Goal: Information Seeking & Learning: Learn about a topic

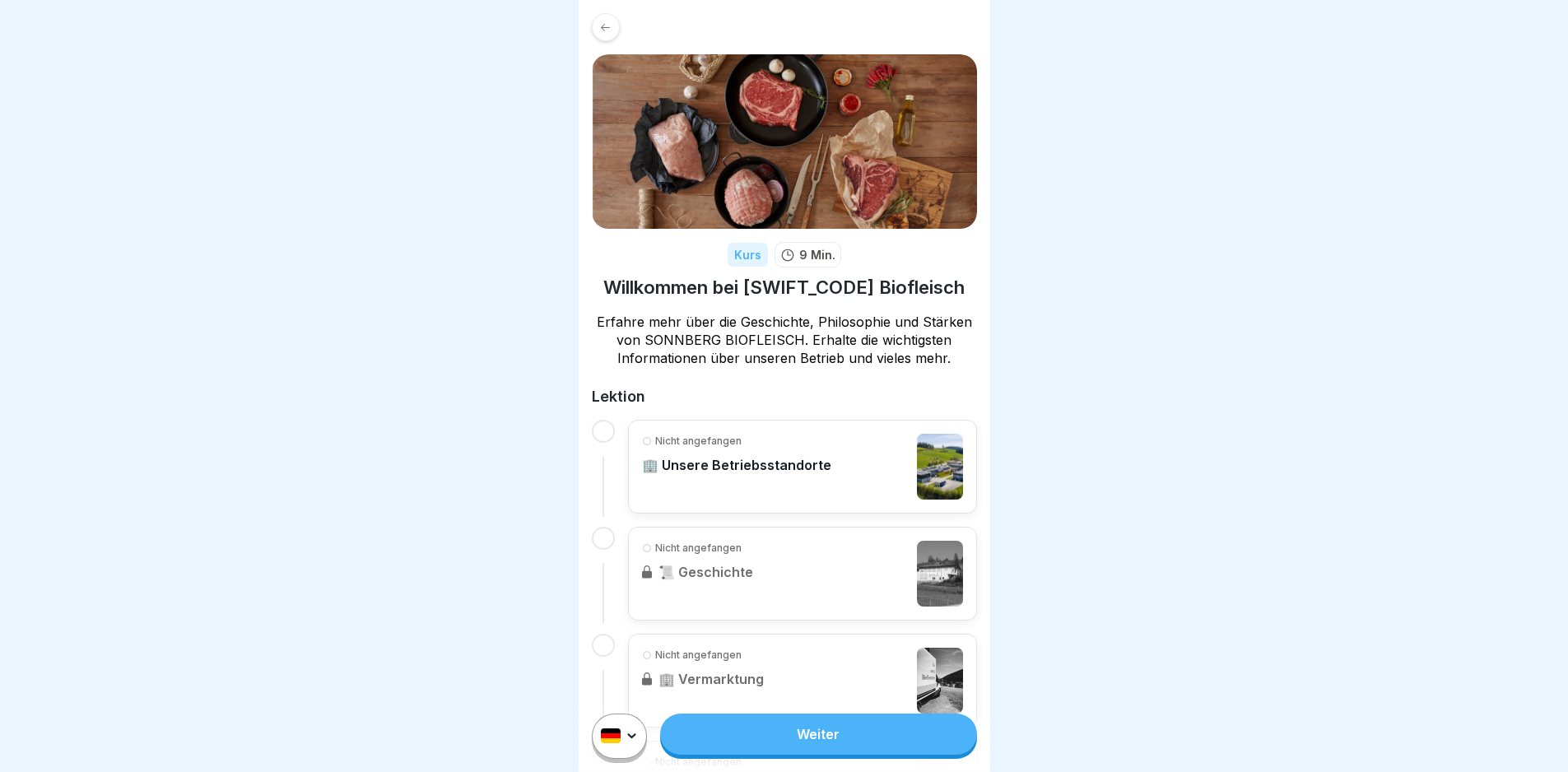
click at [800, 747] on link "Weiter" at bounding box center [818, 734] width 316 height 41
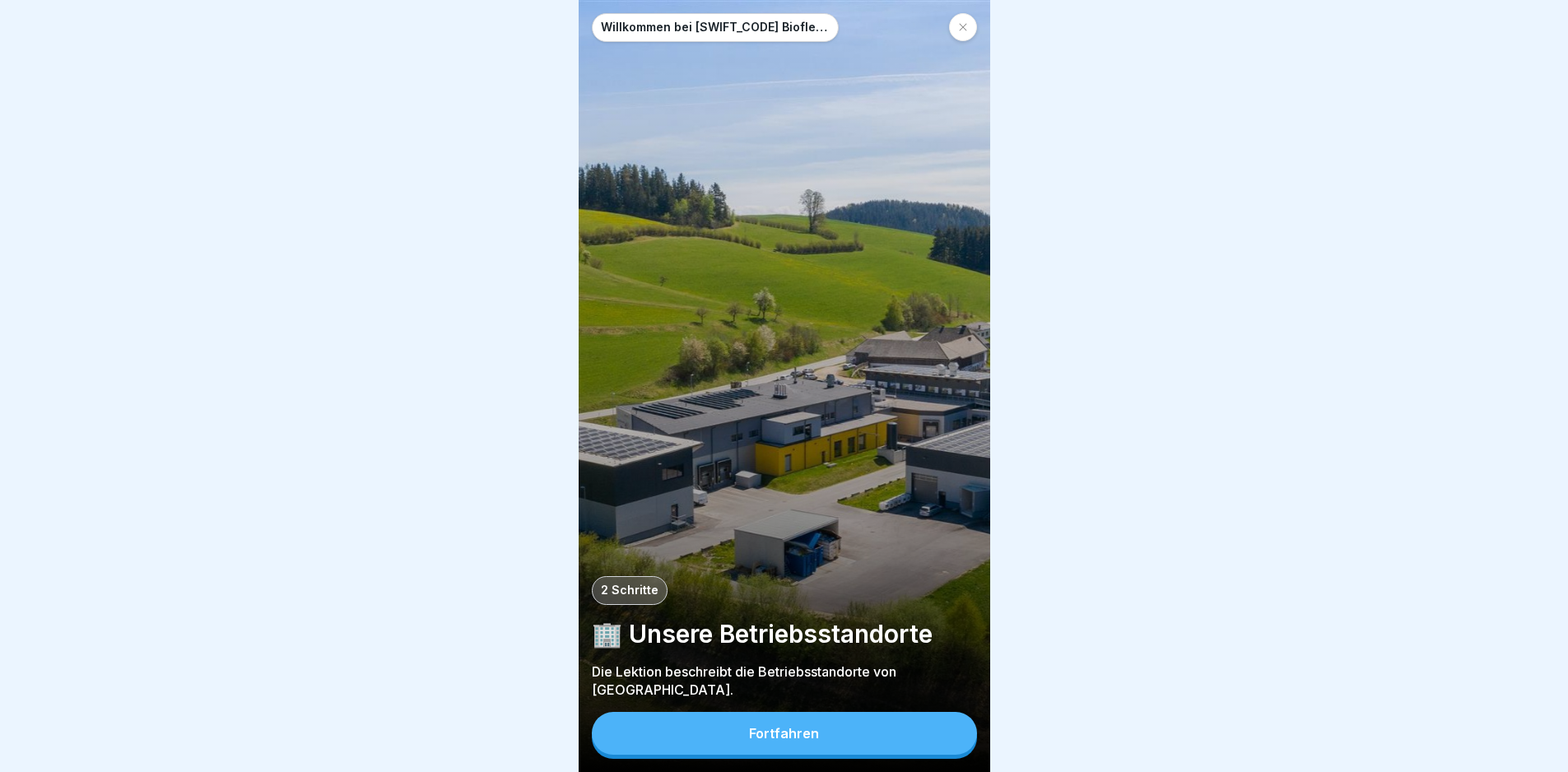
click at [793, 741] on div "Fortfahren" at bounding box center [783, 733] width 70 height 15
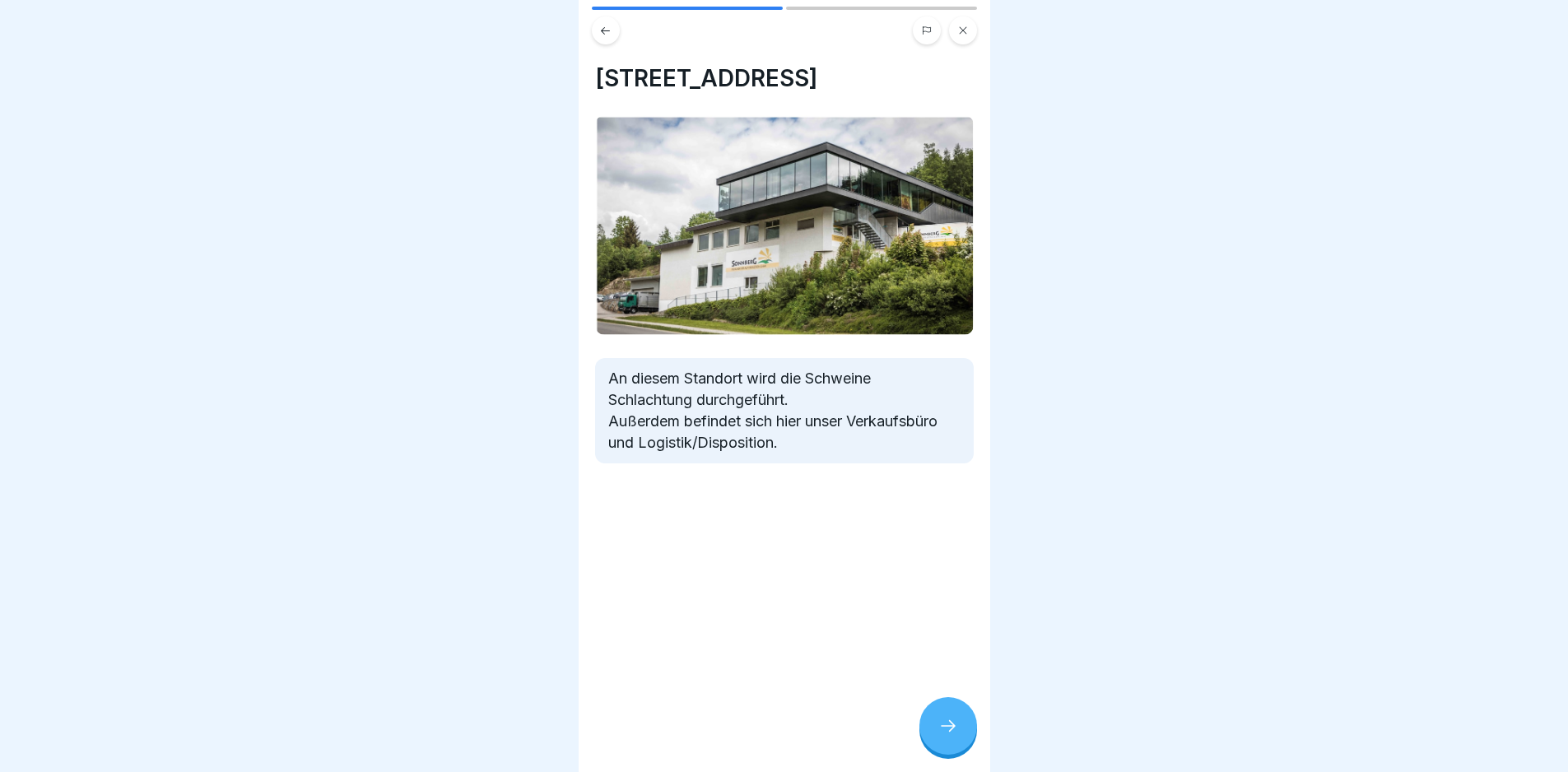
click at [935, 744] on div at bounding box center [948, 725] width 58 height 58
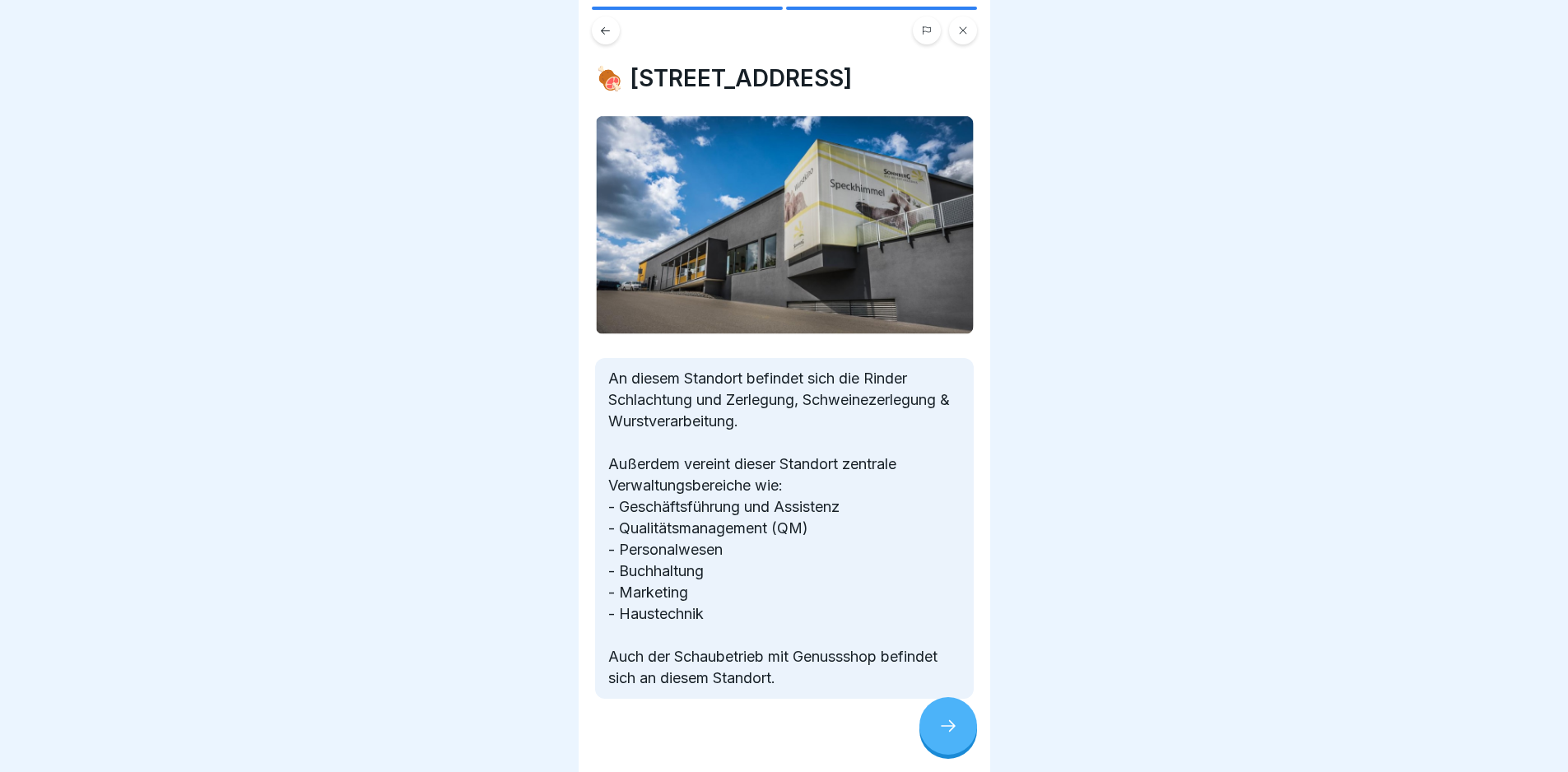
click at [940, 736] on icon at bounding box center [948, 725] width 20 height 20
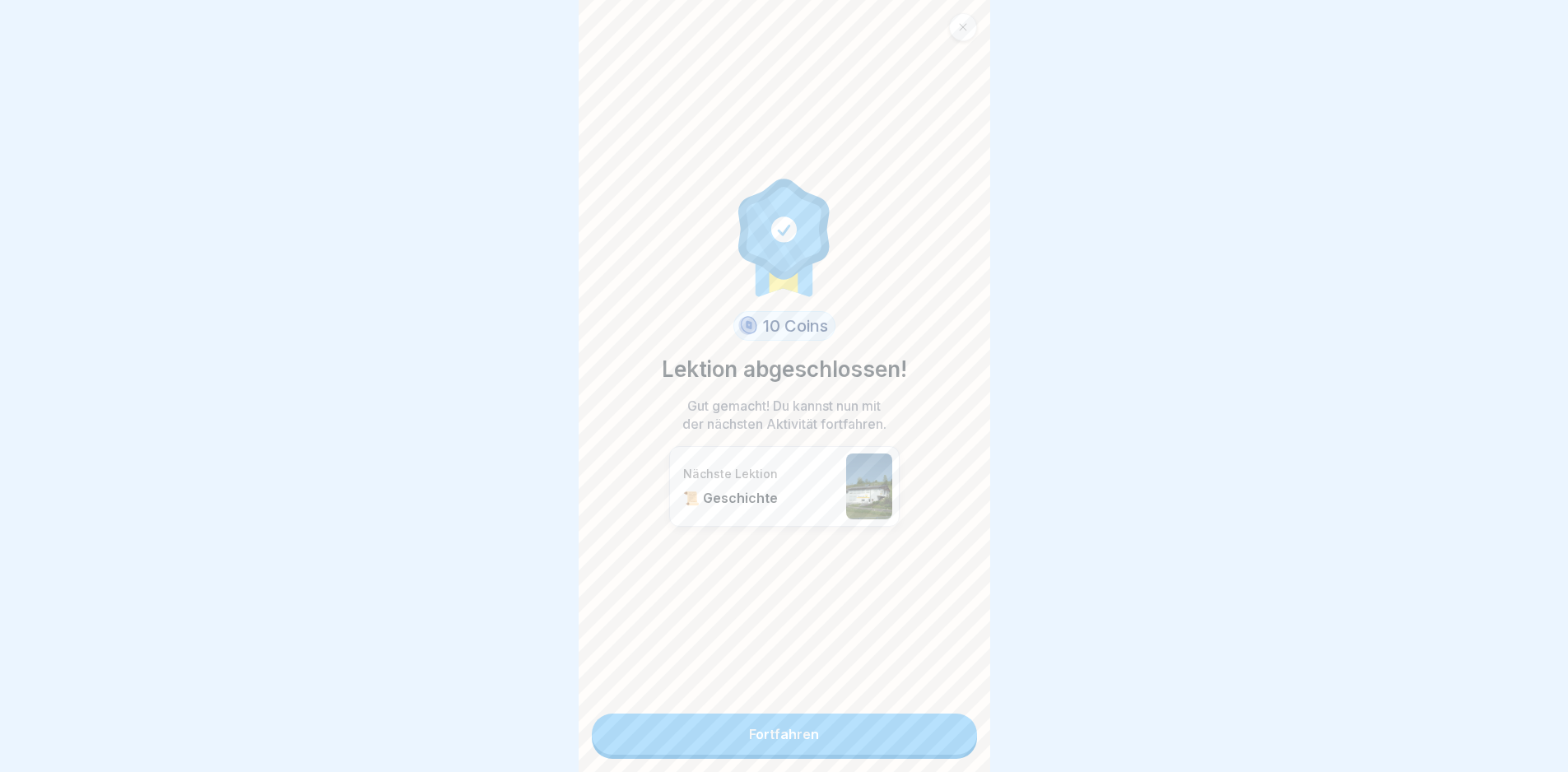
click at [914, 738] on link "Fortfahren" at bounding box center [784, 734] width 385 height 41
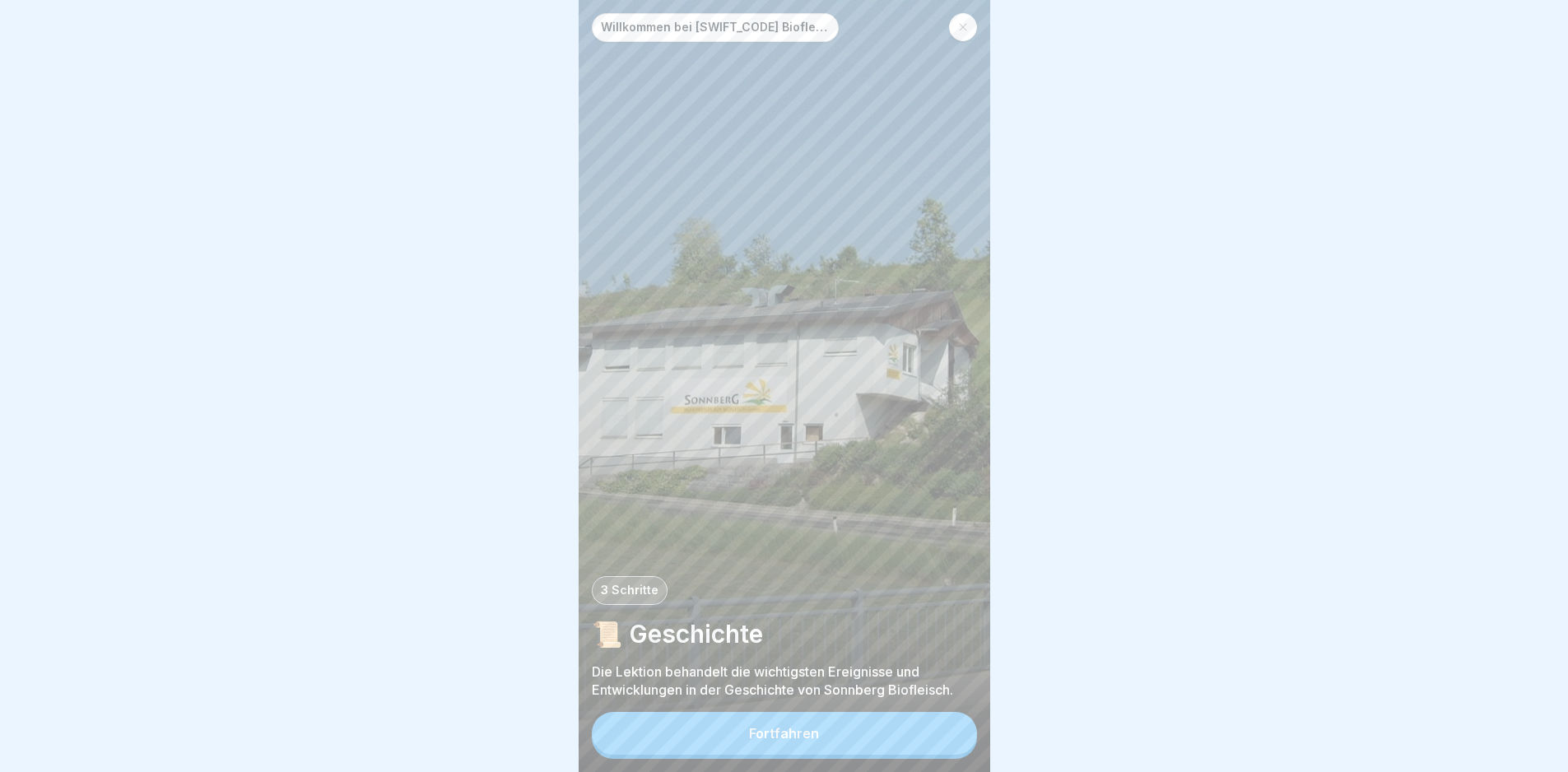
click at [896, 743] on button "Fortfahren" at bounding box center [784, 733] width 385 height 43
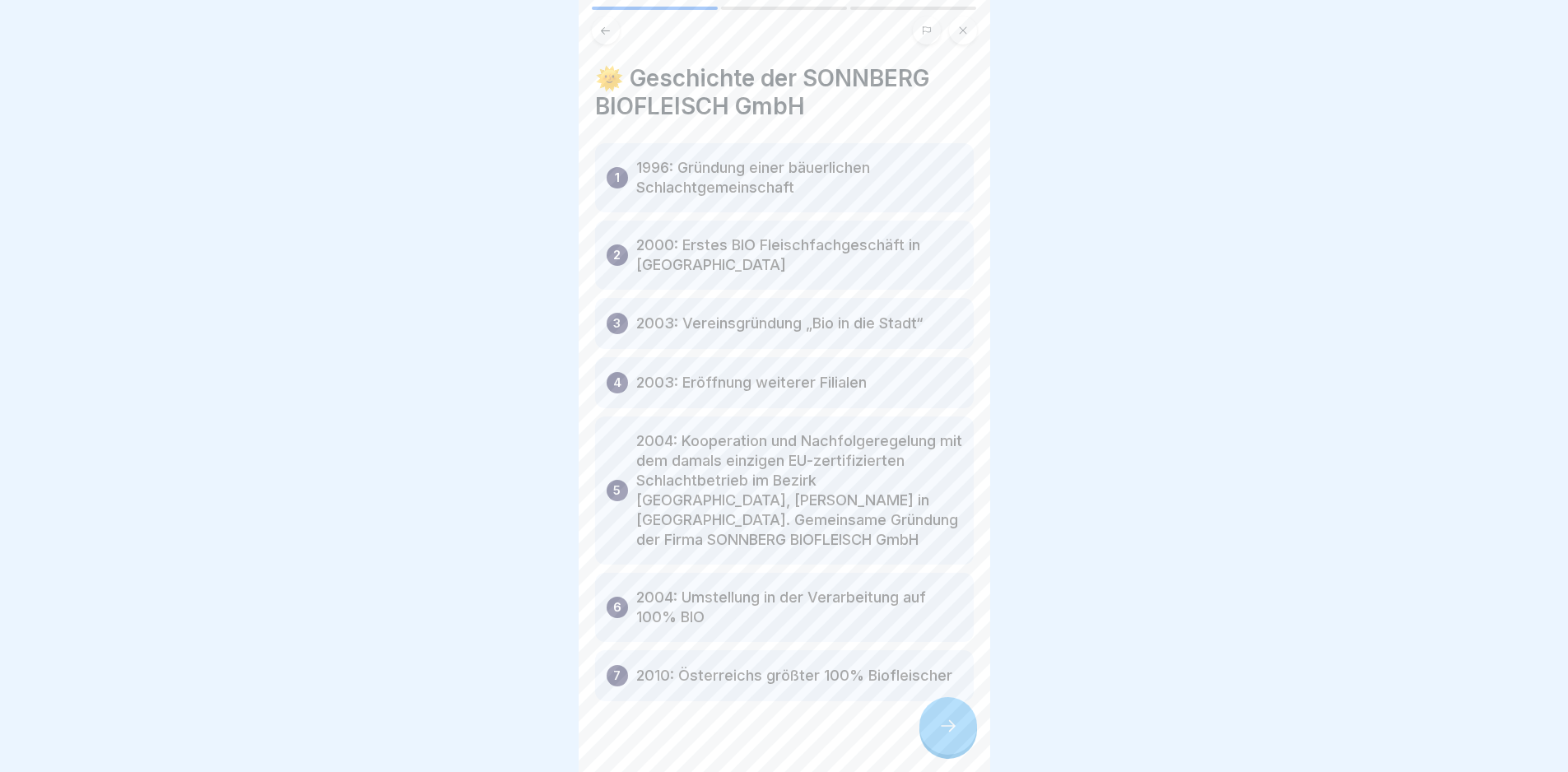
click at [940, 736] on icon at bounding box center [948, 725] width 20 height 20
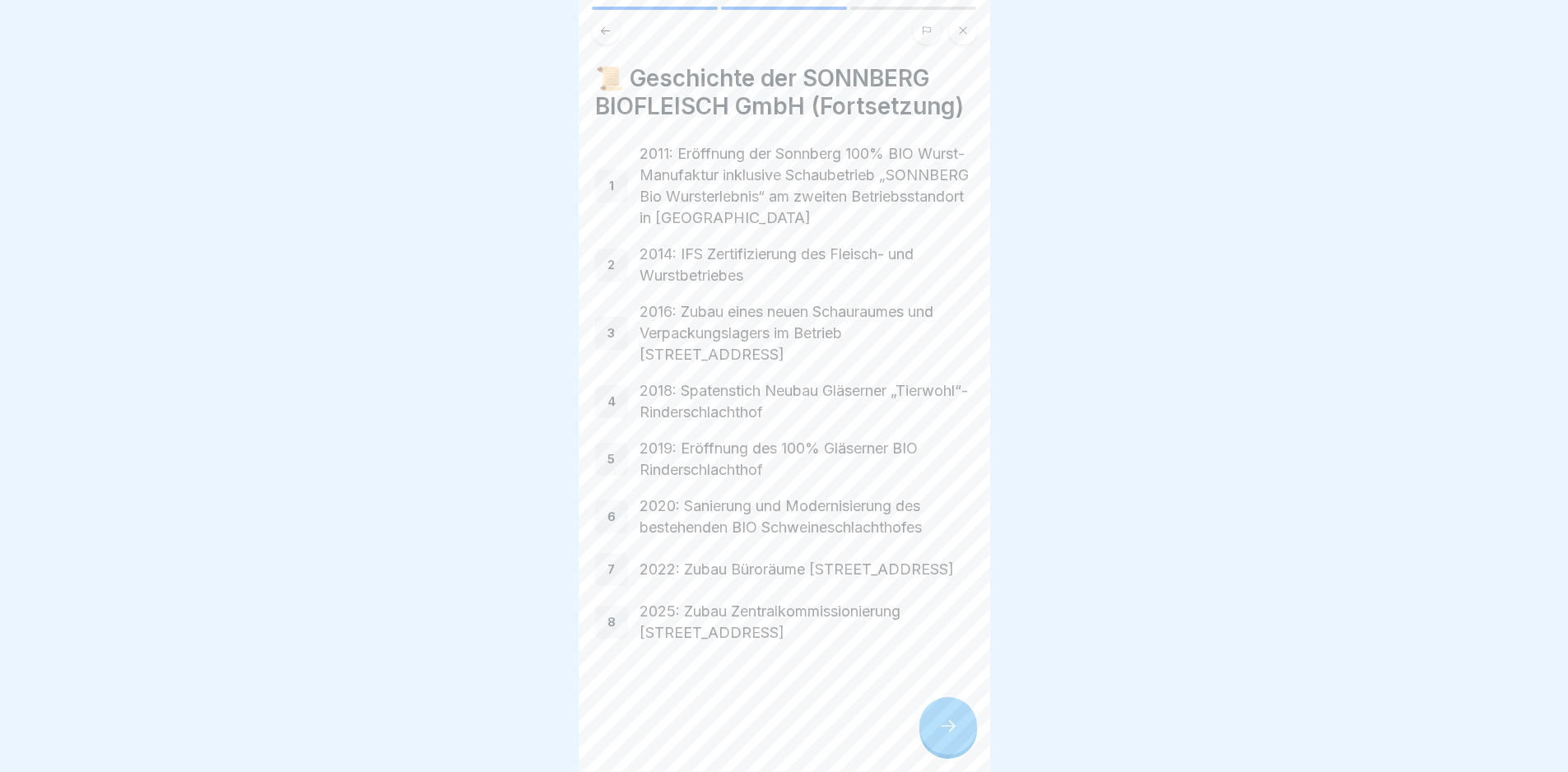
click at [943, 736] on icon at bounding box center [948, 725] width 20 height 20
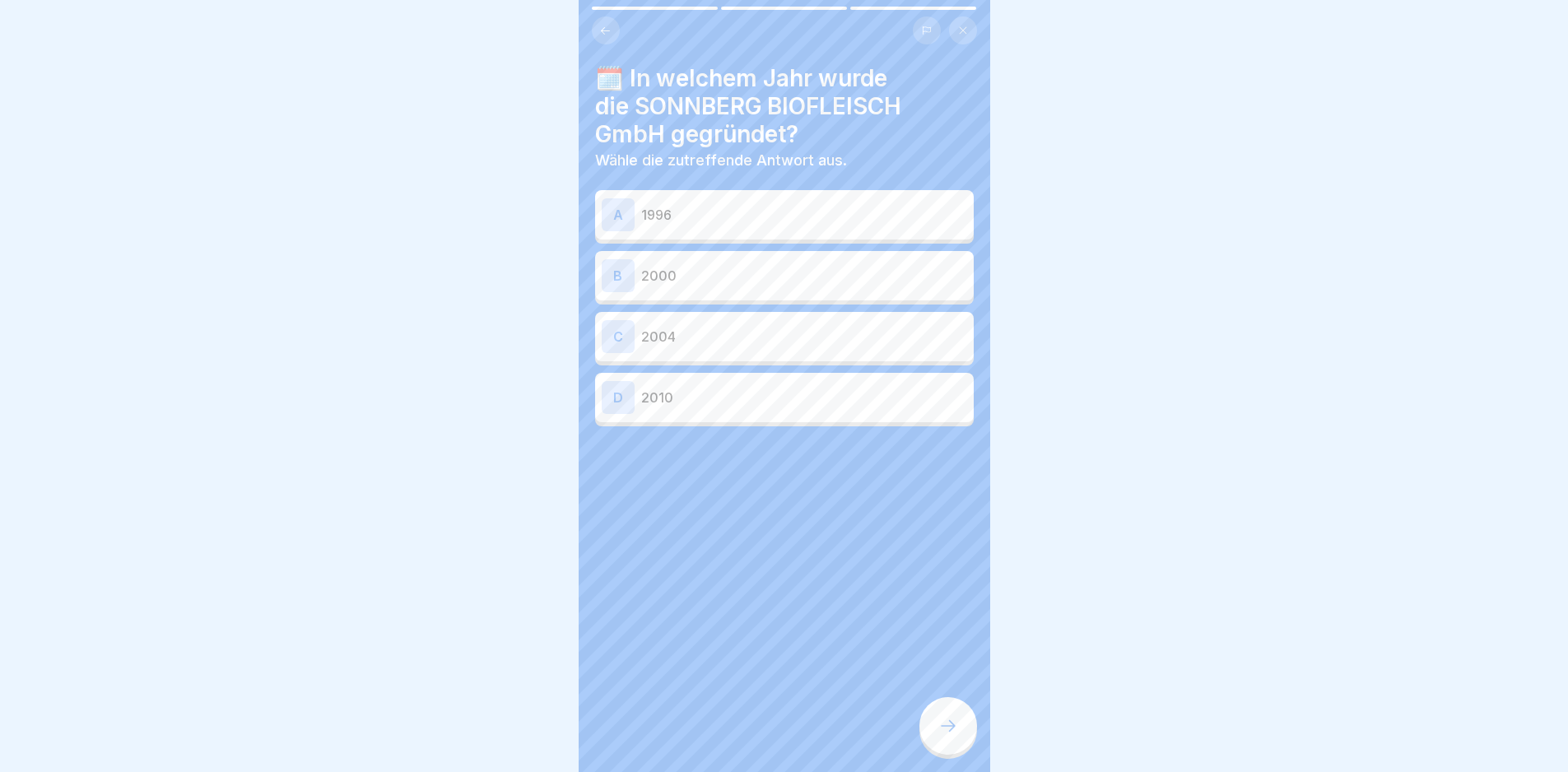
click at [862, 214] on p "1996" at bounding box center [804, 215] width 326 height 20
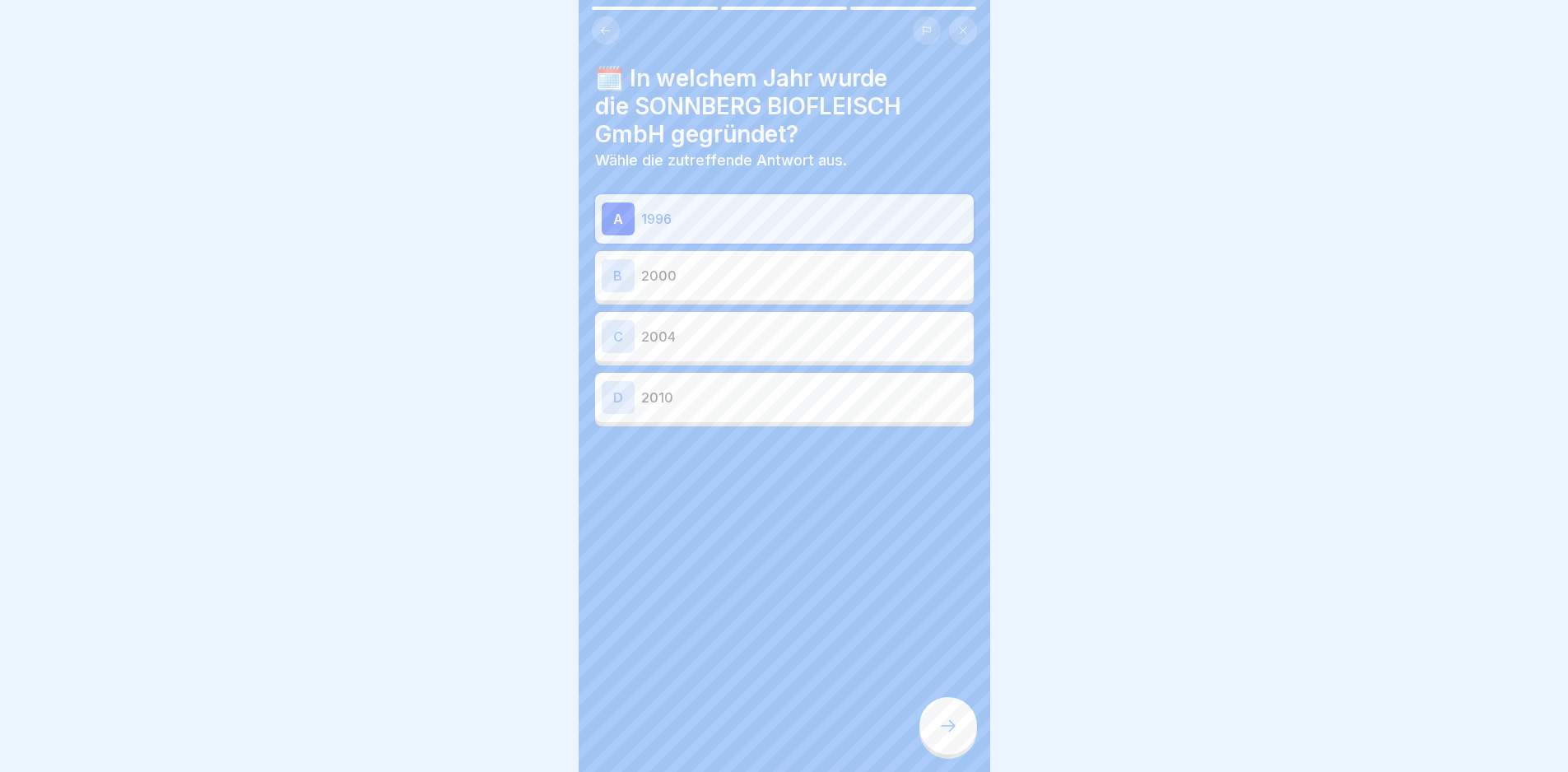
click at [953, 734] on icon at bounding box center [948, 725] width 20 height 20
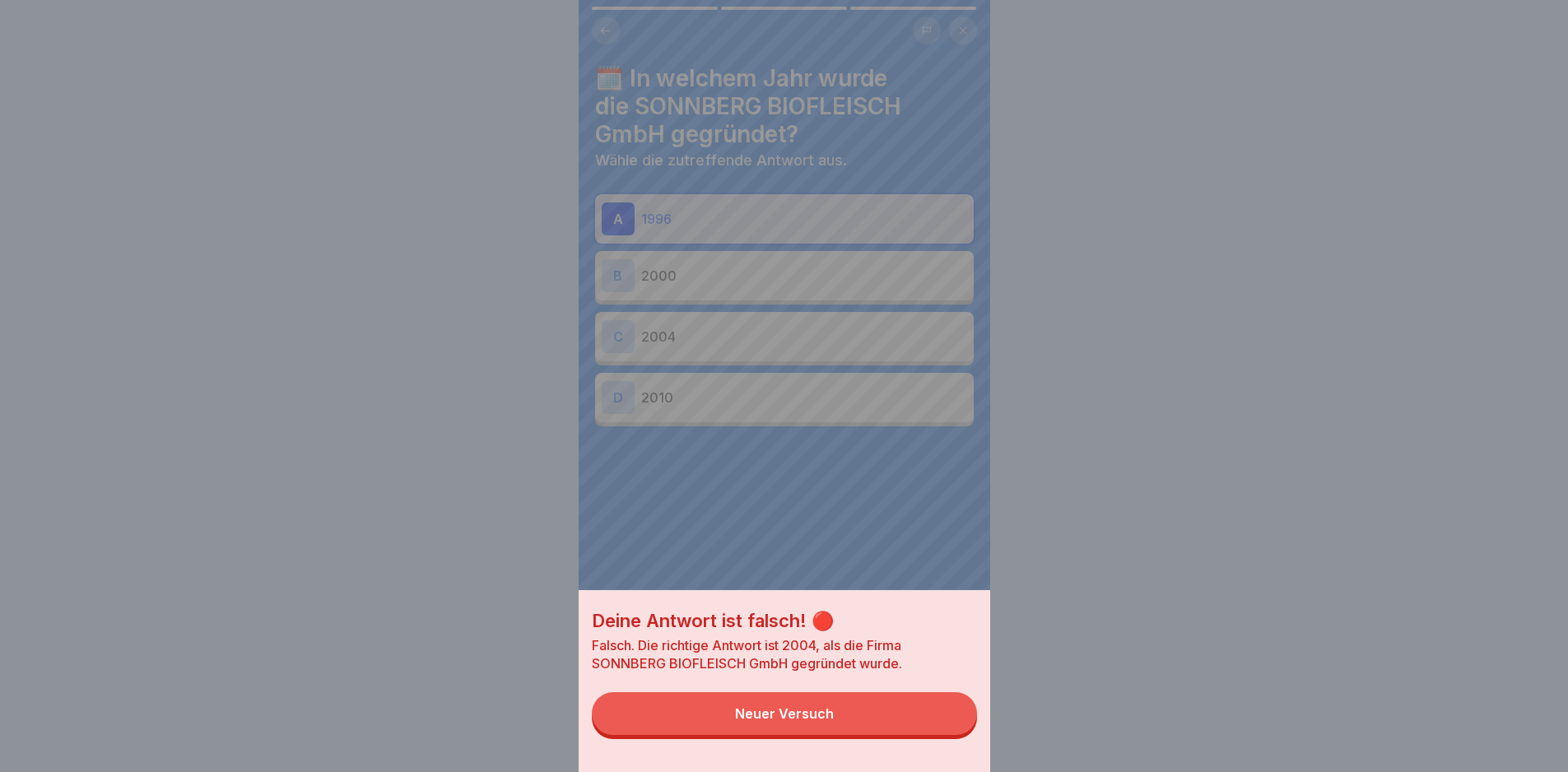
click at [955, 732] on button "Neuer Versuch" at bounding box center [784, 713] width 385 height 43
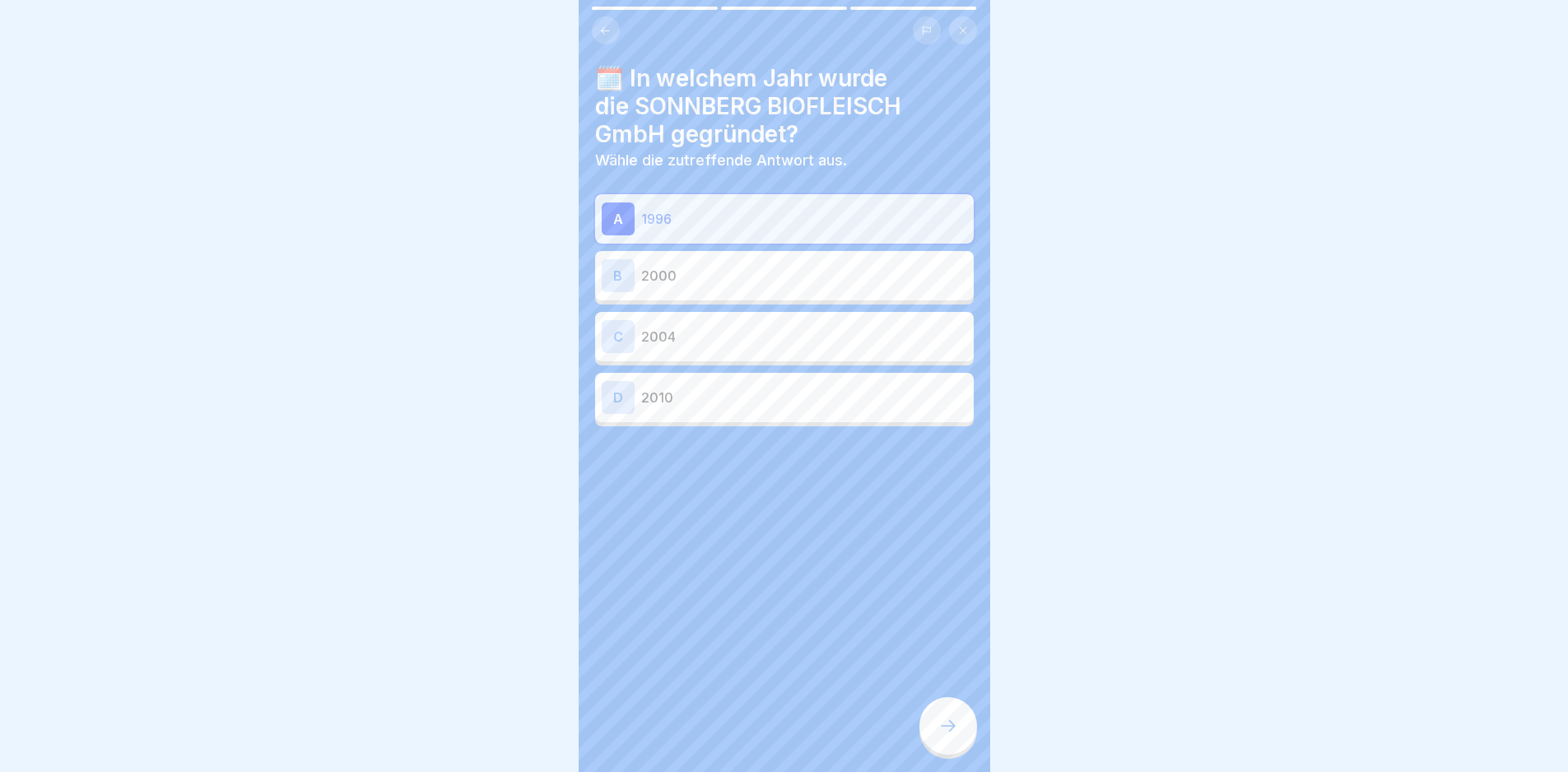
click at [897, 357] on div "C 2004" at bounding box center [784, 336] width 378 height 49
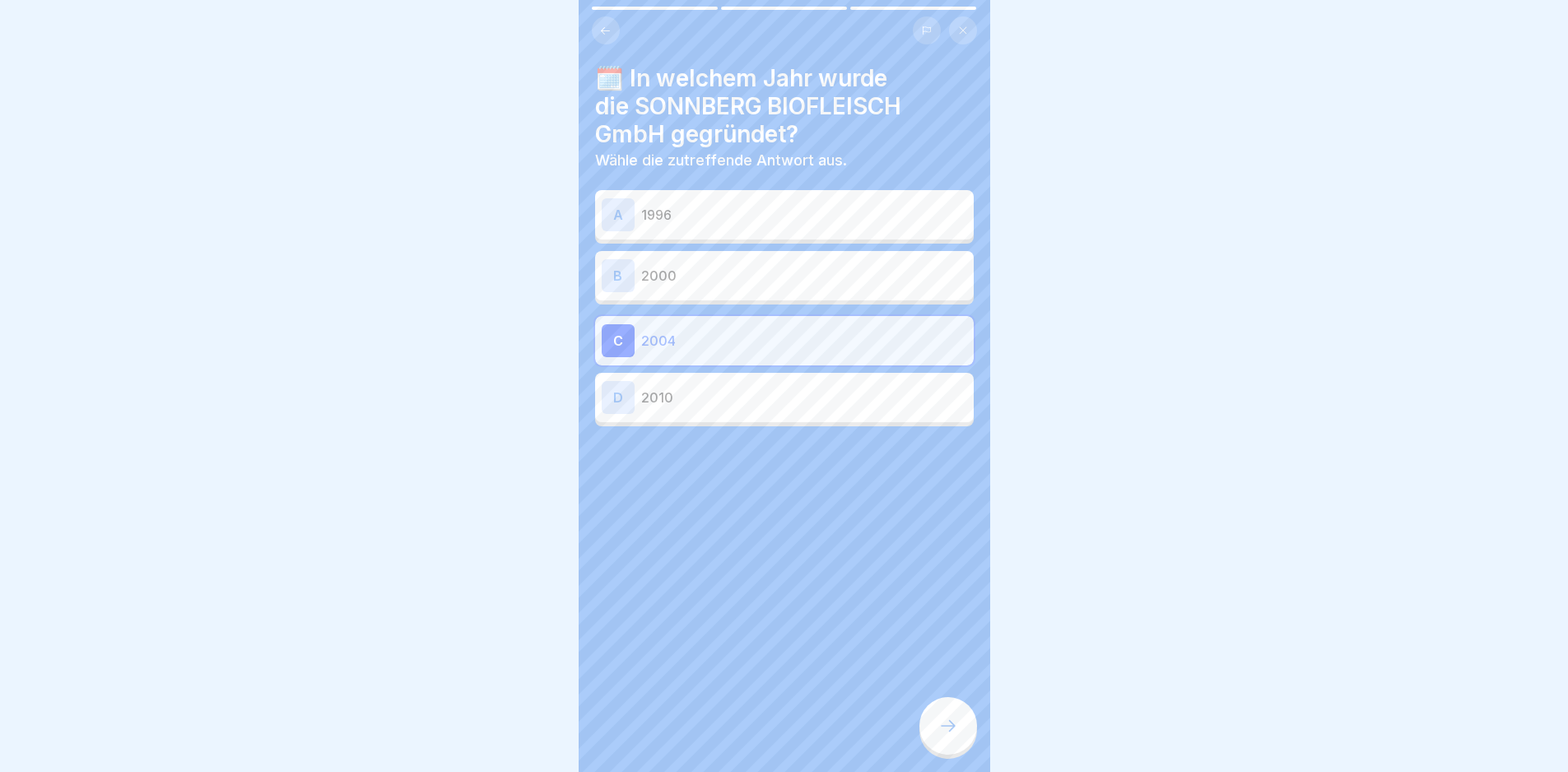
click at [951, 752] on div at bounding box center [948, 725] width 58 height 58
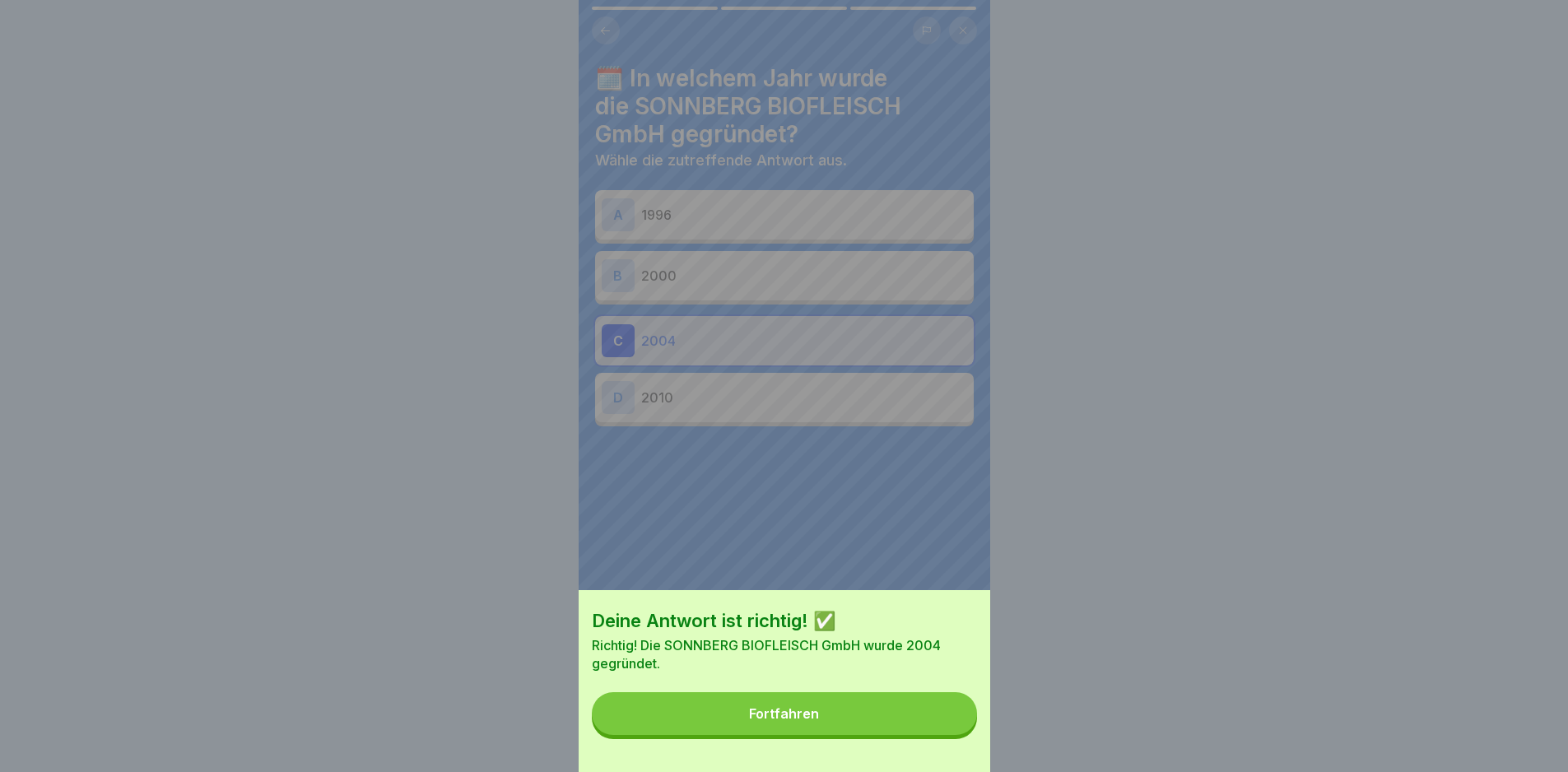
click at [948, 735] on button "Fortfahren" at bounding box center [784, 713] width 385 height 43
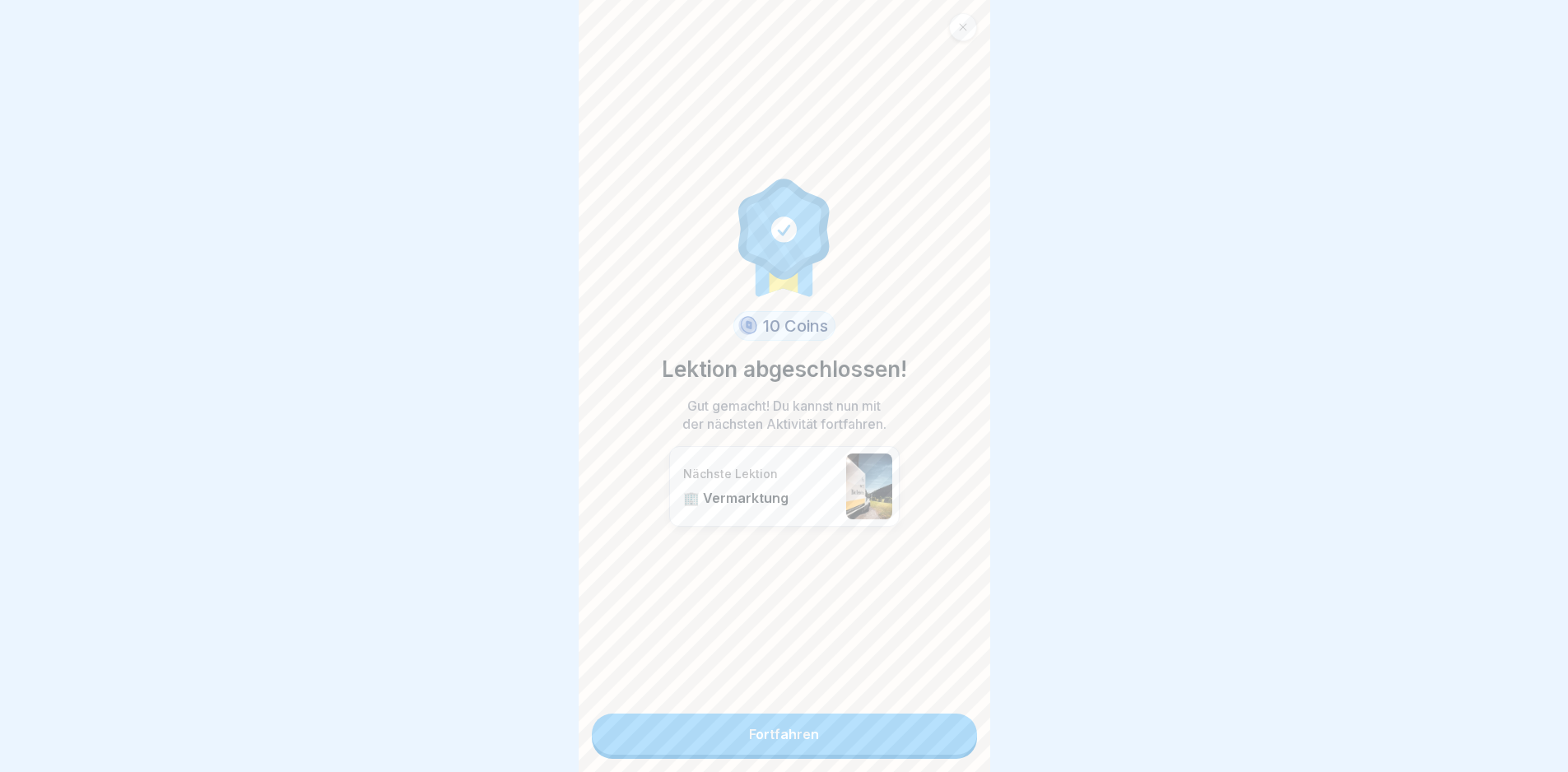
click at [911, 738] on link "Fortfahren" at bounding box center [784, 734] width 385 height 41
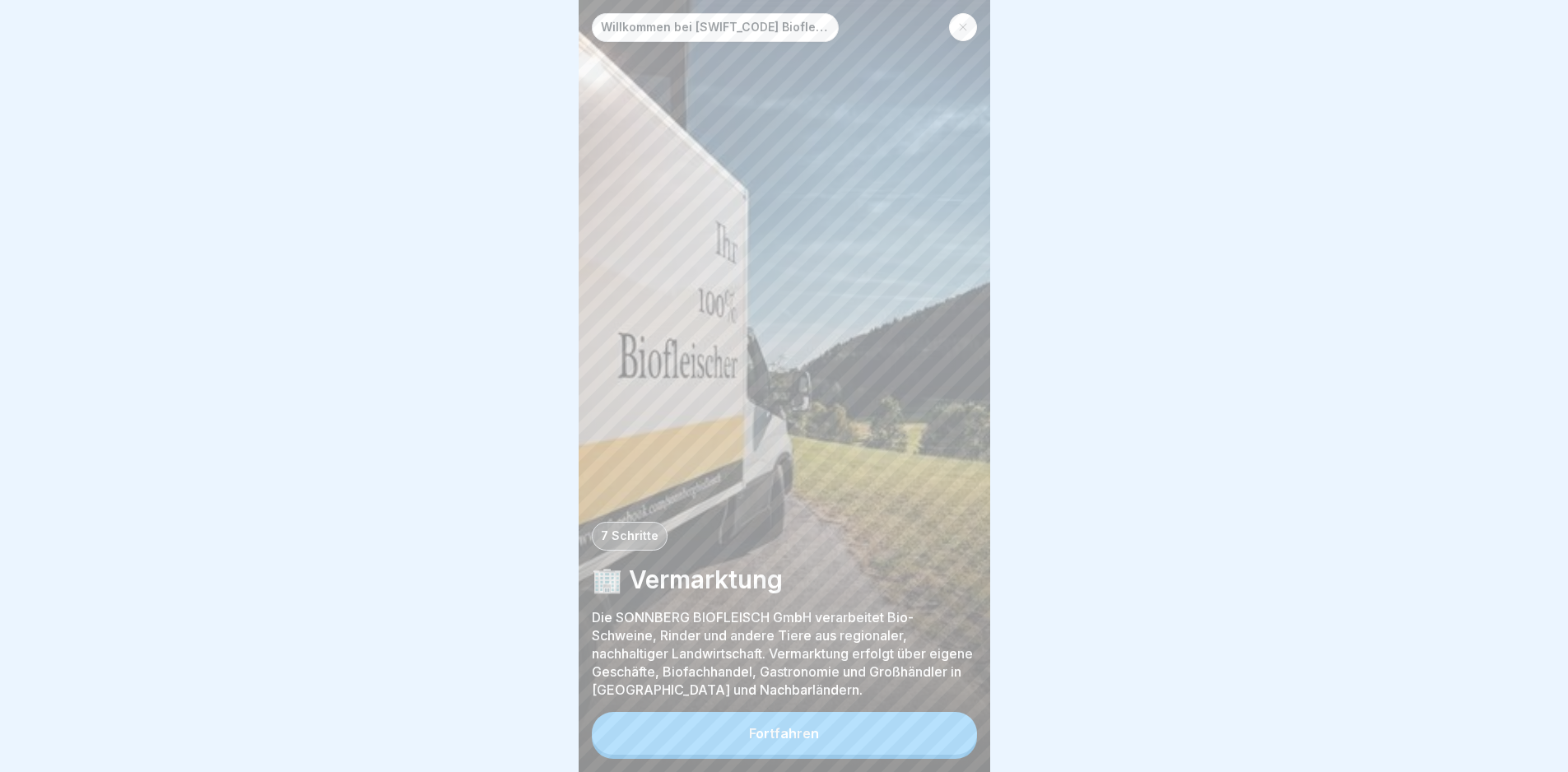
click at [906, 738] on button "Fortfahren" at bounding box center [784, 733] width 385 height 43
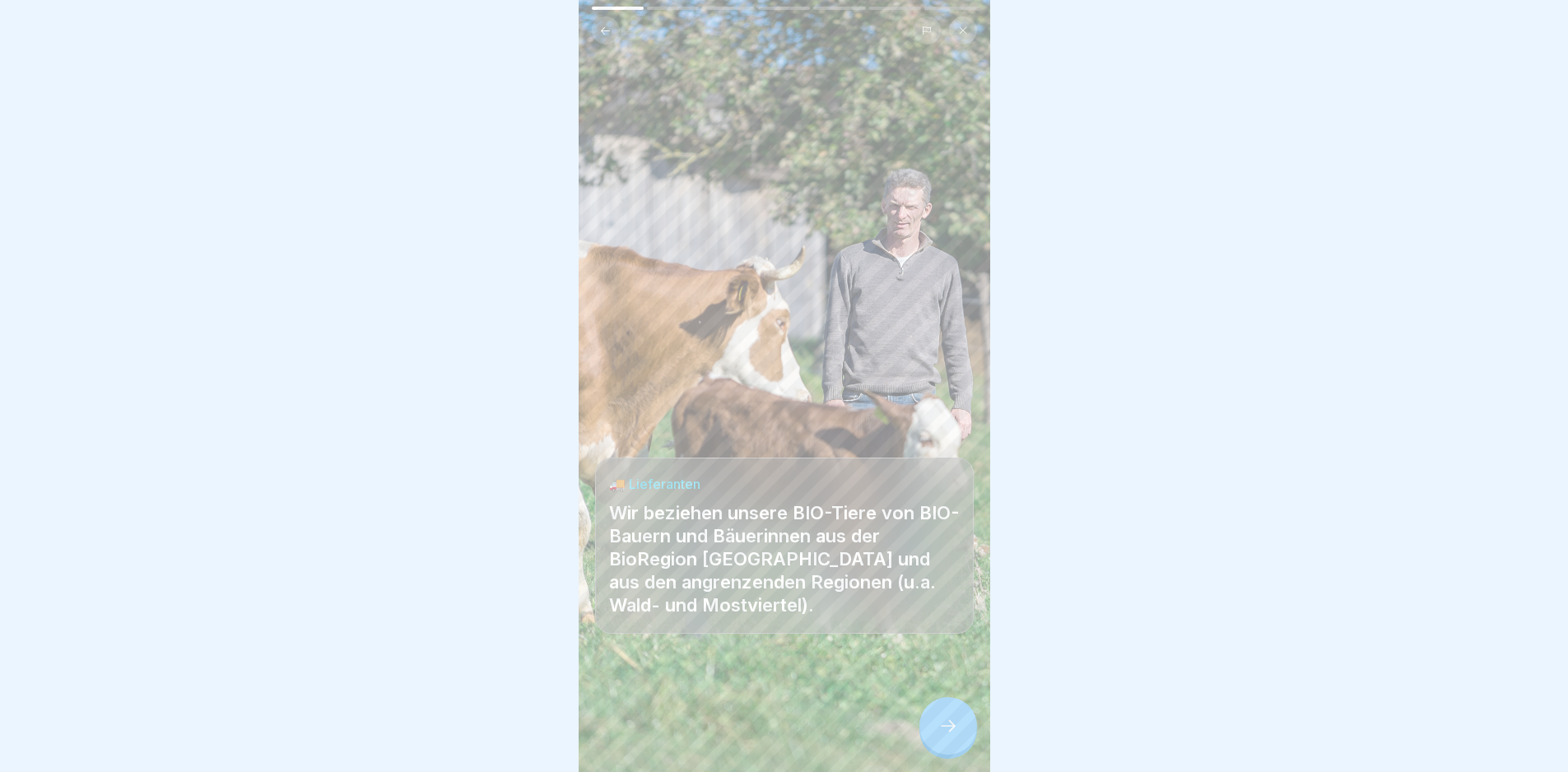
click at [953, 751] on div at bounding box center [948, 725] width 58 height 58
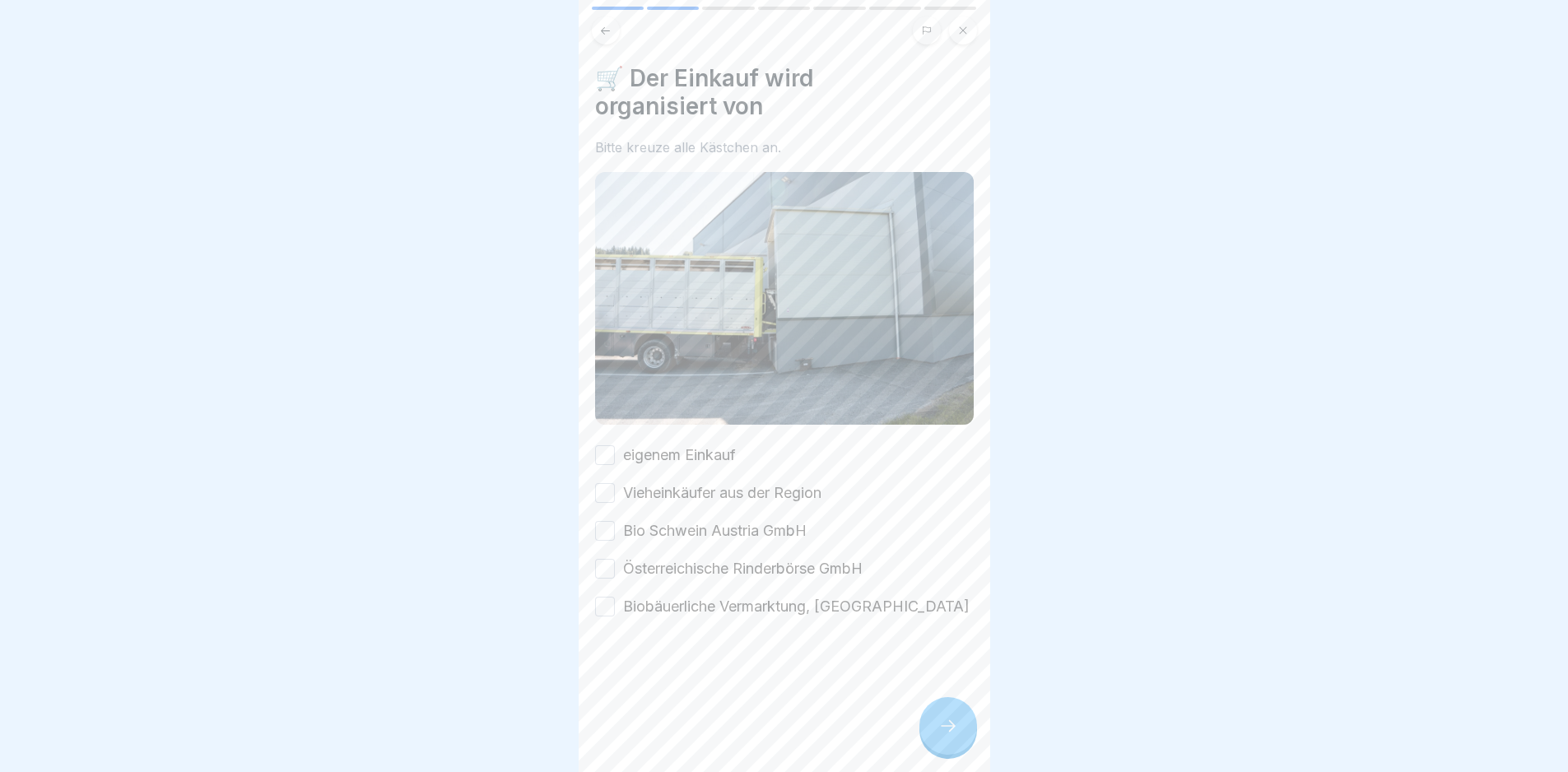
click at [688, 448] on label "eigenem Einkauf" at bounding box center [679, 455] width 113 height 22
click at [615, 448] on button "eigenem Einkauf" at bounding box center [605, 455] width 20 height 20
click at [711, 488] on label "Vieheinkäufer aus der Region" at bounding box center [722, 493] width 198 height 22
click at [615, 488] on button "Vieheinkäufer aus der Region" at bounding box center [605, 493] width 20 height 20
click at [723, 522] on label "Bio Schwein Austria GmbH" at bounding box center [714, 531] width 184 height 22
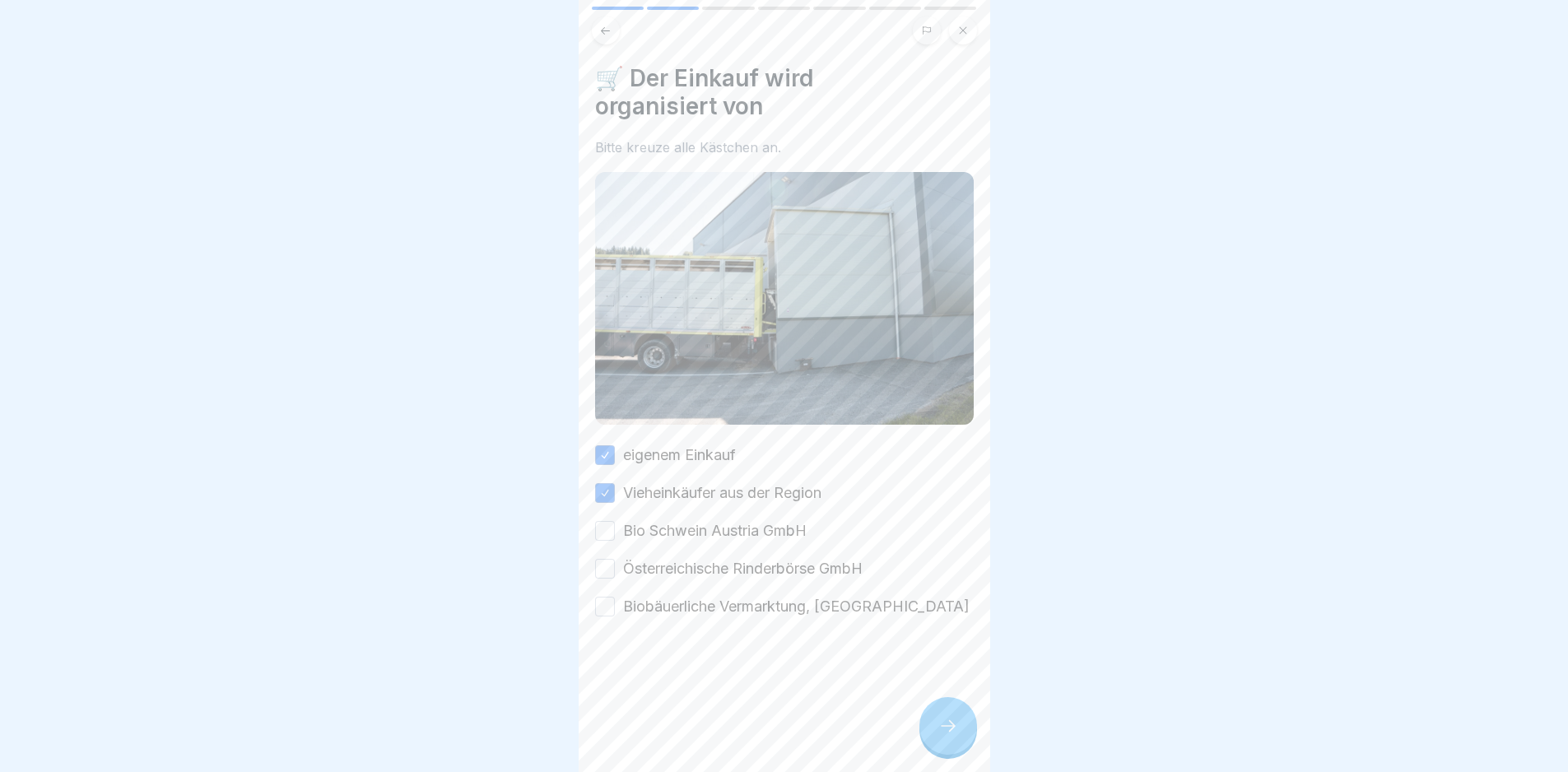
click at [615, 522] on button "Bio Schwein Austria GmbH" at bounding box center [605, 531] width 20 height 20
click at [781, 561] on label "Österreichische Rinderbörse GmbH" at bounding box center [743, 569] width 240 height 22
click at [615, 561] on button "Österreichische Rinderbörse GmbH" at bounding box center [605, 569] width 20 height 20
click at [807, 617] on div at bounding box center [784, 666] width 378 height 99
click at [768, 602] on label "Biobäuerliche Vermarktung, [GEOGRAPHIC_DATA]" at bounding box center [796, 607] width 346 height 22
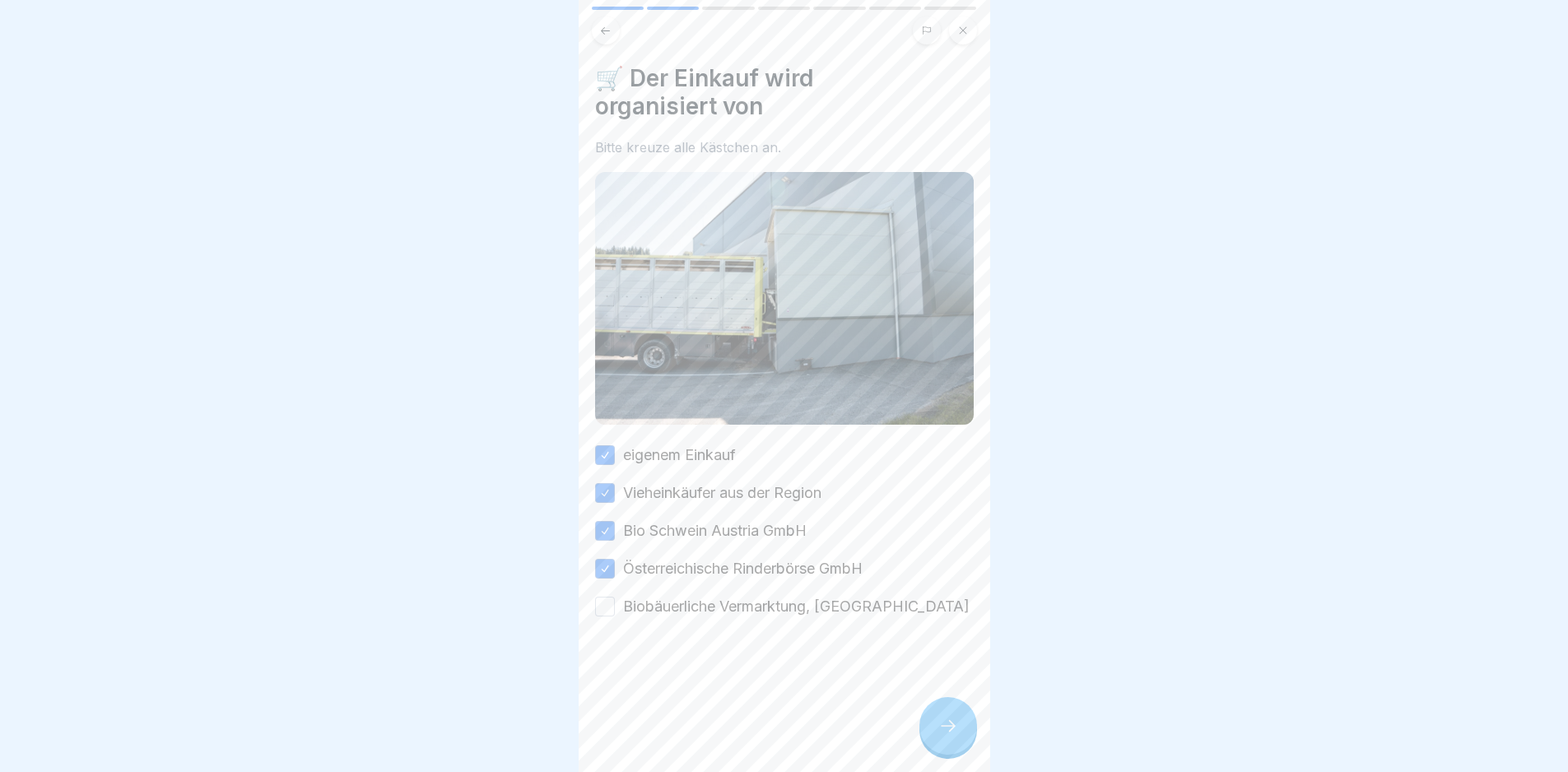
click at [615, 602] on button "Biobäuerliche Vermarktung, [GEOGRAPHIC_DATA]" at bounding box center [605, 607] width 20 height 20
click at [933, 738] on div at bounding box center [948, 725] width 58 height 58
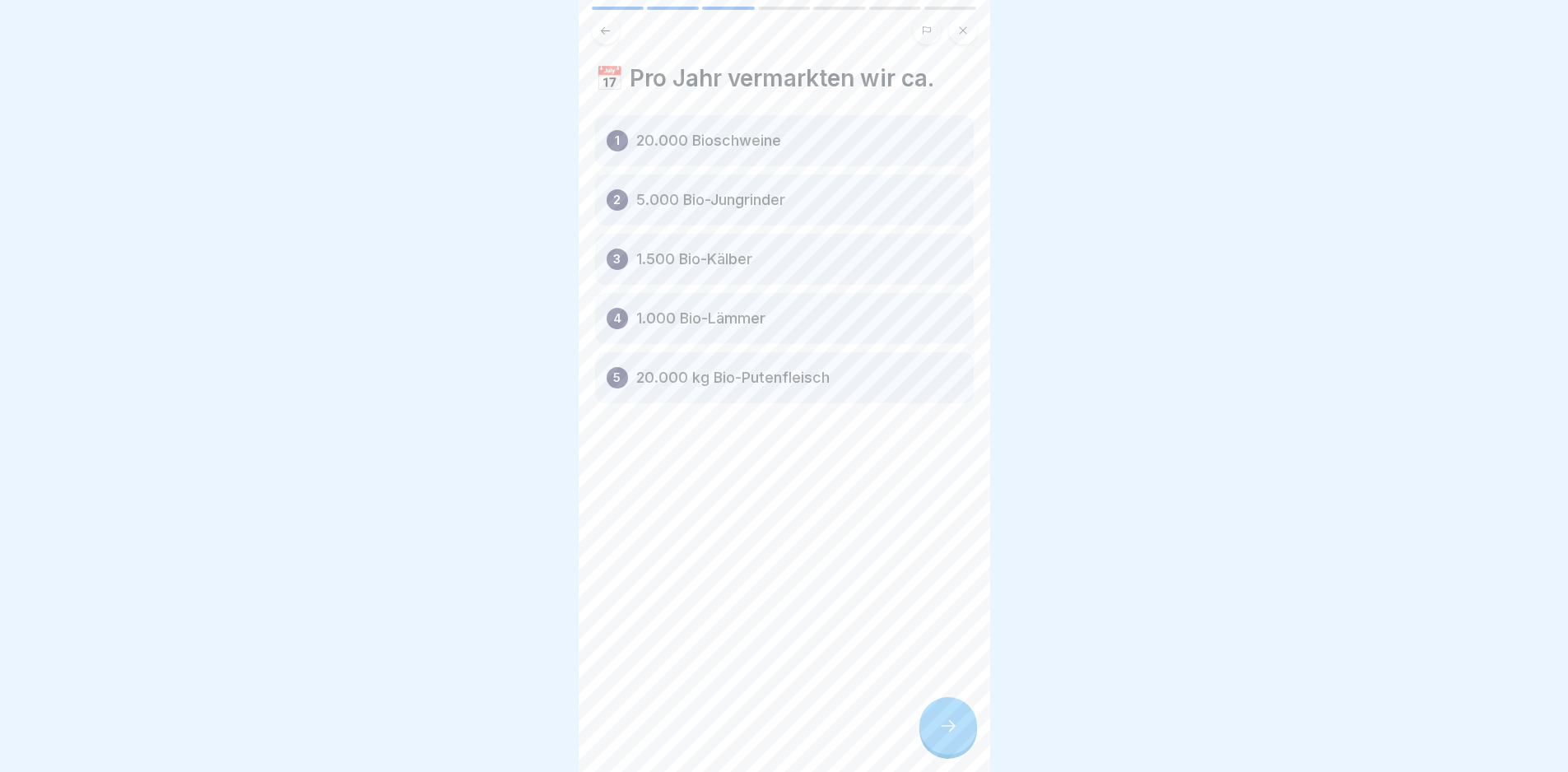
click at [931, 737] on div at bounding box center [948, 725] width 58 height 58
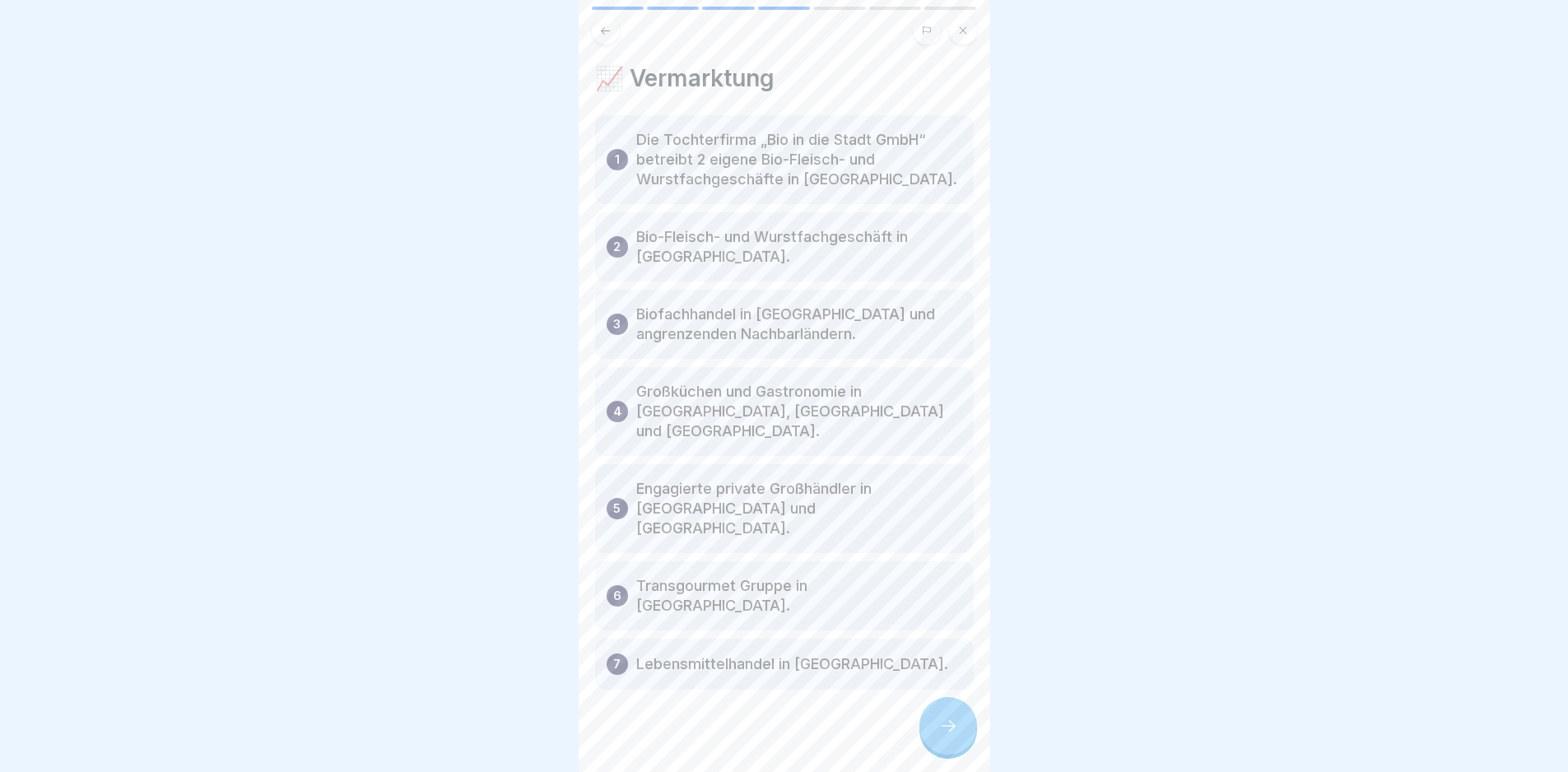
click at [949, 736] on icon at bounding box center [948, 725] width 20 height 20
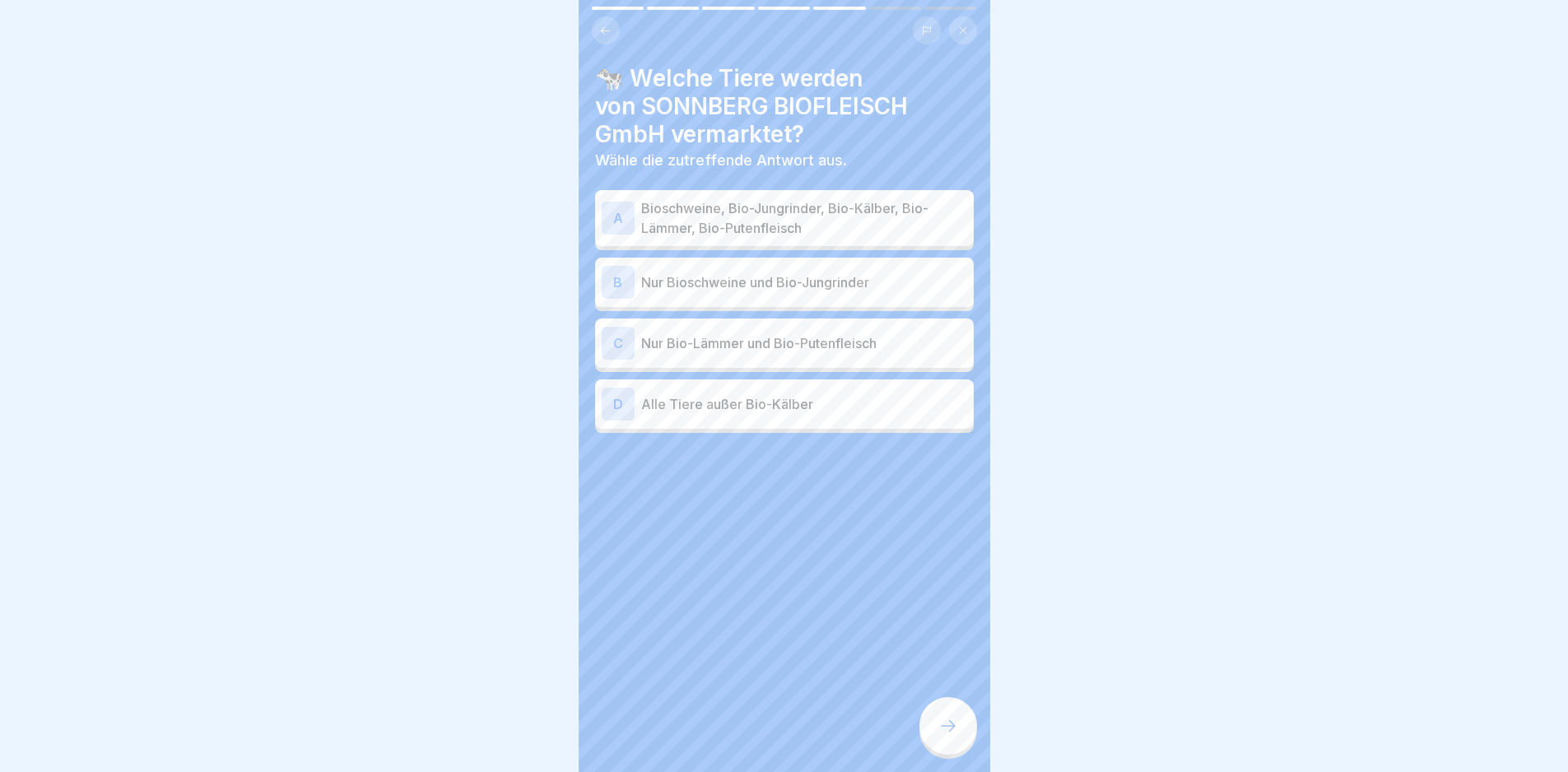
click at [915, 214] on p "Bioschweine, Bio-Jungrinder, Bio-Kälber, Bio-Lämmer, Bio-Putenfleisch" at bounding box center [804, 218] width 326 height 40
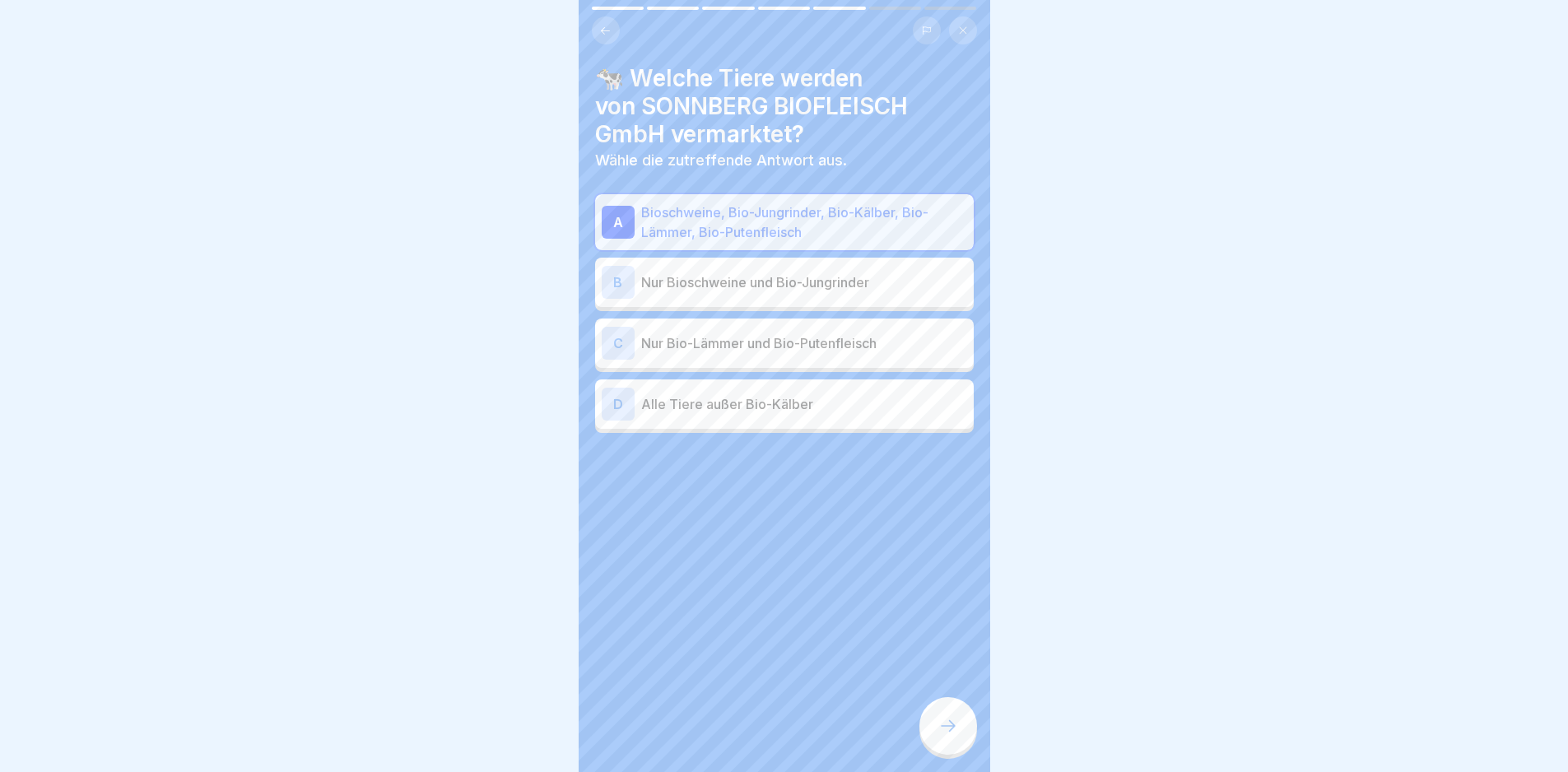
click at [949, 736] on icon at bounding box center [948, 725] width 20 height 20
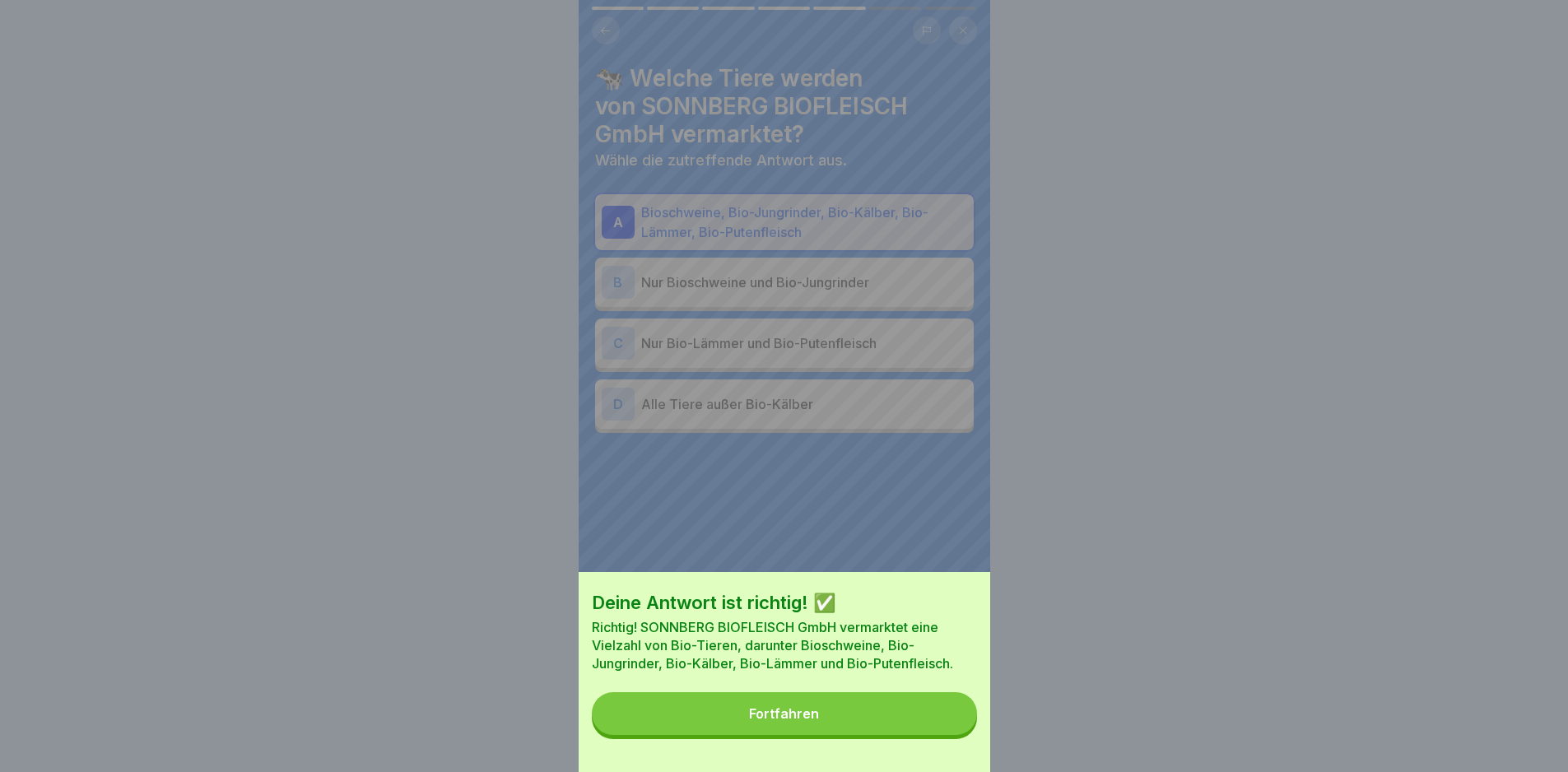
click at [949, 735] on button "Fortfahren" at bounding box center [784, 713] width 385 height 43
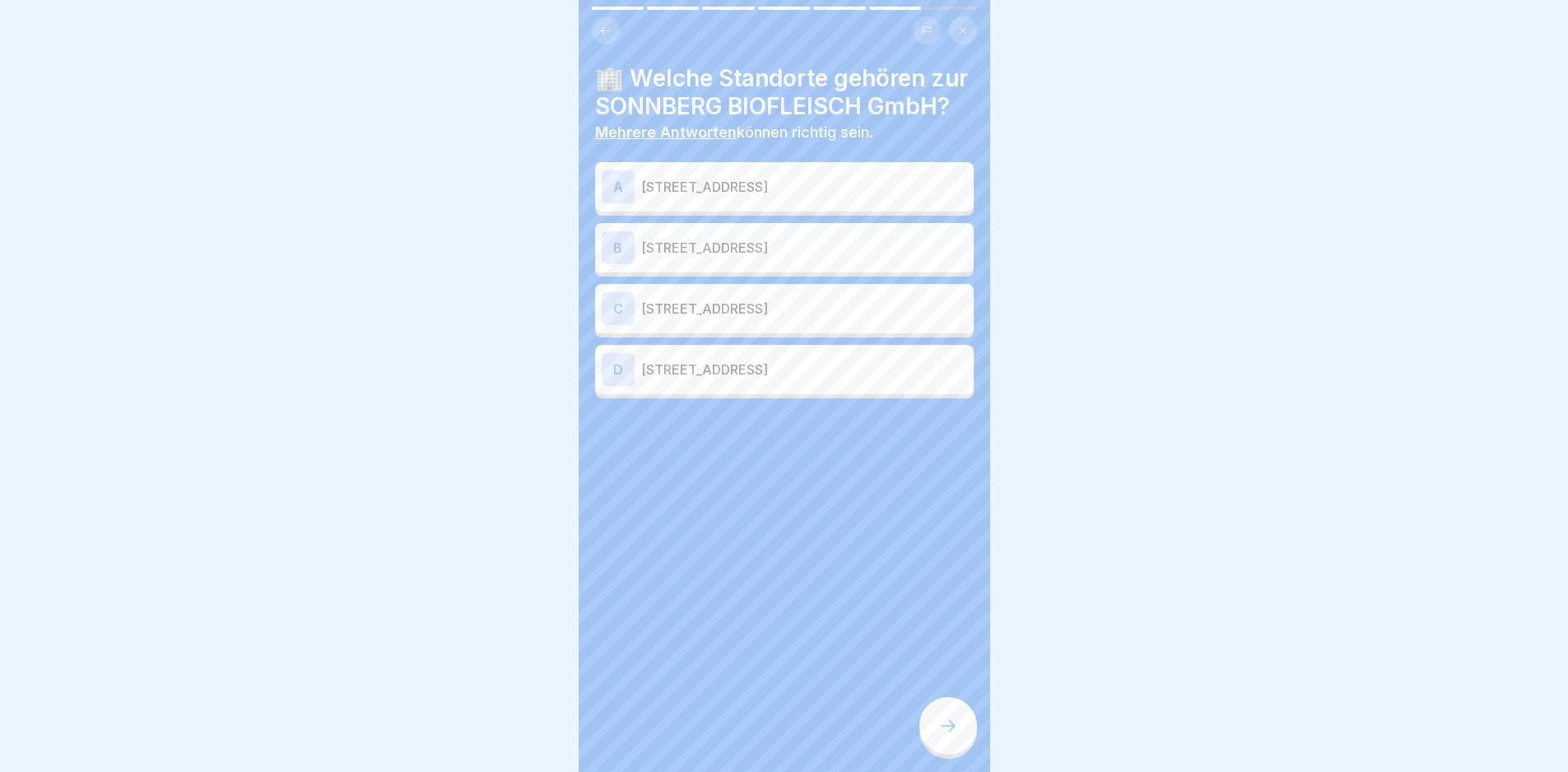
click at [918, 265] on div "B [STREET_ADDRESS]" at bounding box center [784, 247] width 365 height 33
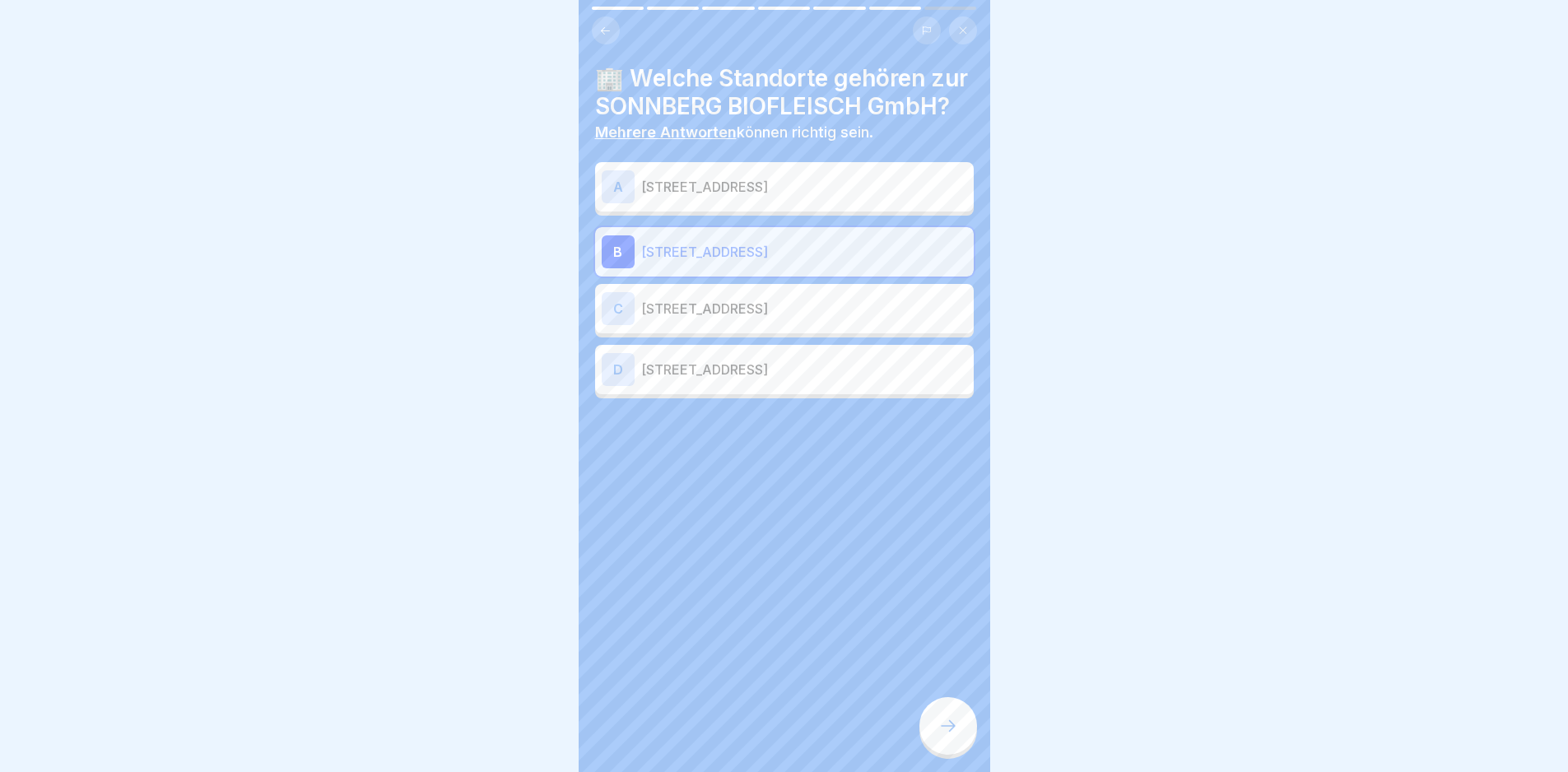
click at [894, 196] on p "[STREET_ADDRESS]" at bounding box center [804, 186] width 326 height 20
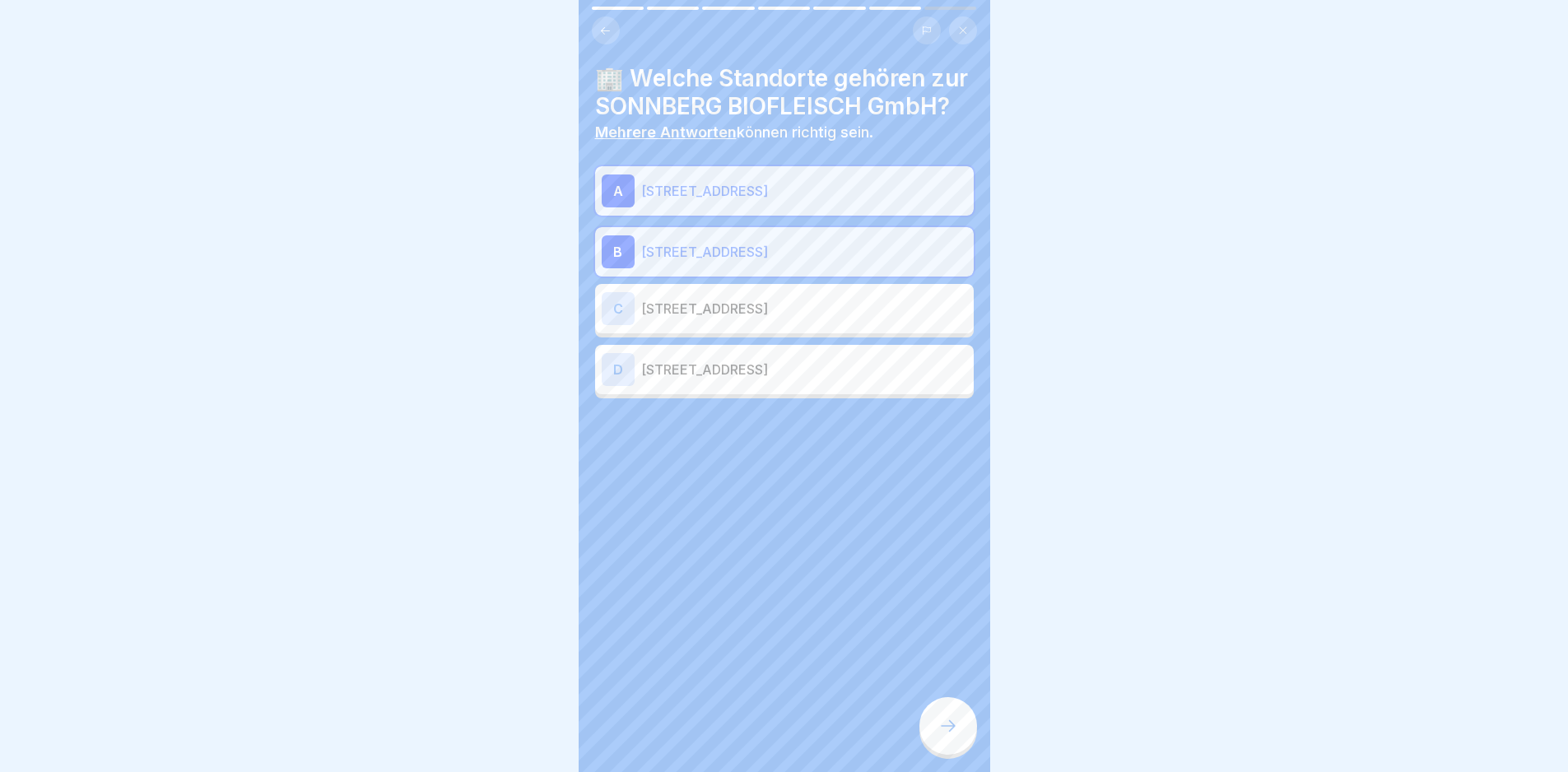
click at [953, 736] on icon at bounding box center [948, 725] width 20 height 20
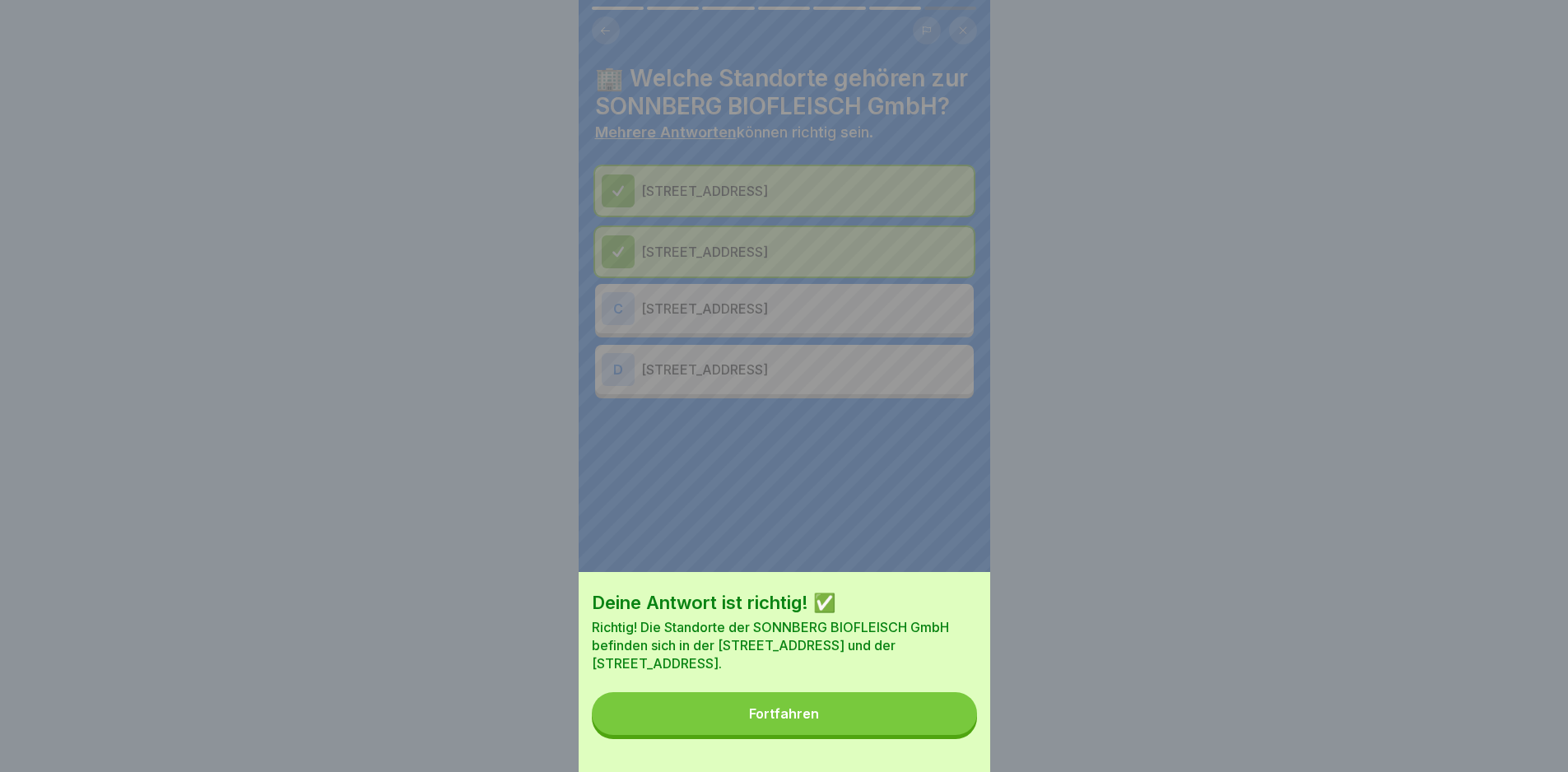
click at [951, 735] on button "Fortfahren" at bounding box center [784, 713] width 385 height 43
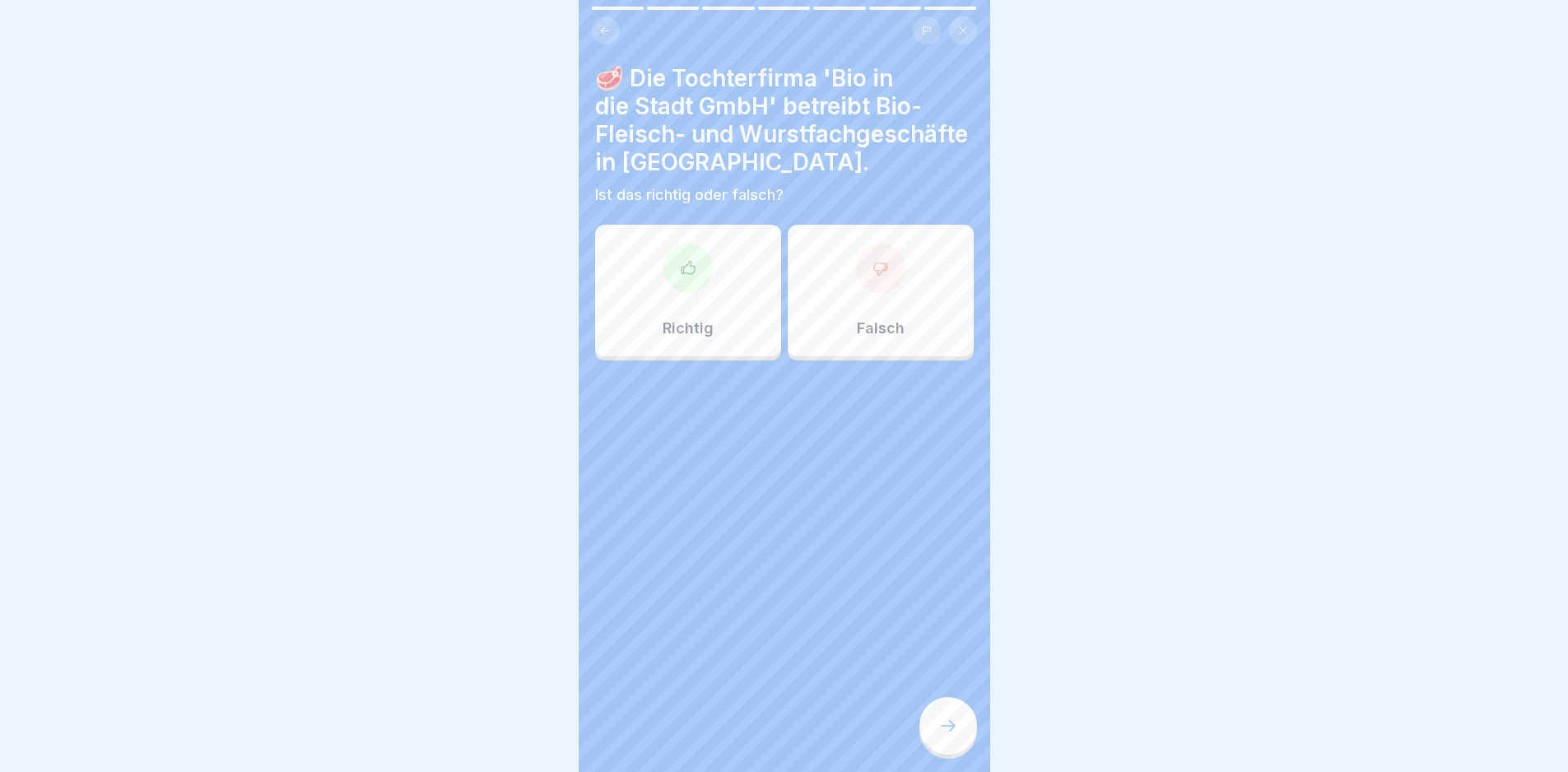
click at [689, 317] on div "Richtig" at bounding box center [688, 290] width 186 height 132
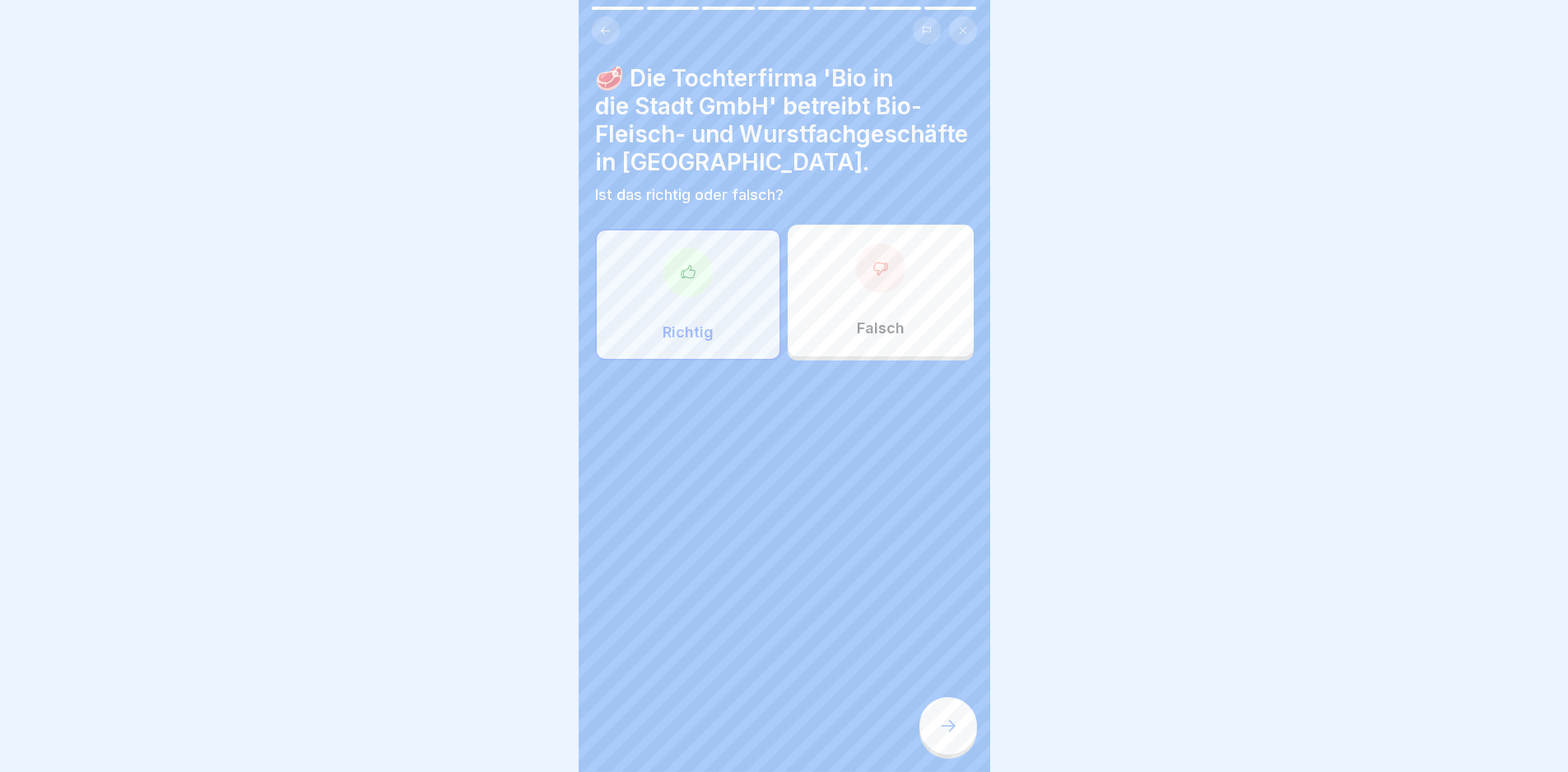
click at [949, 732] on icon at bounding box center [948, 725] width 15 height 11
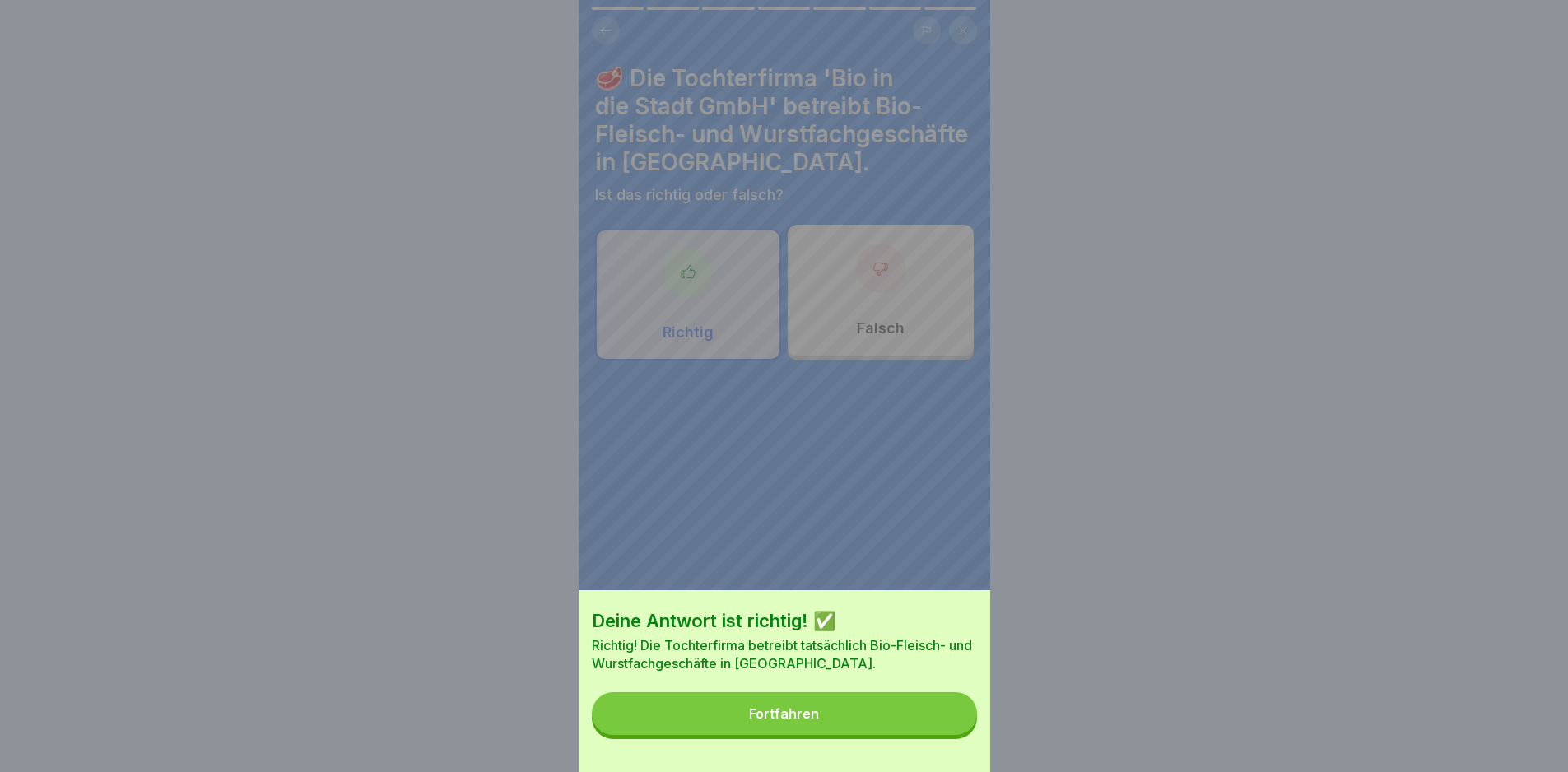
click at [949, 735] on button "Fortfahren" at bounding box center [784, 713] width 385 height 43
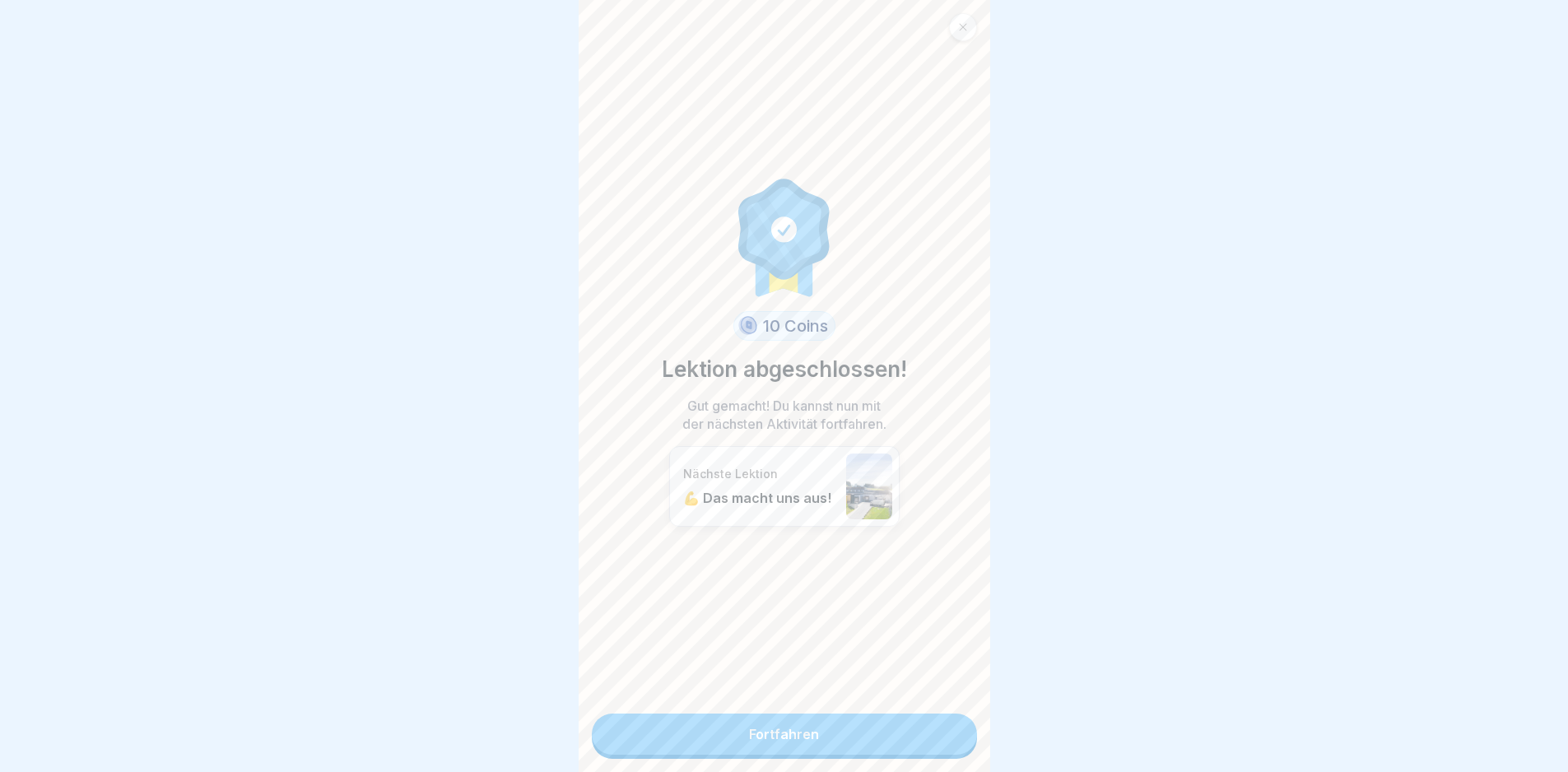
click at [930, 738] on link "Fortfahren" at bounding box center [784, 734] width 385 height 41
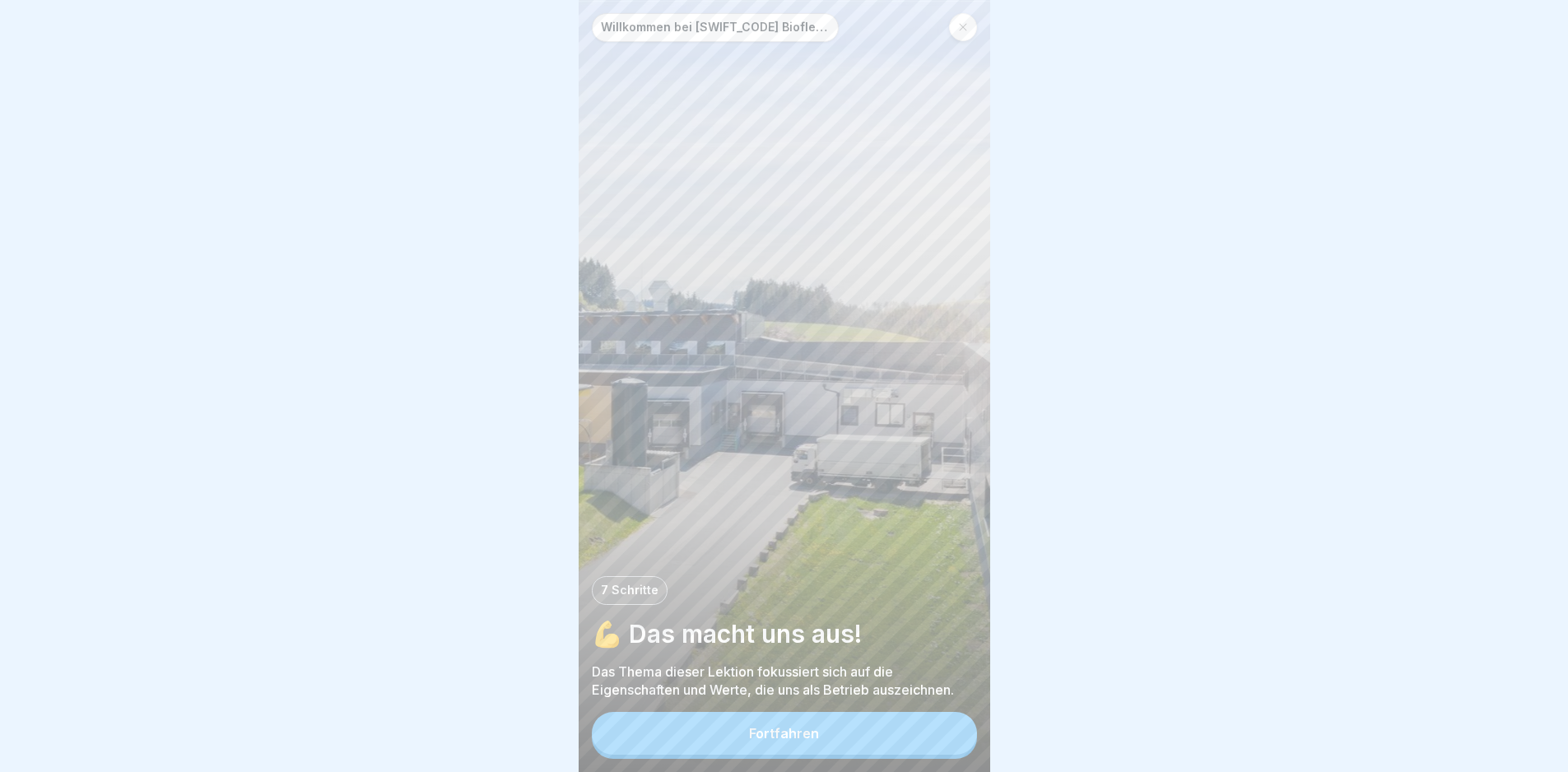
click at [927, 737] on button "Fortfahren" at bounding box center [784, 733] width 385 height 43
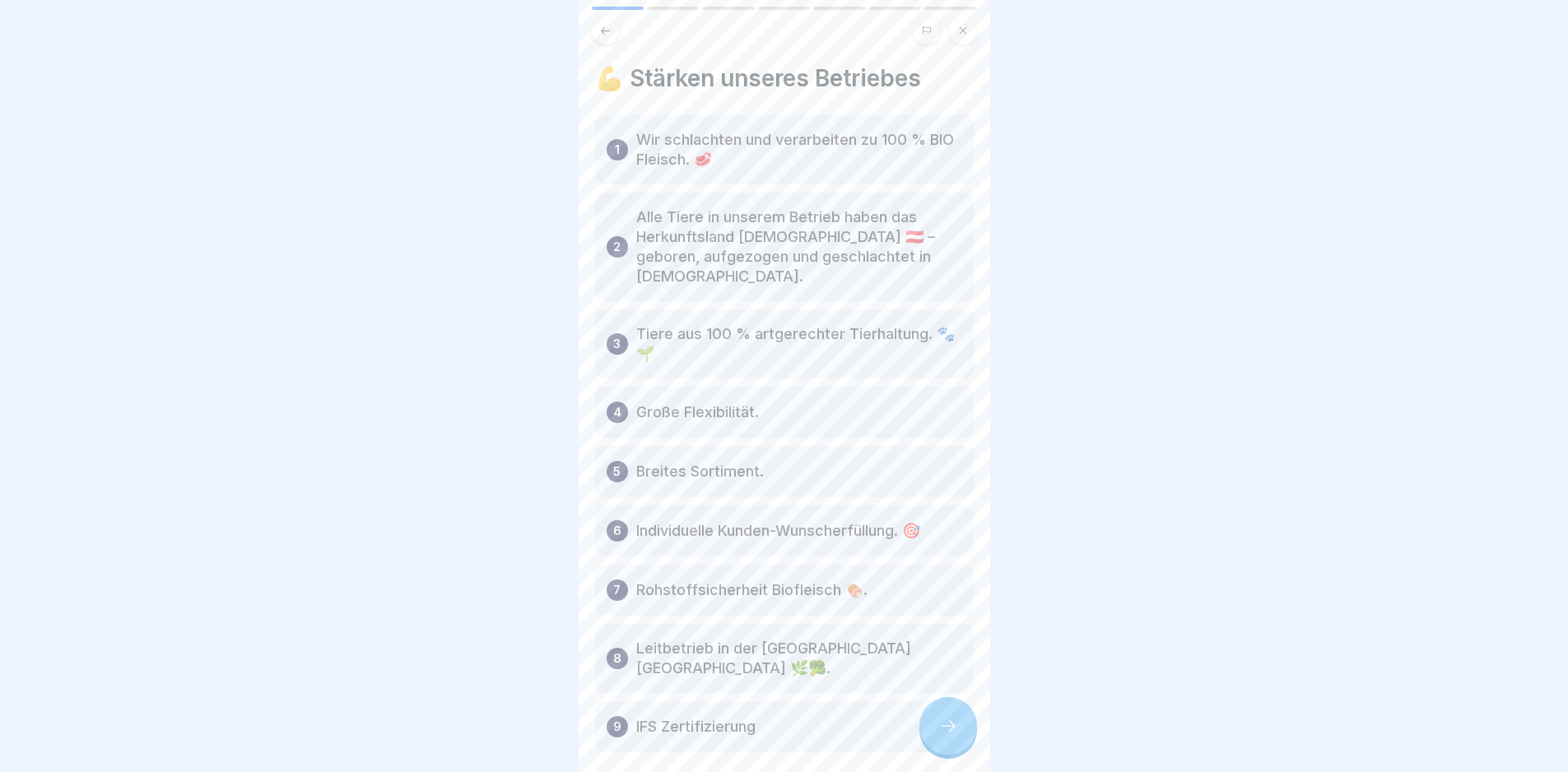
scroll to position [59, 0]
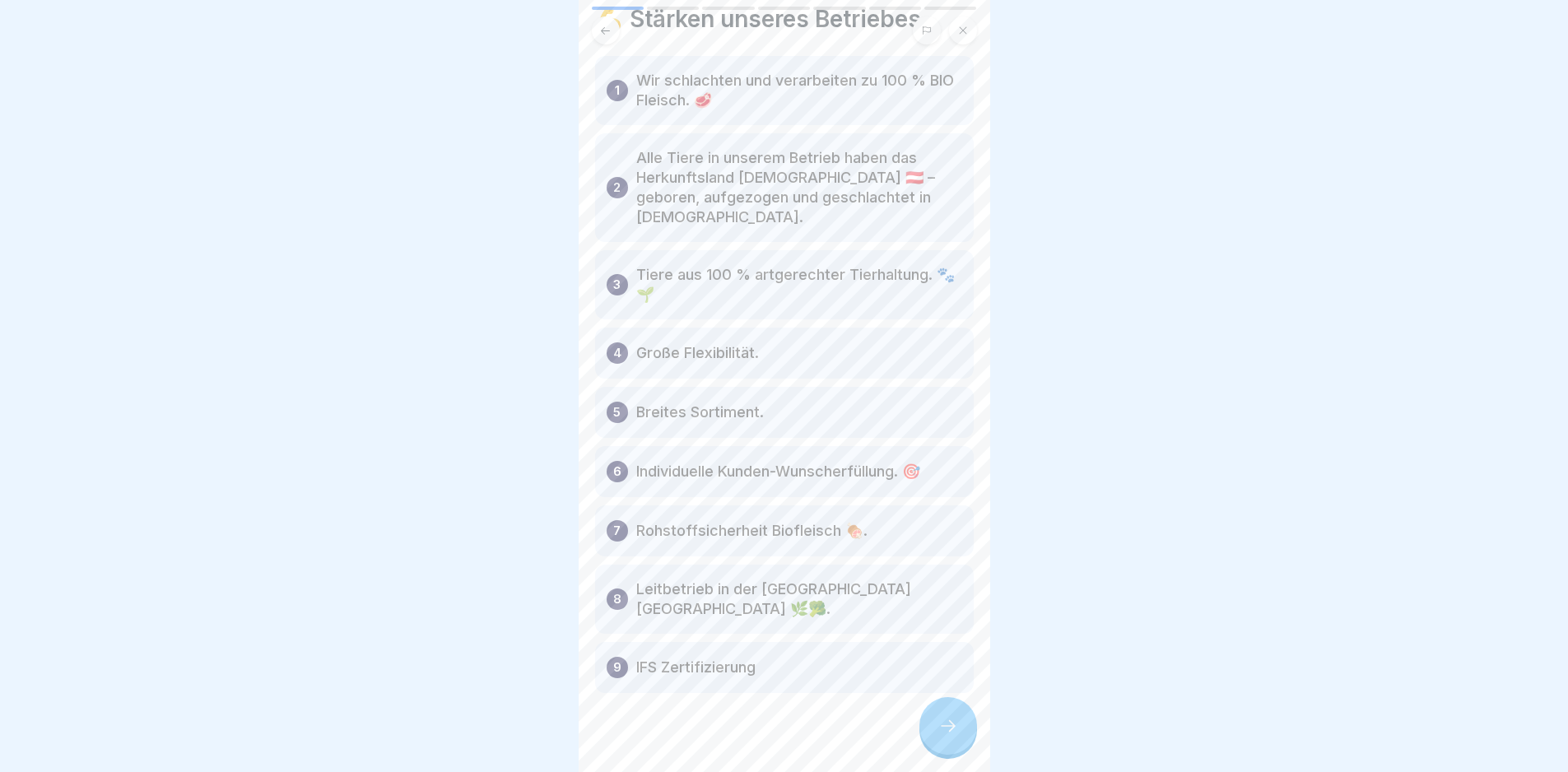
click at [950, 736] on icon at bounding box center [948, 725] width 20 height 20
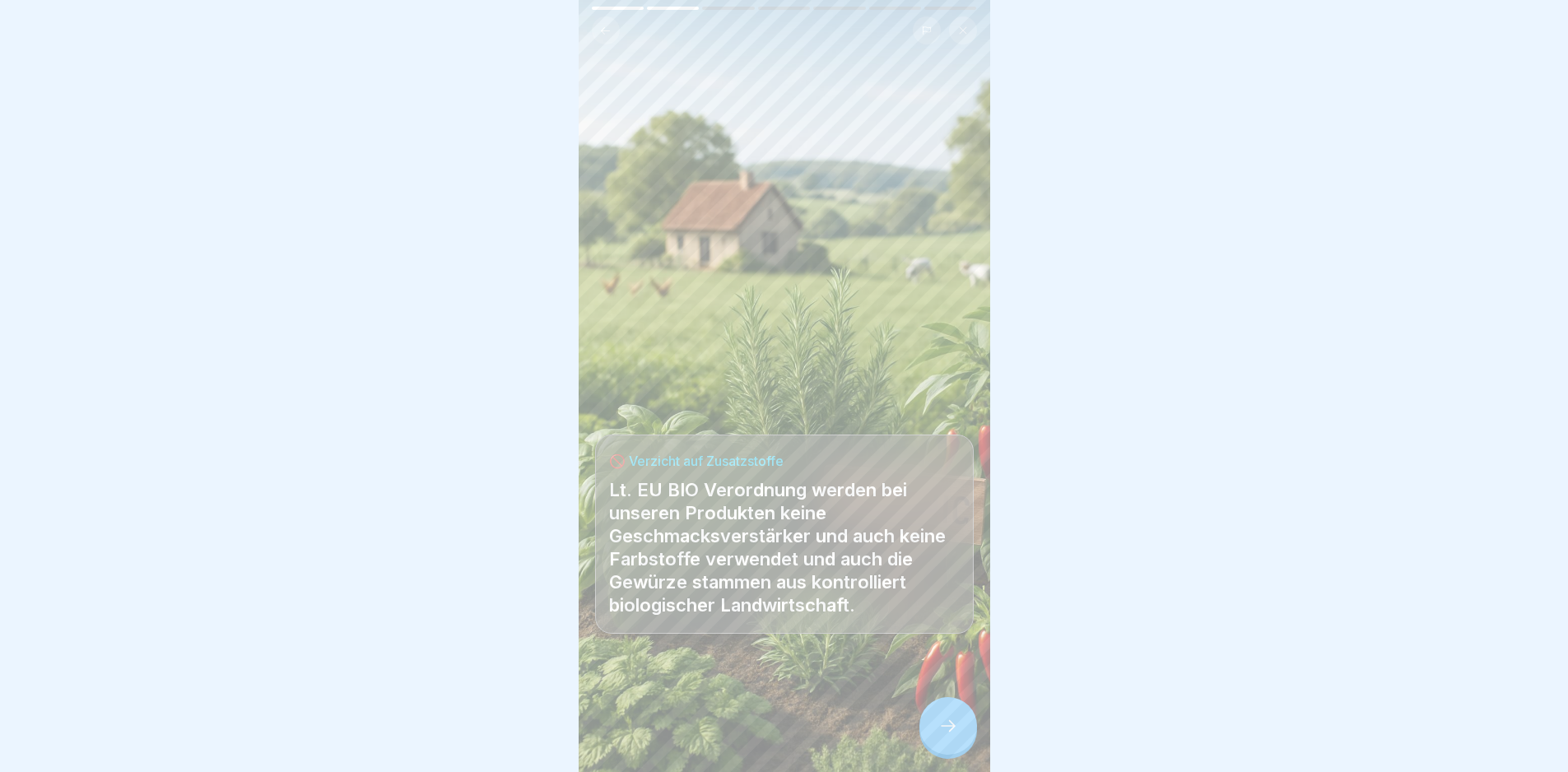
click at [949, 736] on icon at bounding box center [948, 725] width 20 height 20
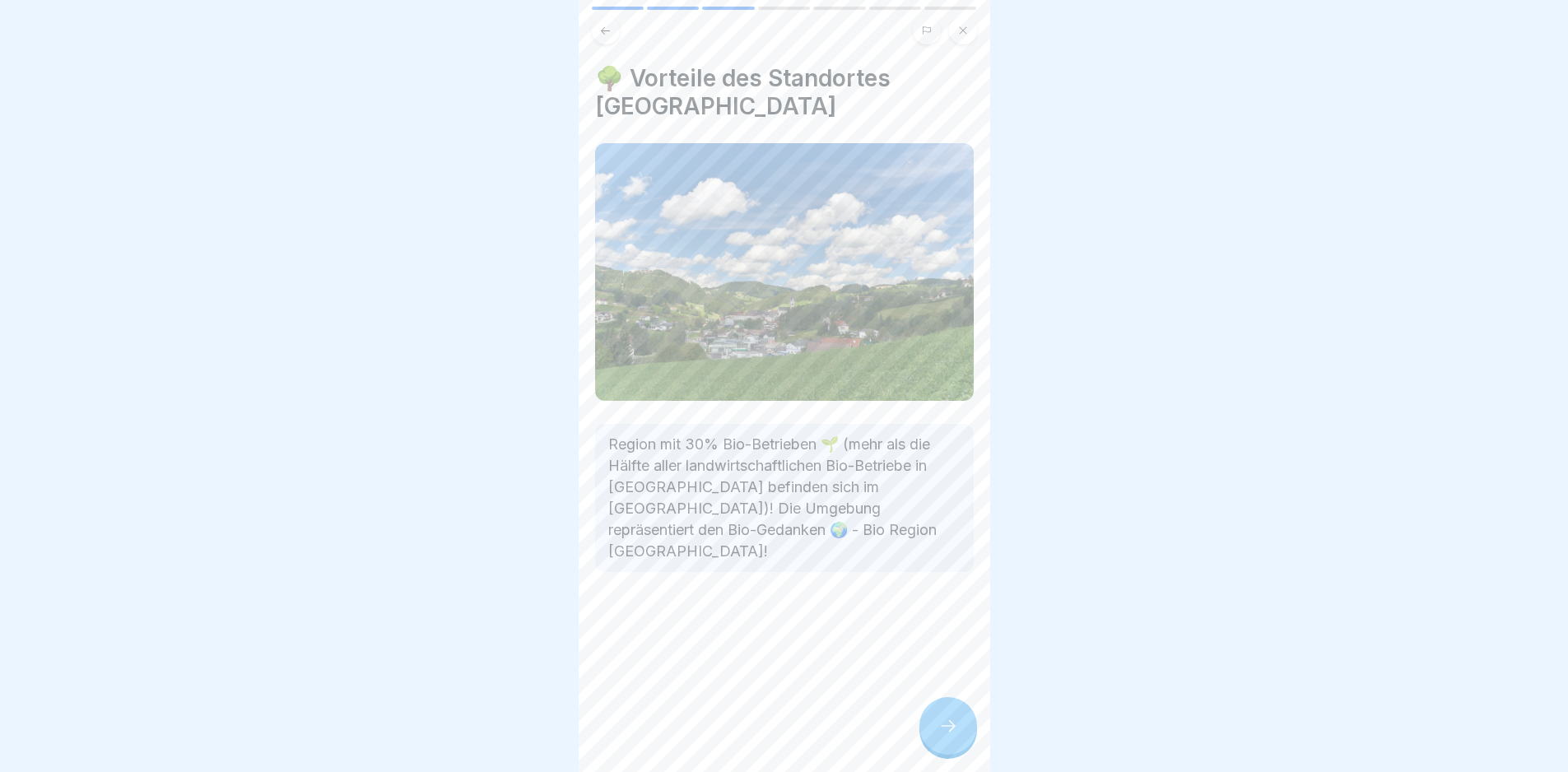
click at [947, 736] on icon at bounding box center [948, 725] width 20 height 20
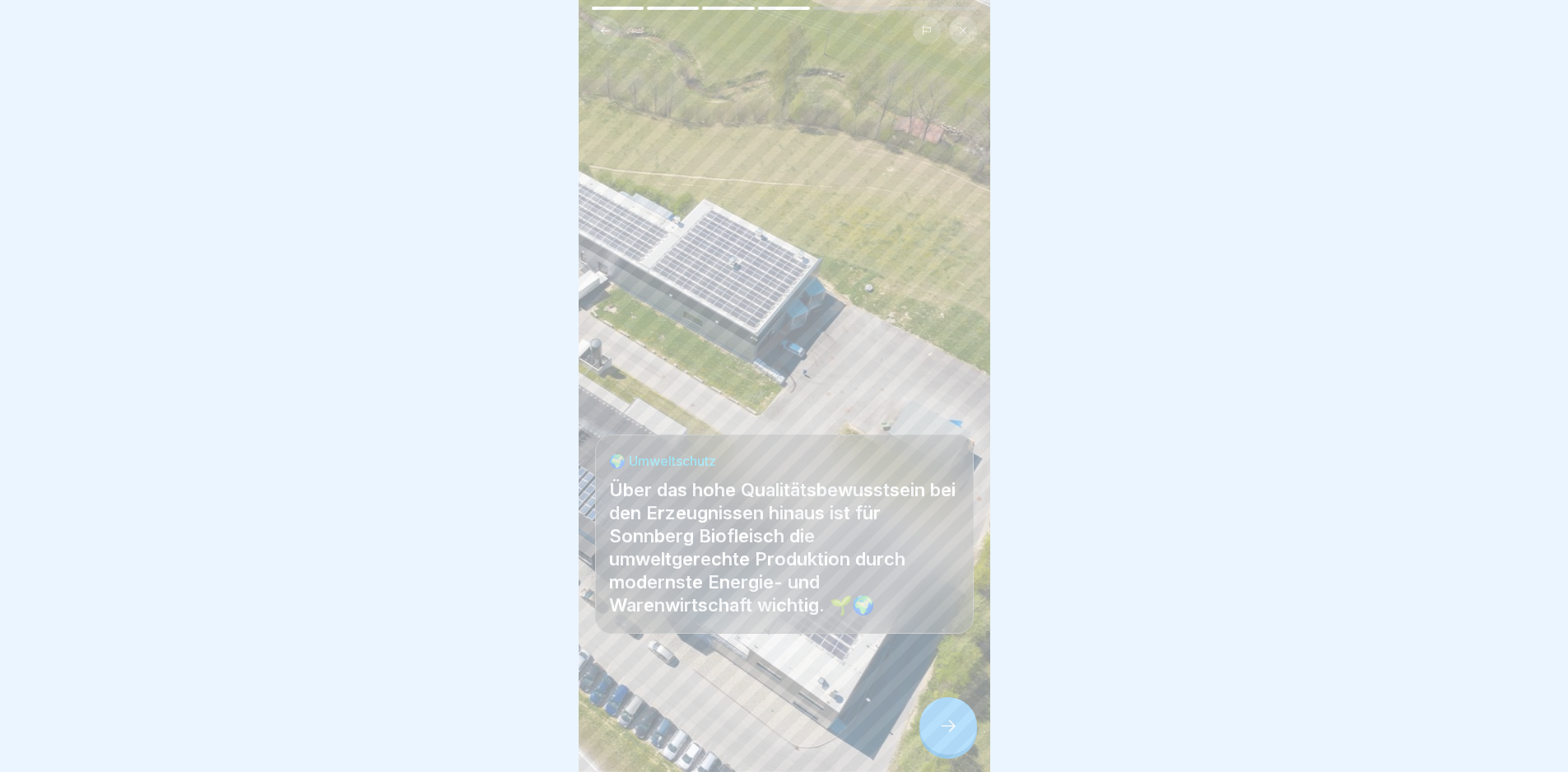
click at [938, 736] on icon at bounding box center [948, 725] width 20 height 20
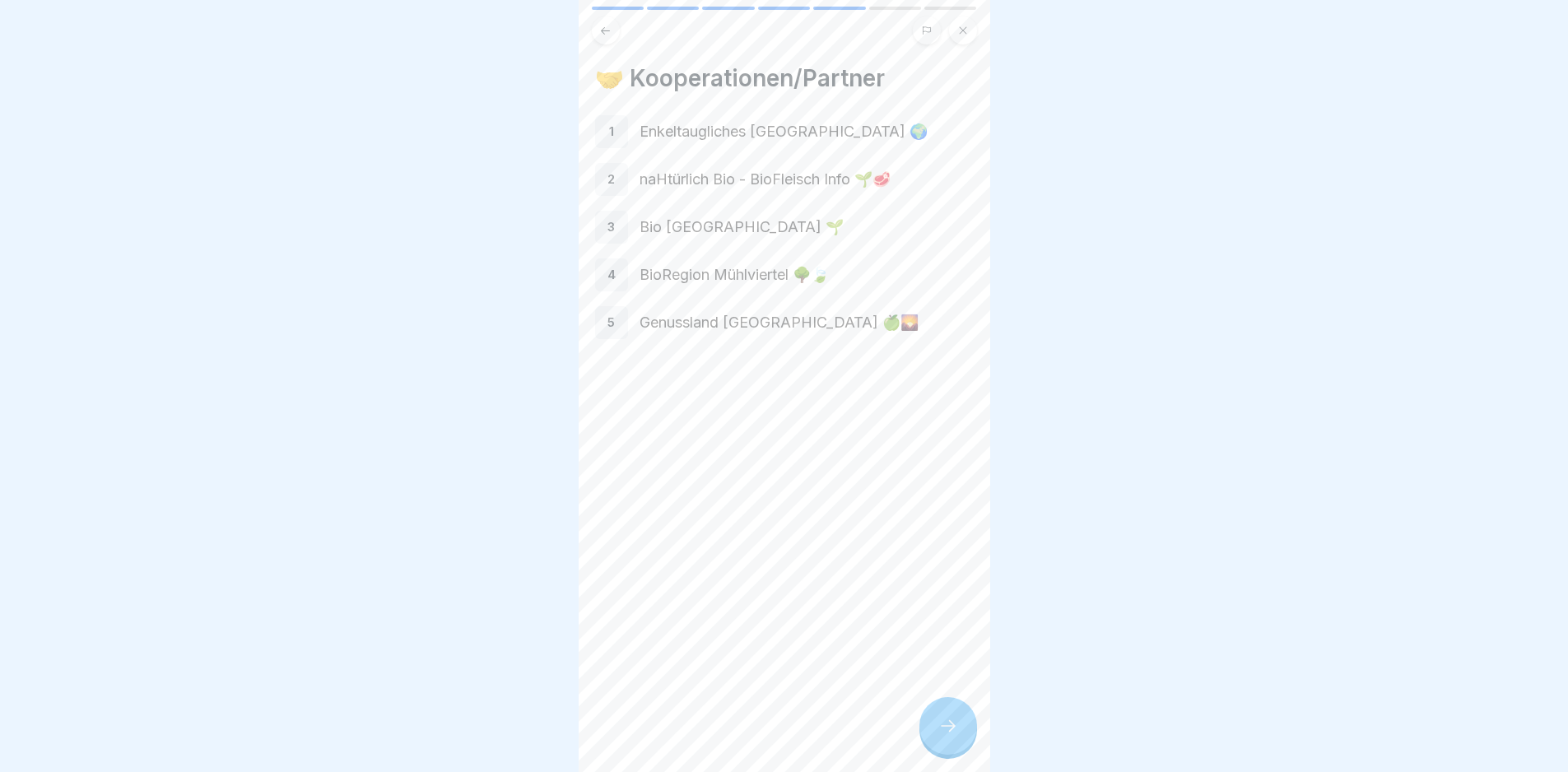
click at [934, 745] on div at bounding box center [948, 725] width 58 height 58
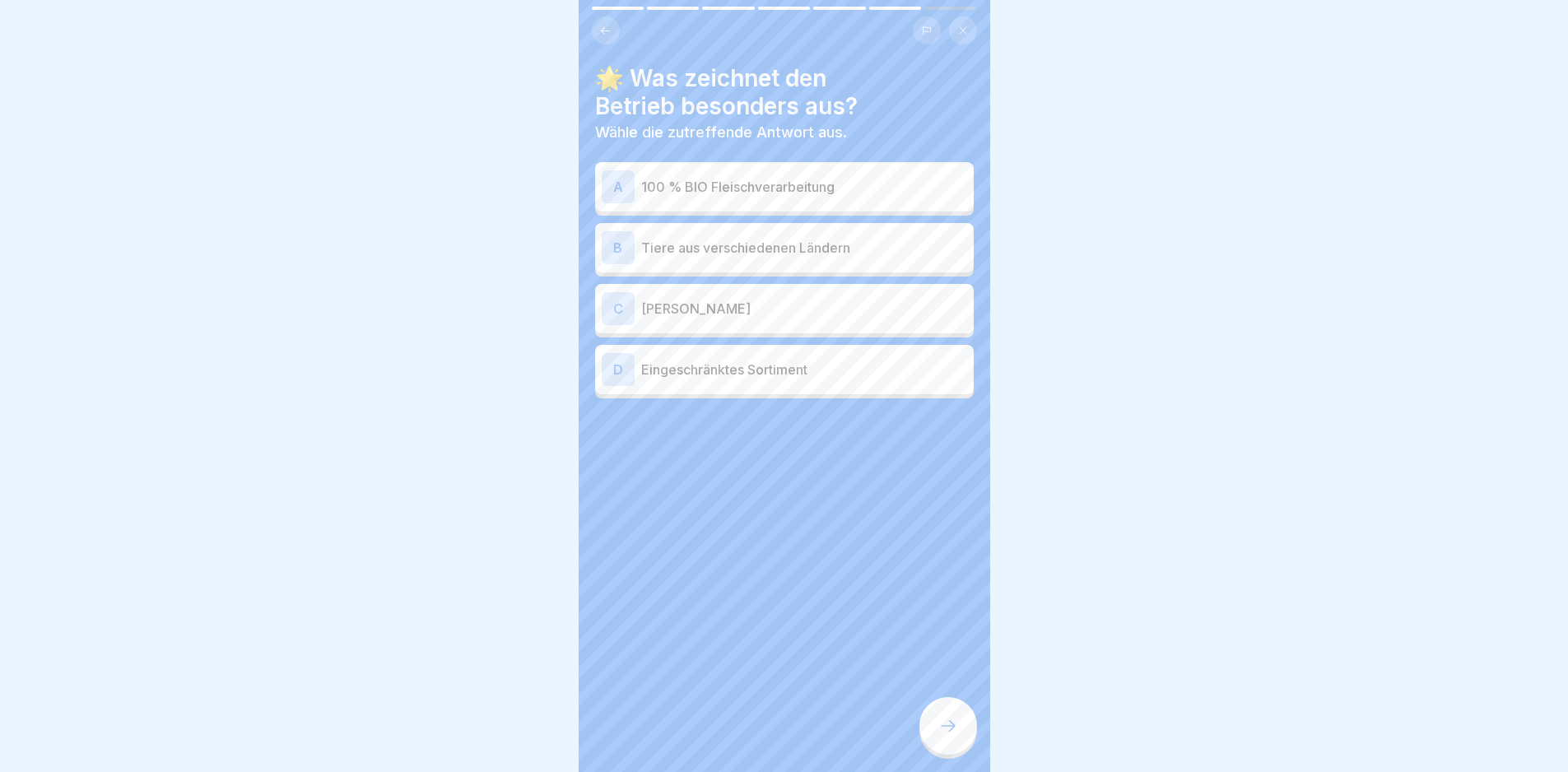
click at [915, 195] on p "100 % BIO Fleischverarbeitung" at bounding box center [804, 186] width 326 height 20
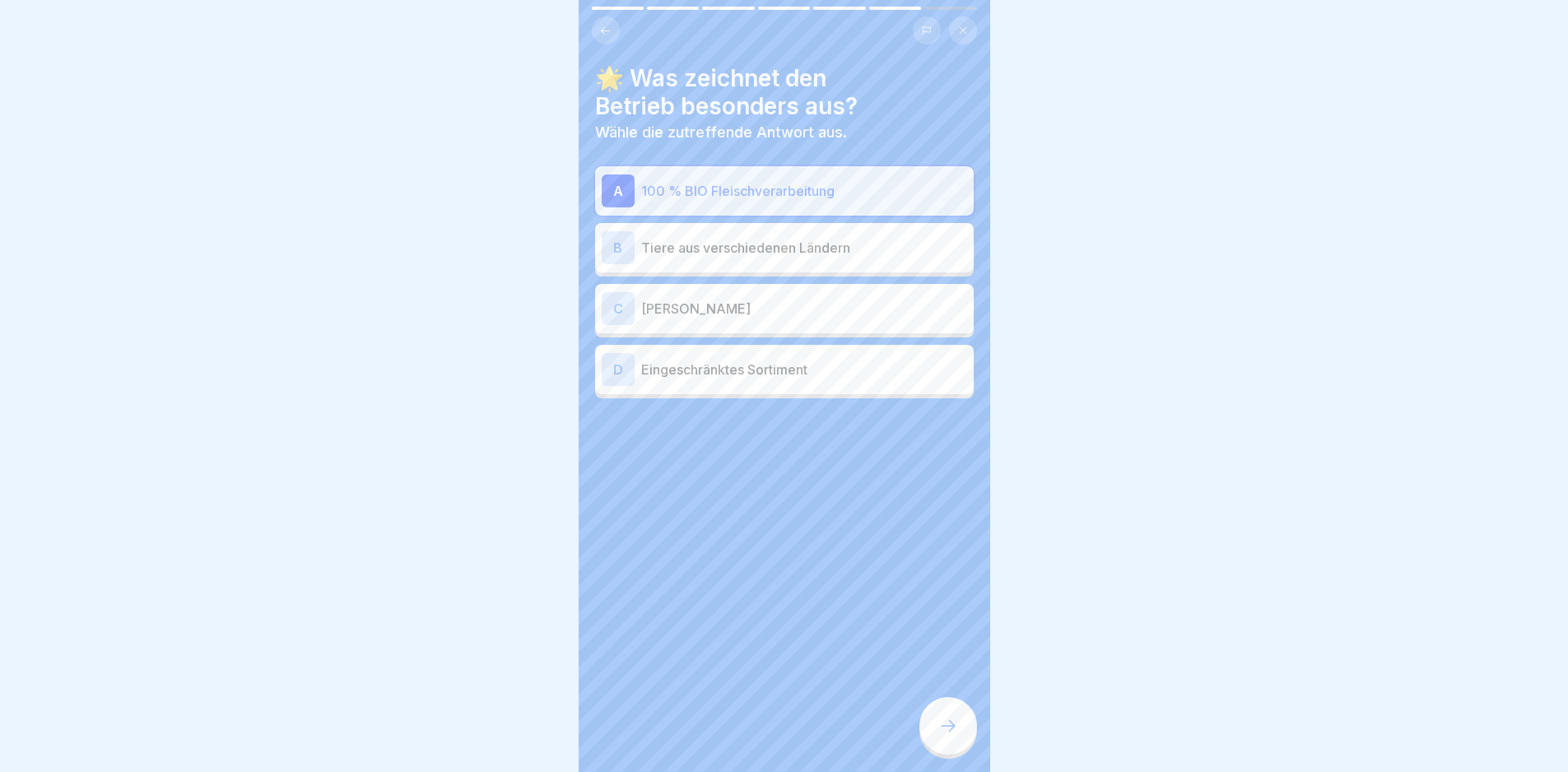
click at [951, 736] on icon at bounding box center [948, 725] width 20 height 20
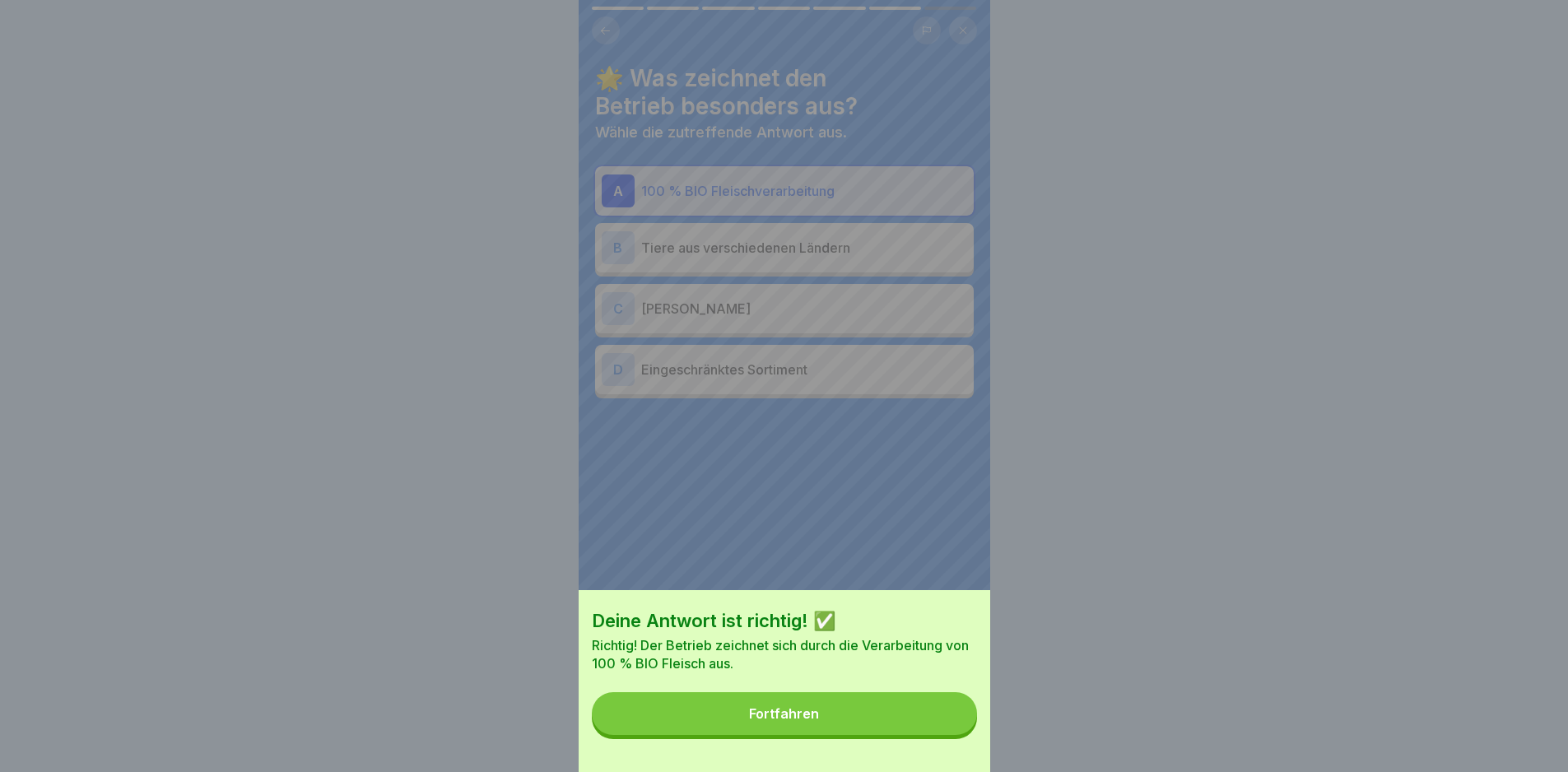
click at [940, 735] on button "Fortfahren" at bounding box center [784, 713] width 385 height 43
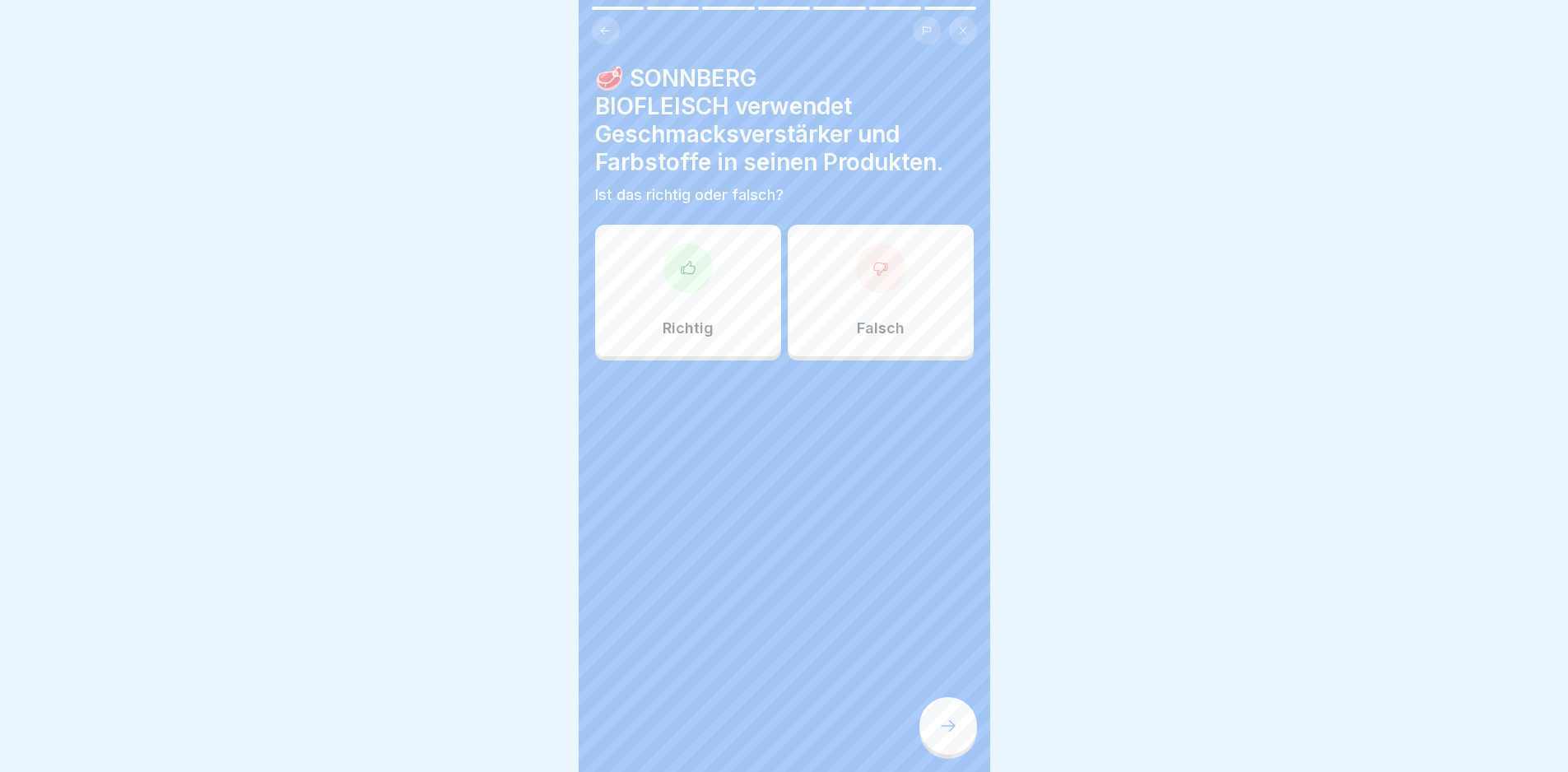
click at [861, 330] on p "Falsch" at bounding box center [880, 328] width 47 height 18
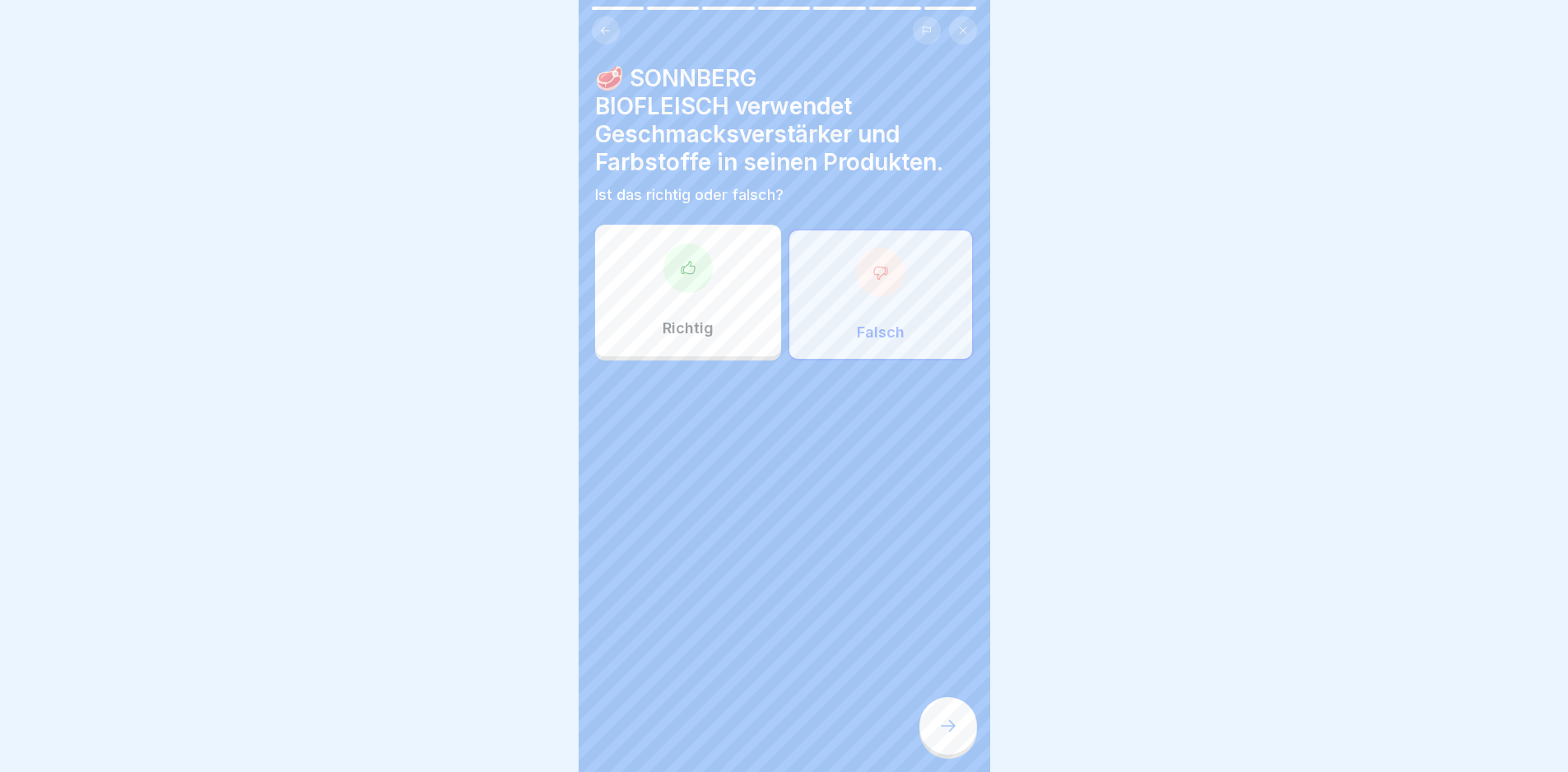
click at [936, 726] on div at bounding box center [948, 725] width 58 height 58
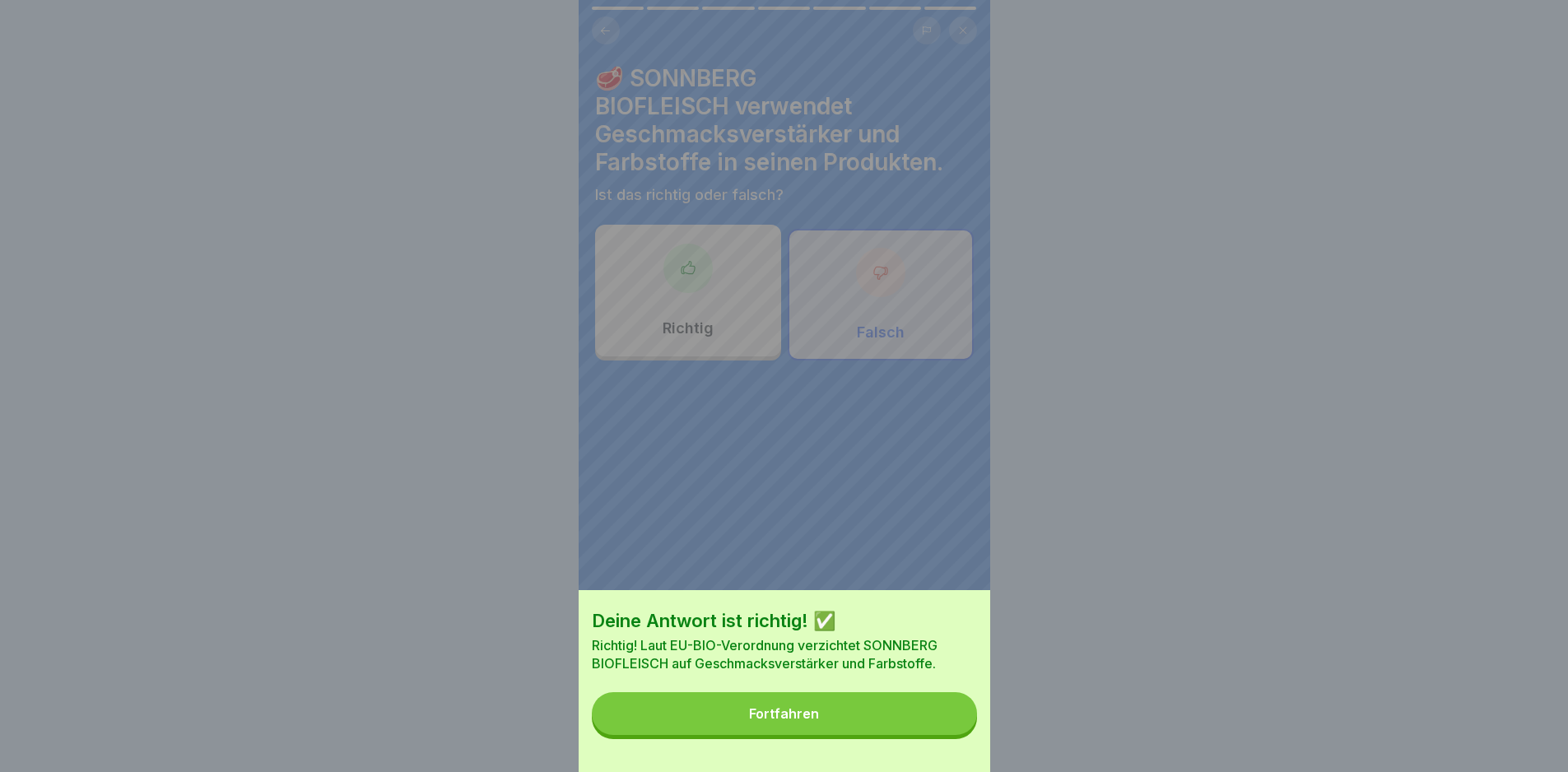
click at [856, 724] on button "Fortfahren" at bounding box center [784, 713] width 385 height 43
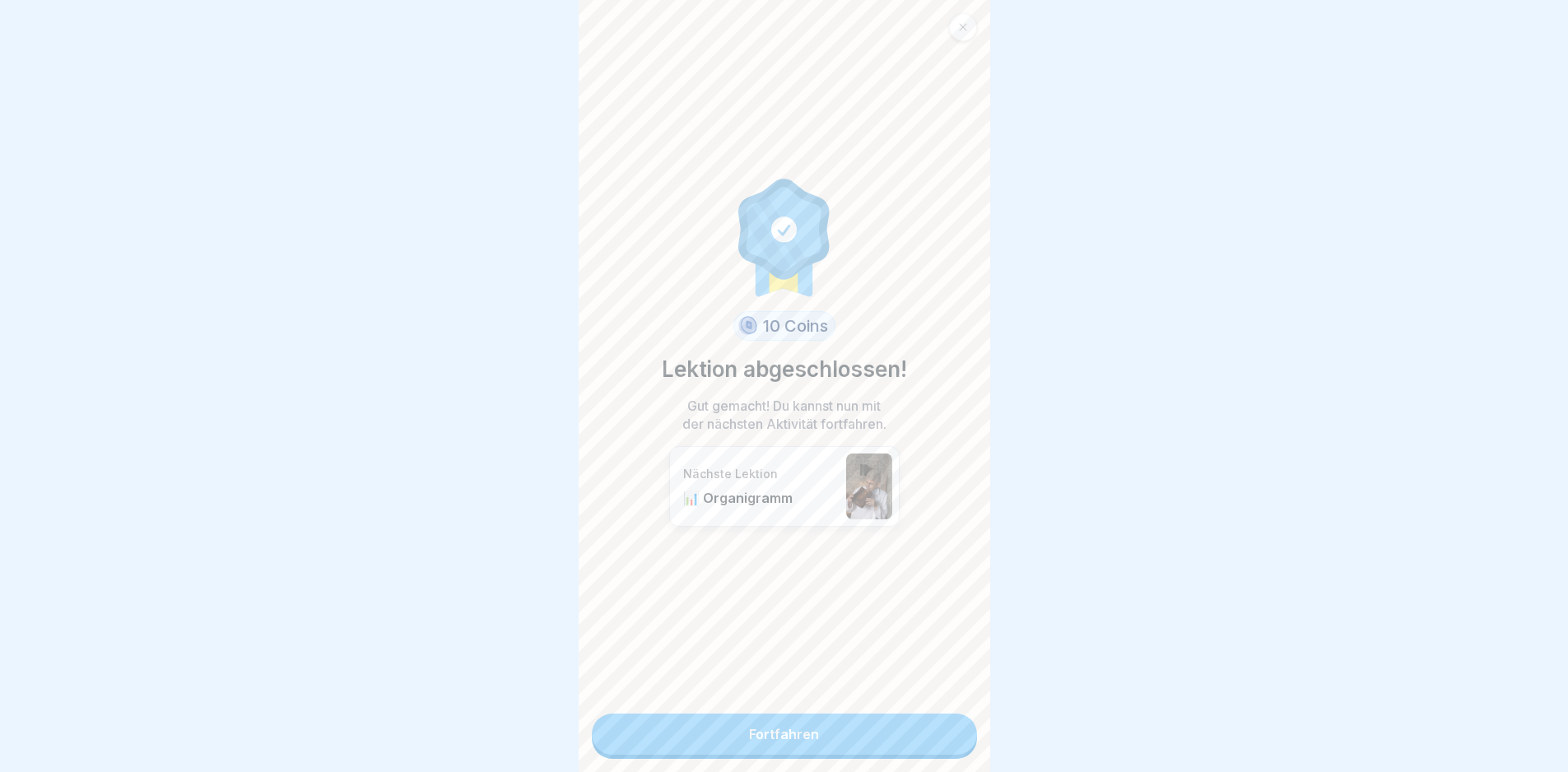
click at [882, 743] on link "Fortfahren" at bounding box center [784, 734] width 385 height 41
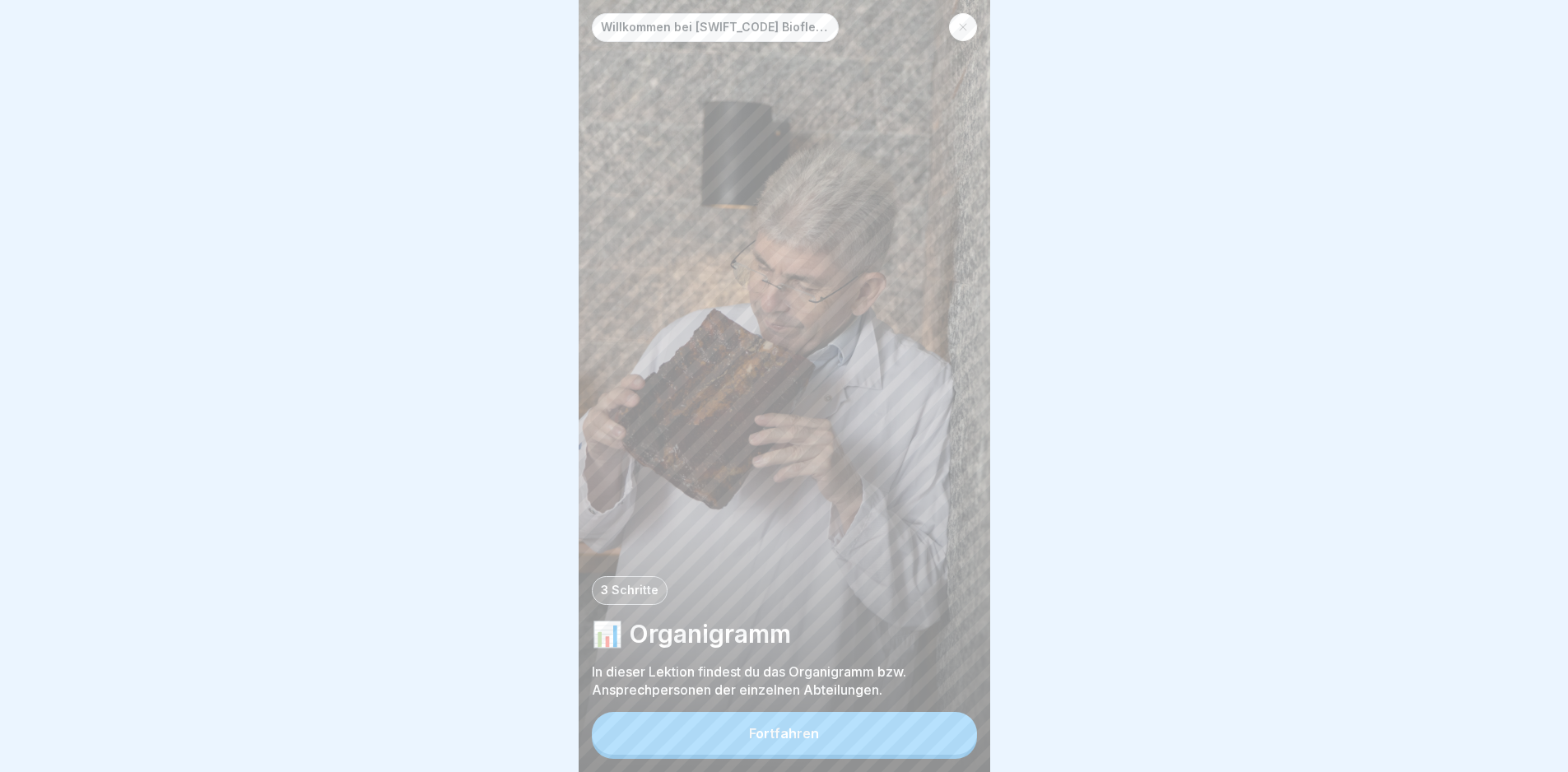
click at [881, 742] on button "Fortfahren" at bounding box center [784, 733] width 385 height 43
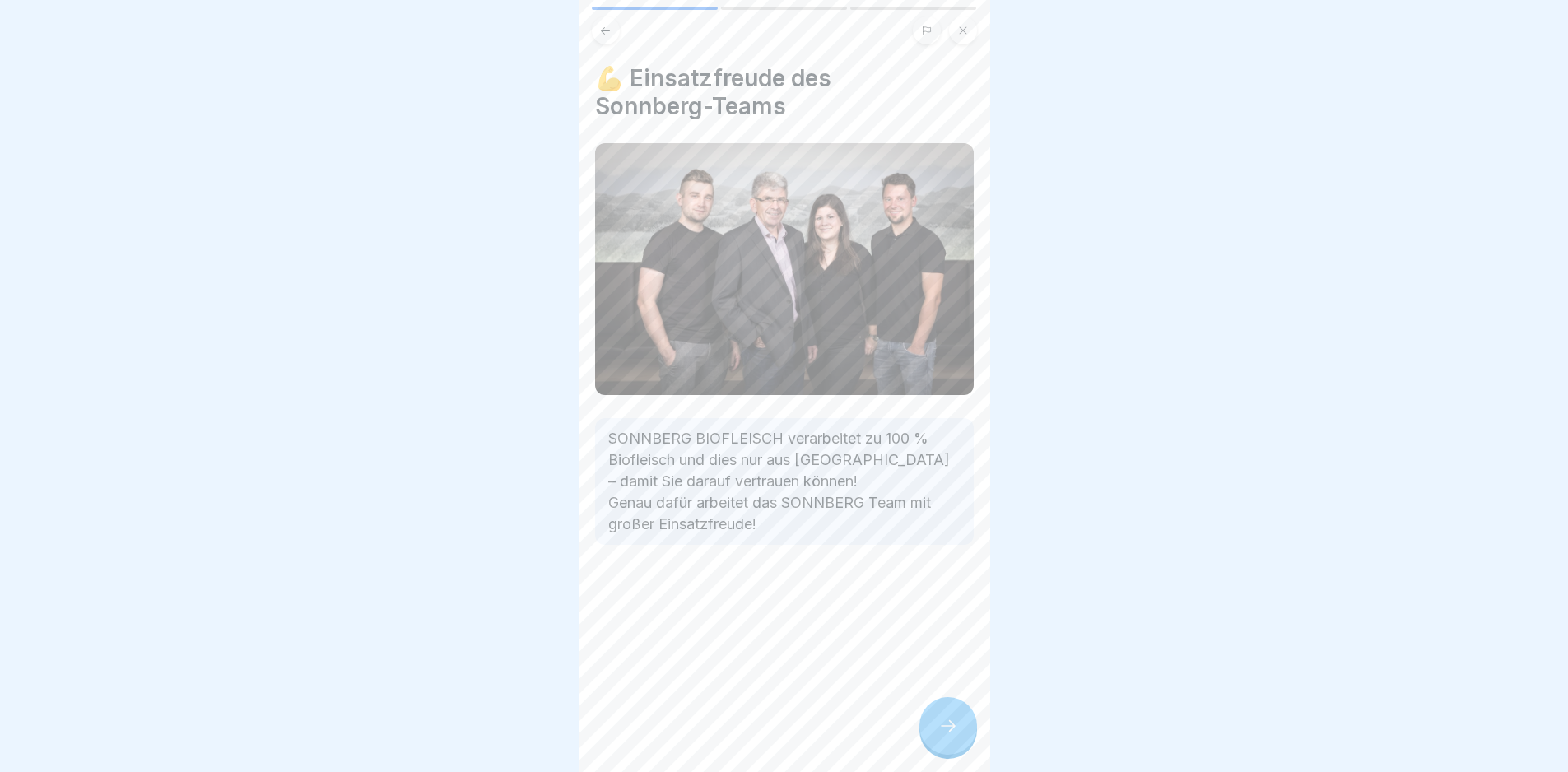
click at [936, 740] on div at bounding box center [948, 725] width 58 height 58
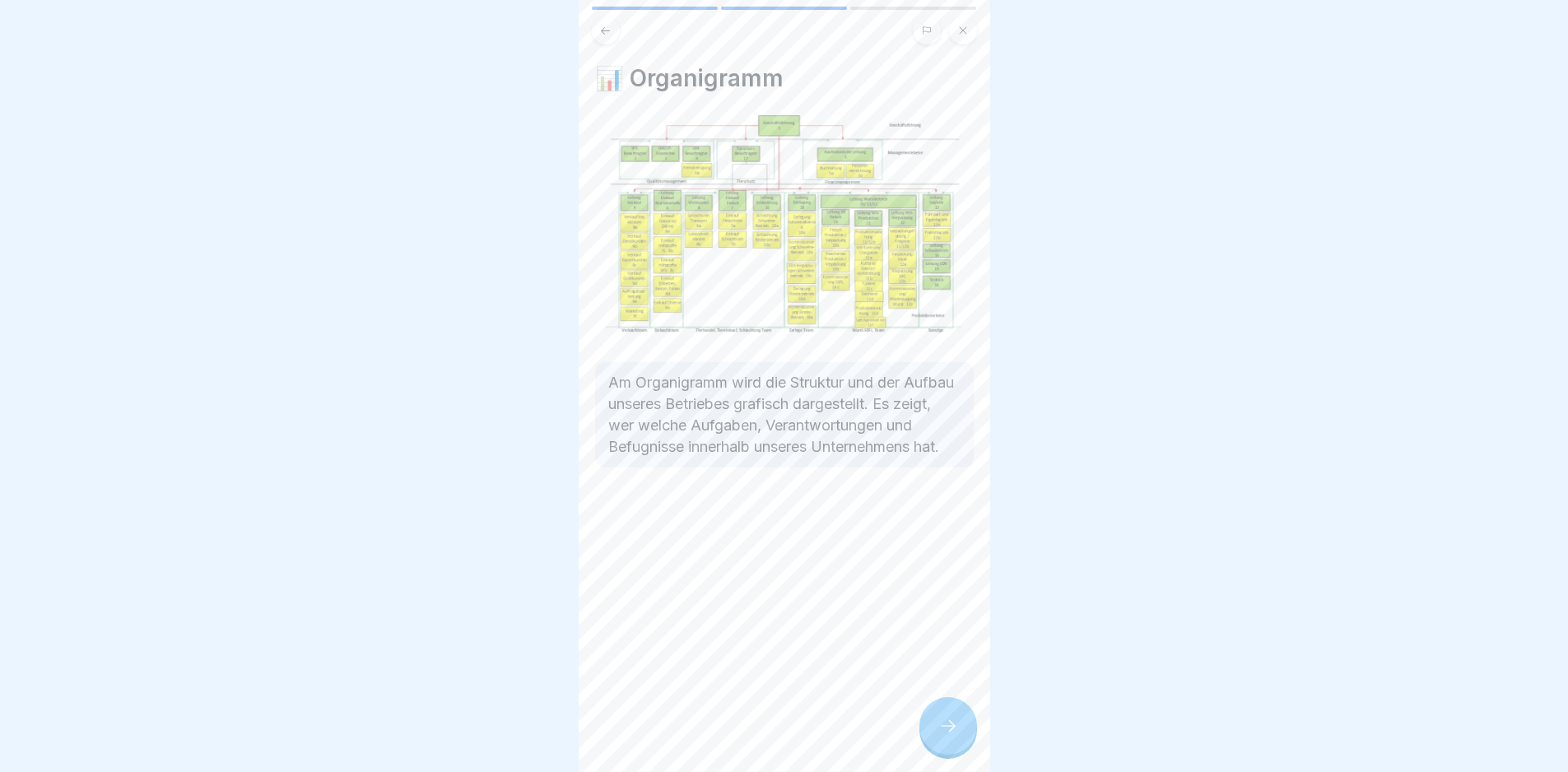
click at [943, 736] on icon at bounding box center [948, 725] width 20 height 20
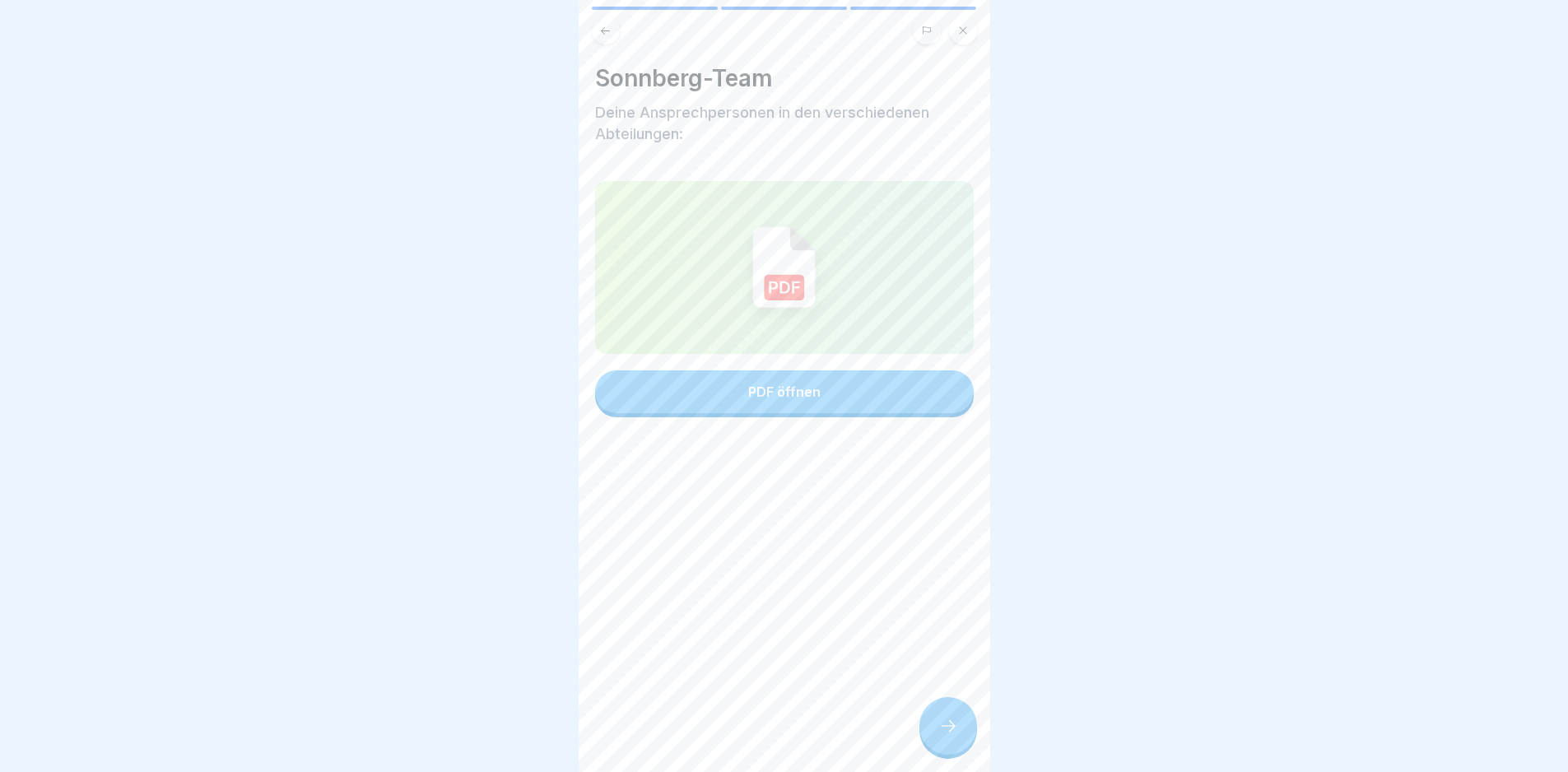
click at [942, 736] on icon at bounding box center [948, 725] width 20 height 20
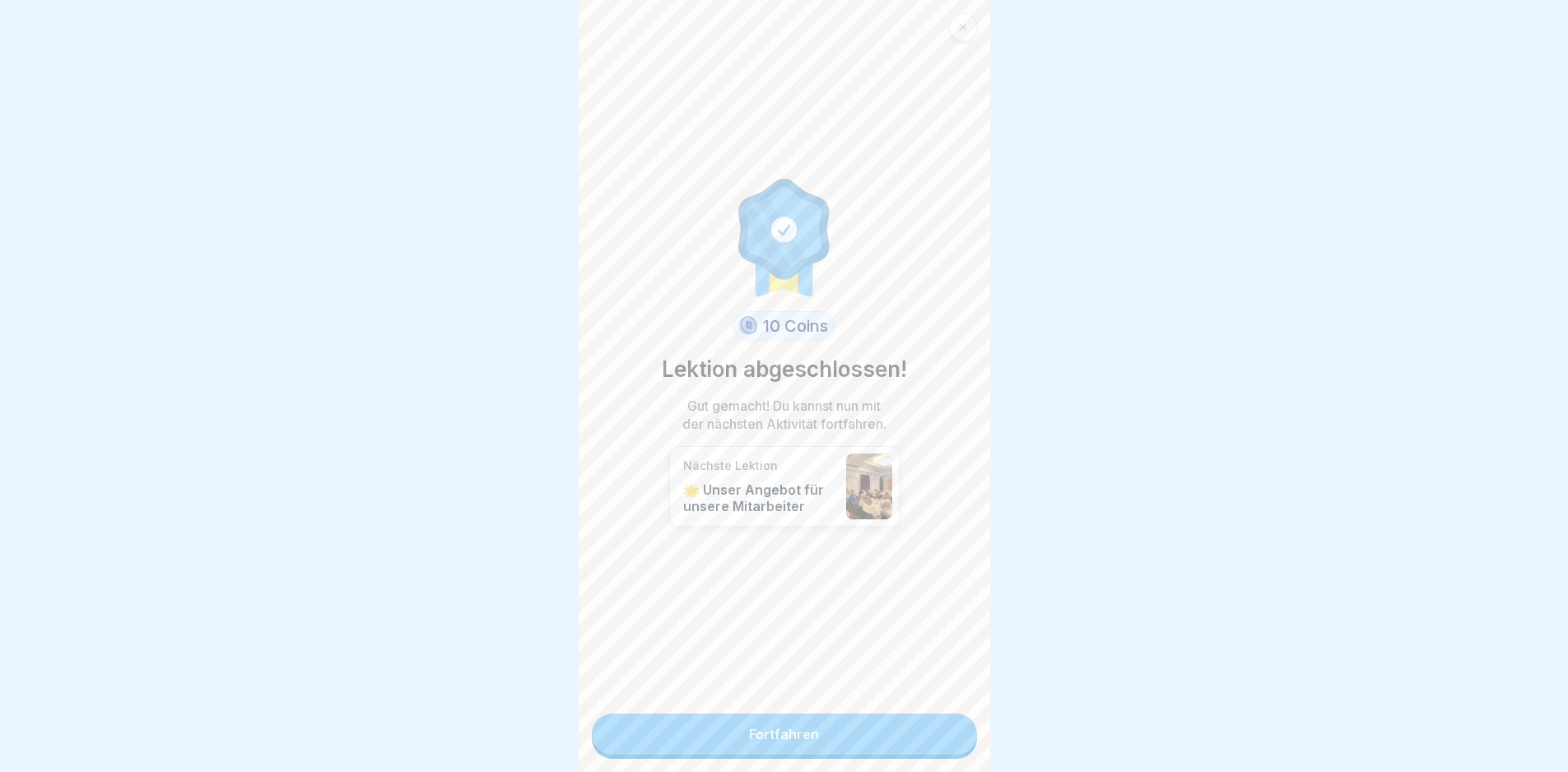
click at [926, 735] on link "Fortfahren" at bounding box center [784, 734] width 385 height 41
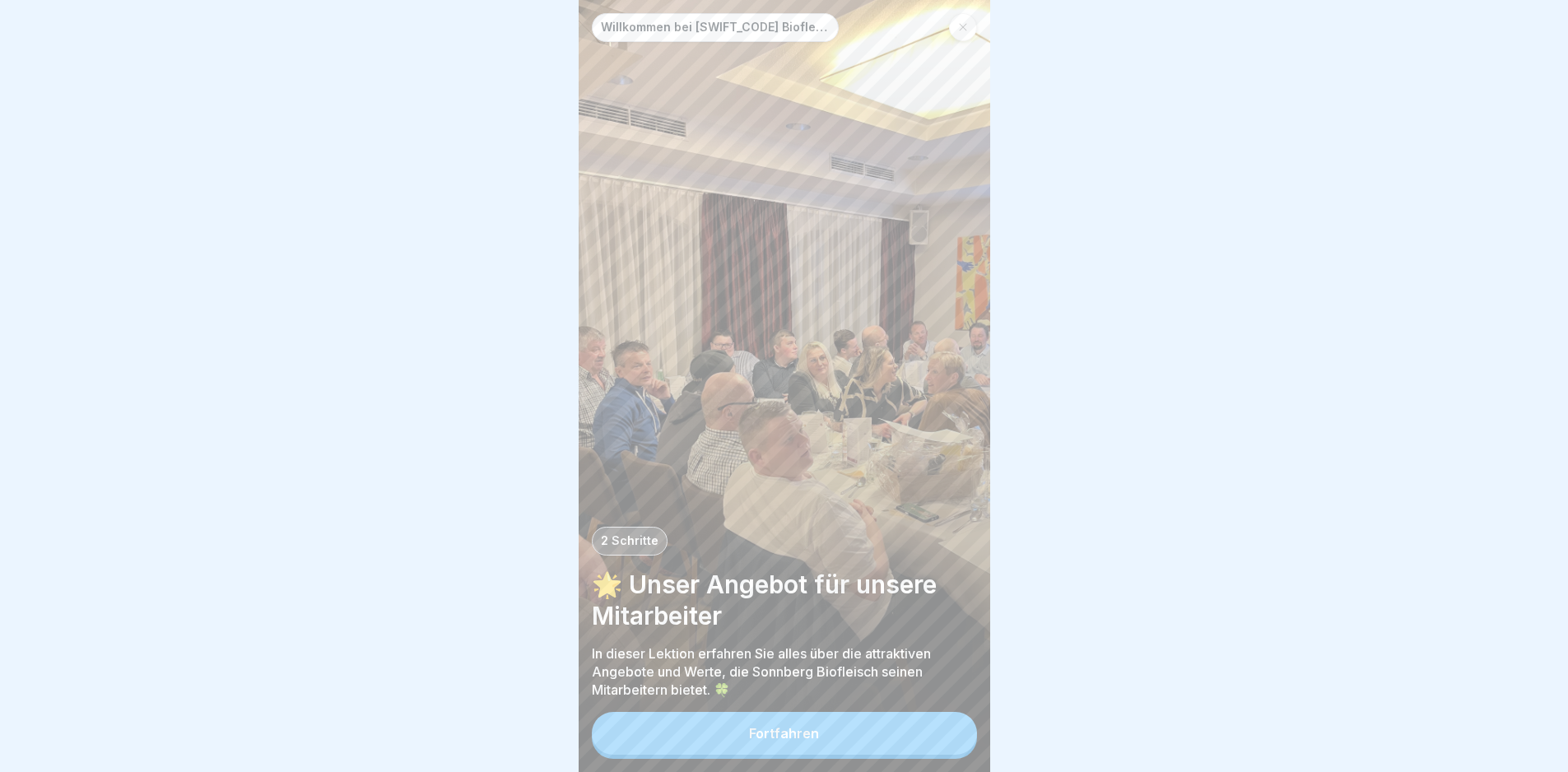
click at [893, 744] on button "Fortfahren" at bounding box center [784, 733] width 385 height 43
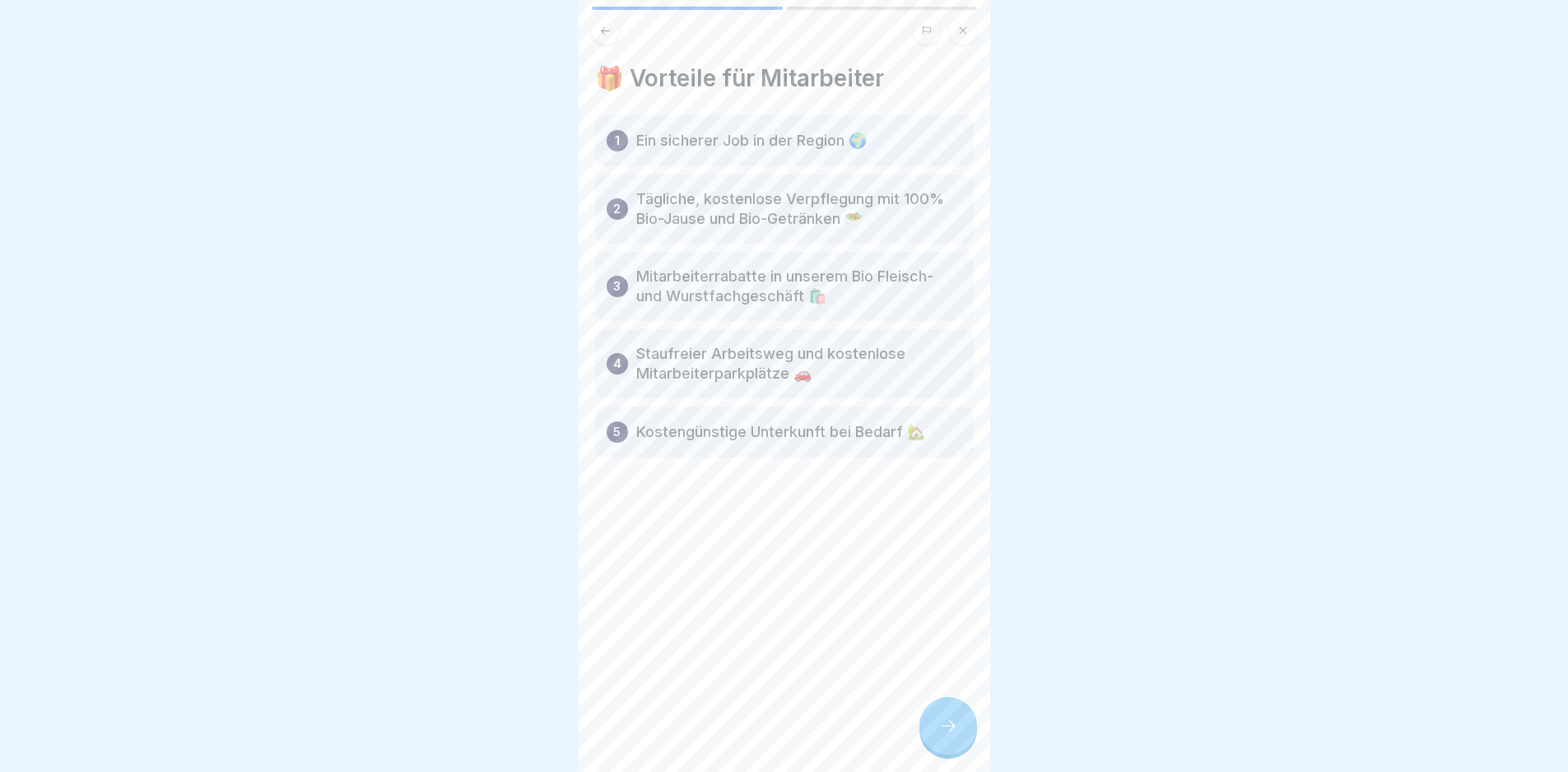
click at [954, 736] on icon at bounding box center [948, 725] width 20 height 20
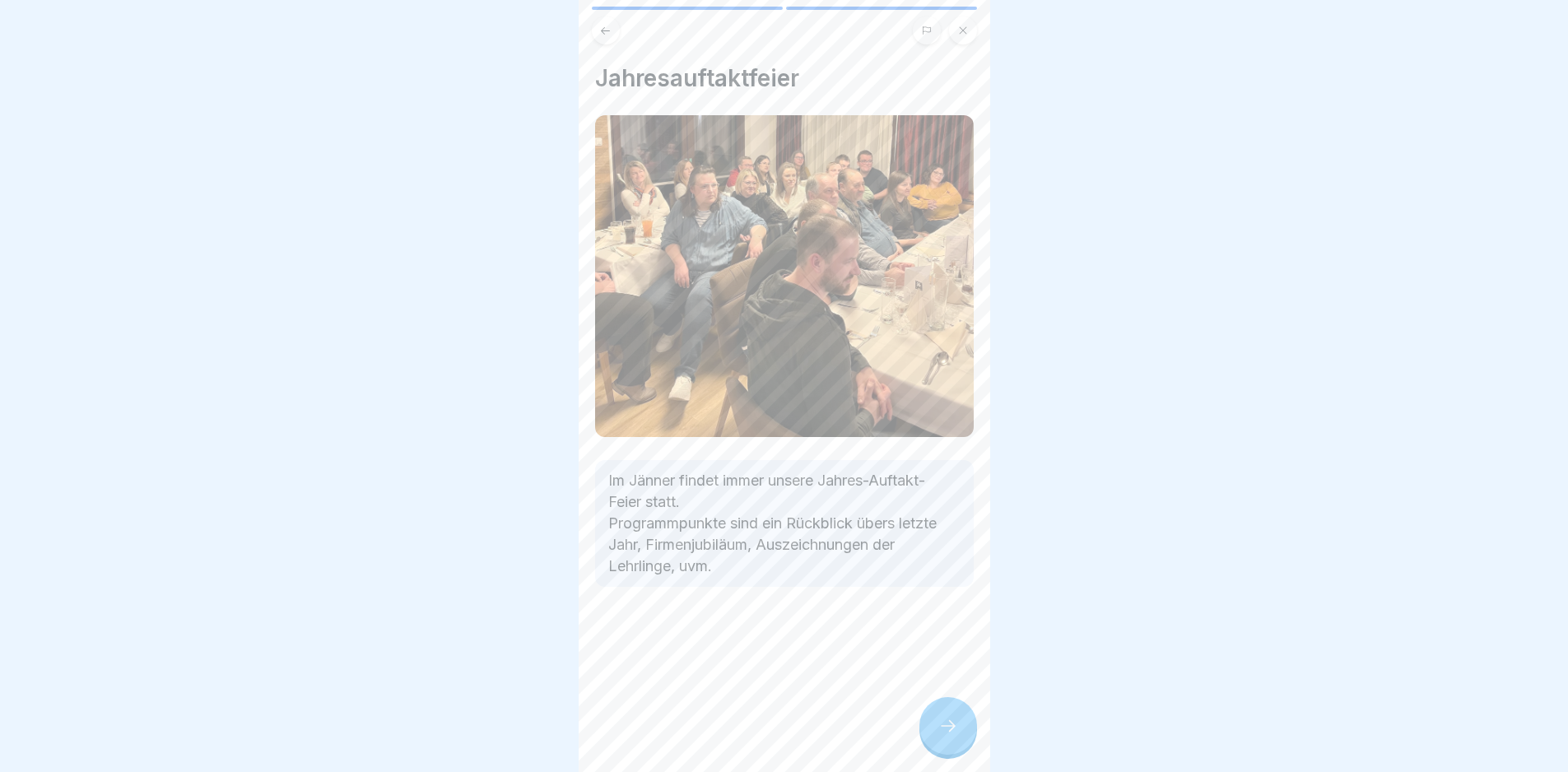
click at [951, 736] on icon at bounding box center [948, 725] width 20 height 20
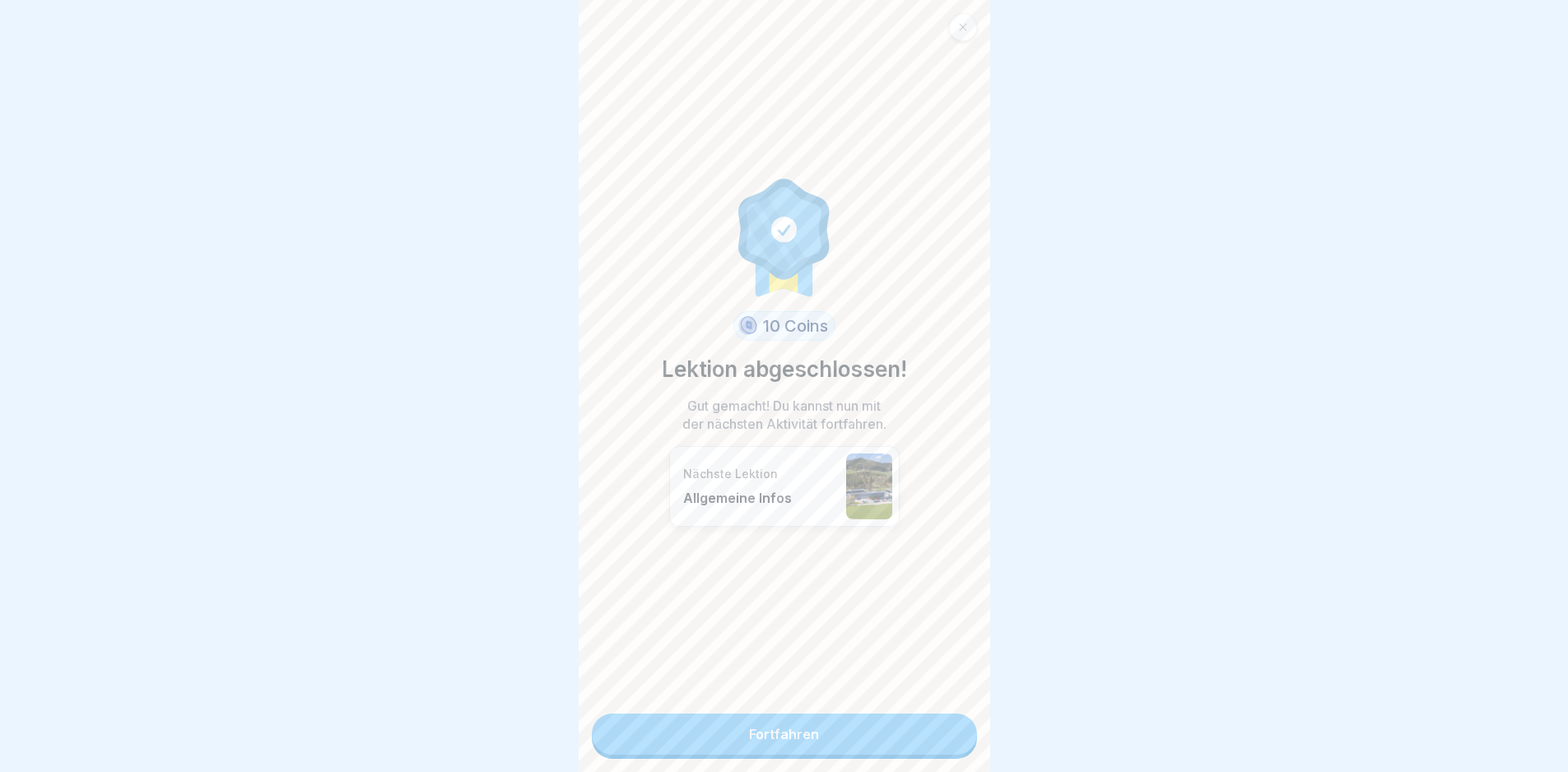
click at [949, 747] on link "Fortfahren" at bounding box center [784, 734] width 385 height 41
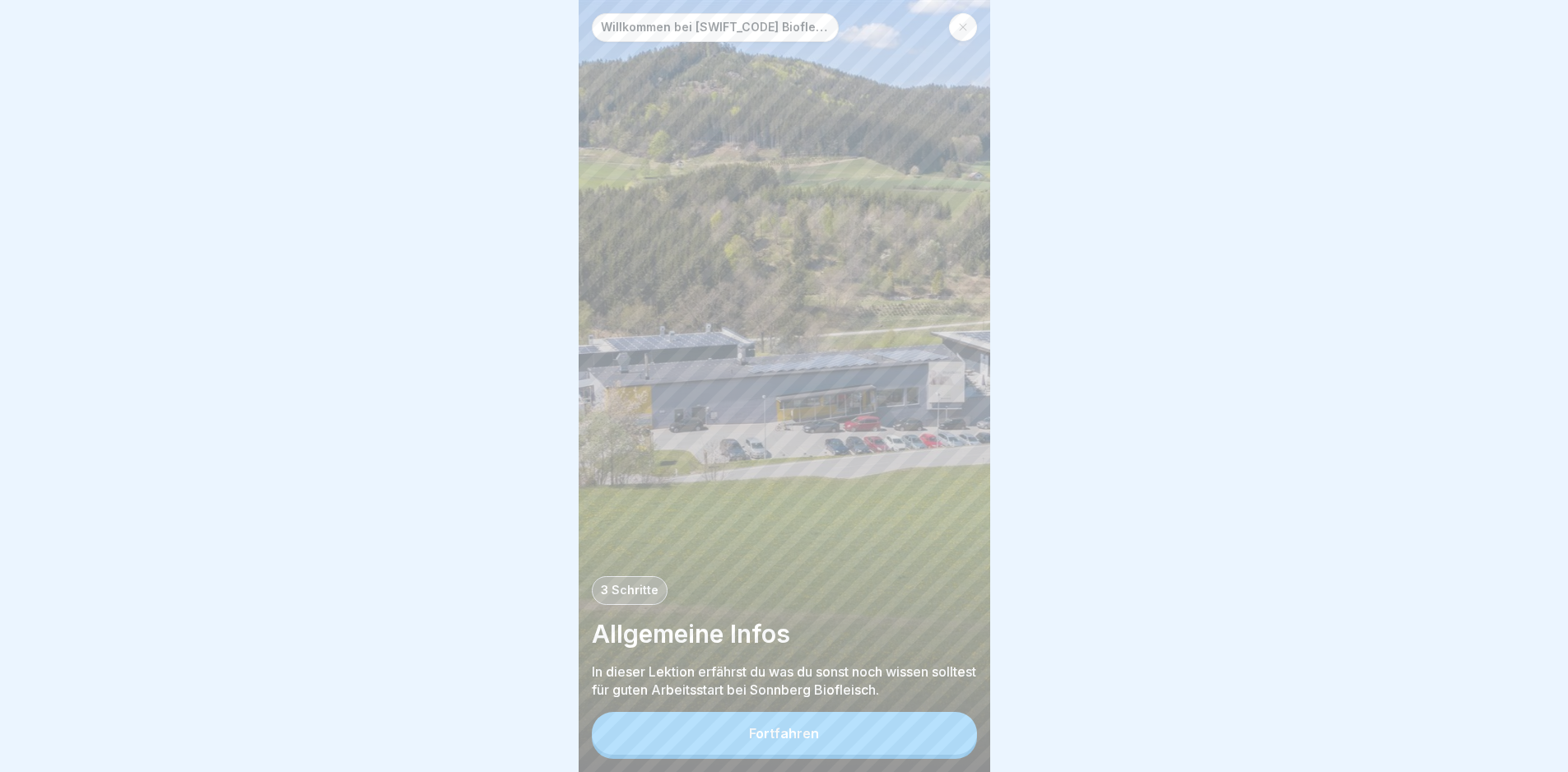
click at [930, 755] on button "Fortfahren" at bounding box center [784, 733] width 385 height 43
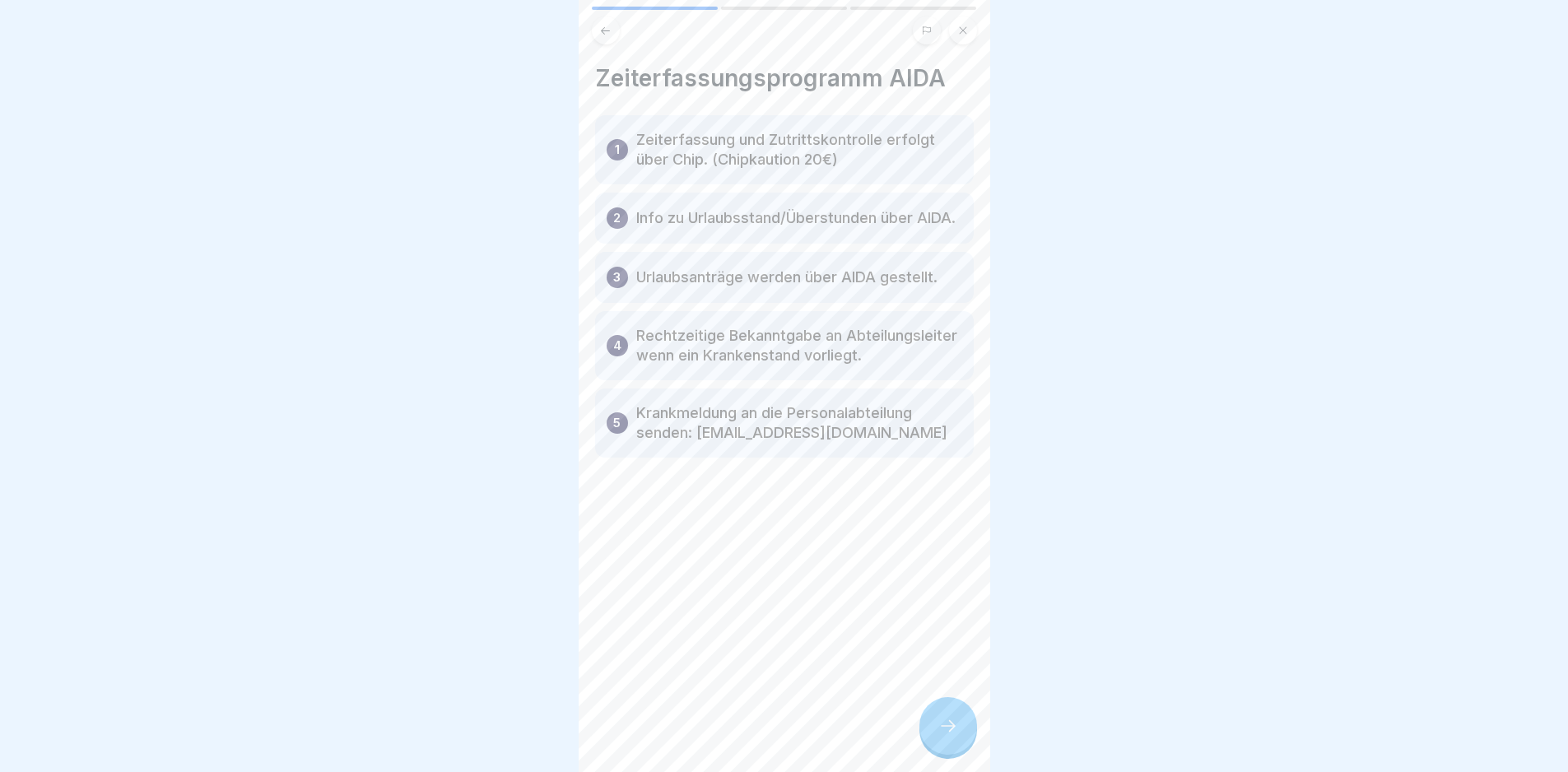
click at [961, 755] on div at bounding box center [948, 725] width 58 height 58
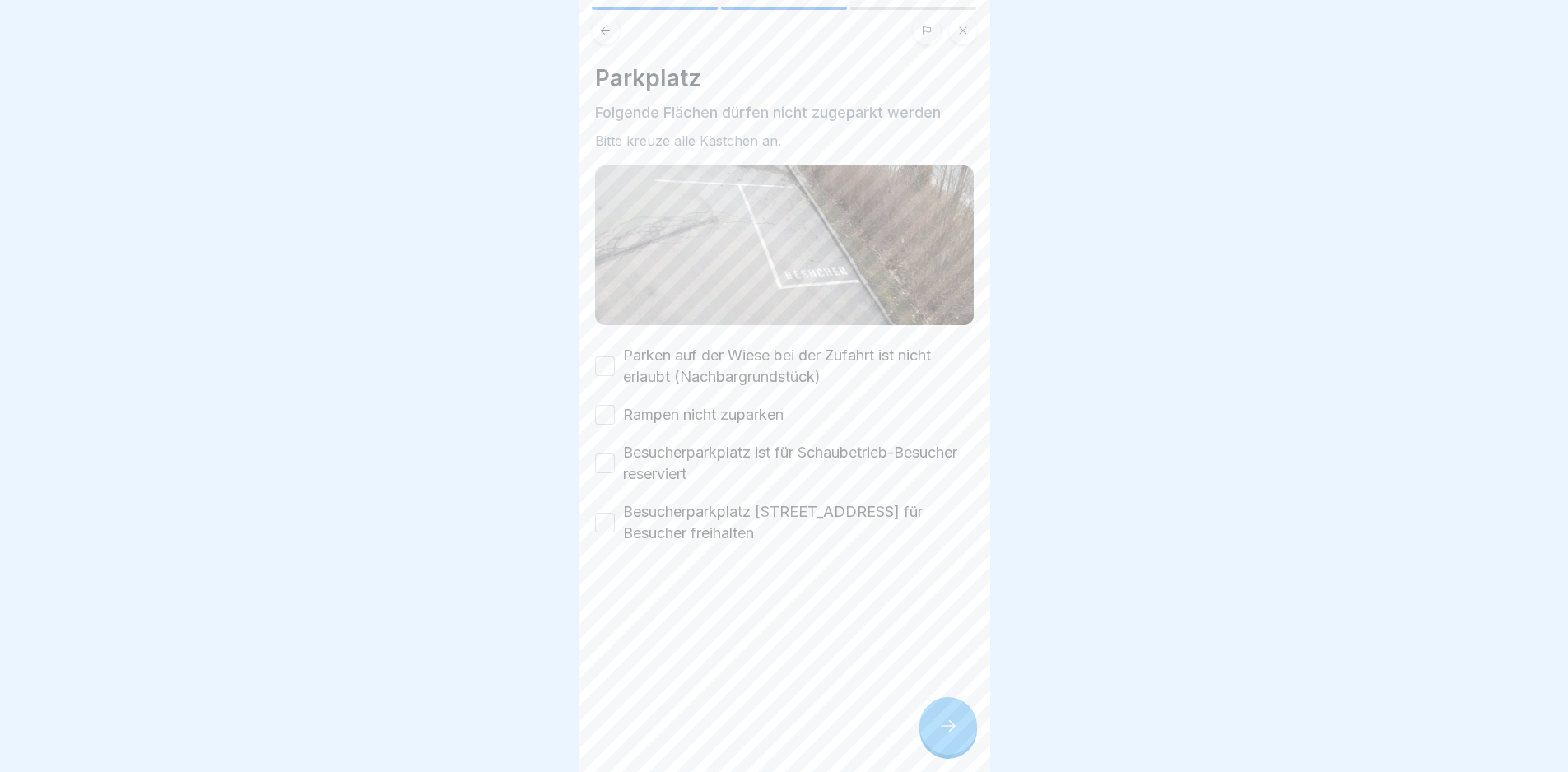
click at [806, 371] on label "Parken auf der Wiese bei der Zufahrt ist nicht erlaubt (Nachbargrundstück)" at bounding box center [798, 366] width 351 height 43
click at [615, 371] on button "Parken auf der Wiese bei der Zufahrt ist nicht erlaubt (Nachbargrundstück)" at bounding box center [605, 366] width 20 height 20
click at [751, 417] on label "Rampen nicht zuparken" at bounding box center [703, 414] width 160 height 22
click at [615, 417] on button "Rampen nicht zuparken" at bounding box center [605, 414] width 20 height 20
click at [812, 449] on label "Besucherparkplatz ist für Schaubetrieb-Besucher reserviert" at bounding box center [798, 464] width 351 height 43
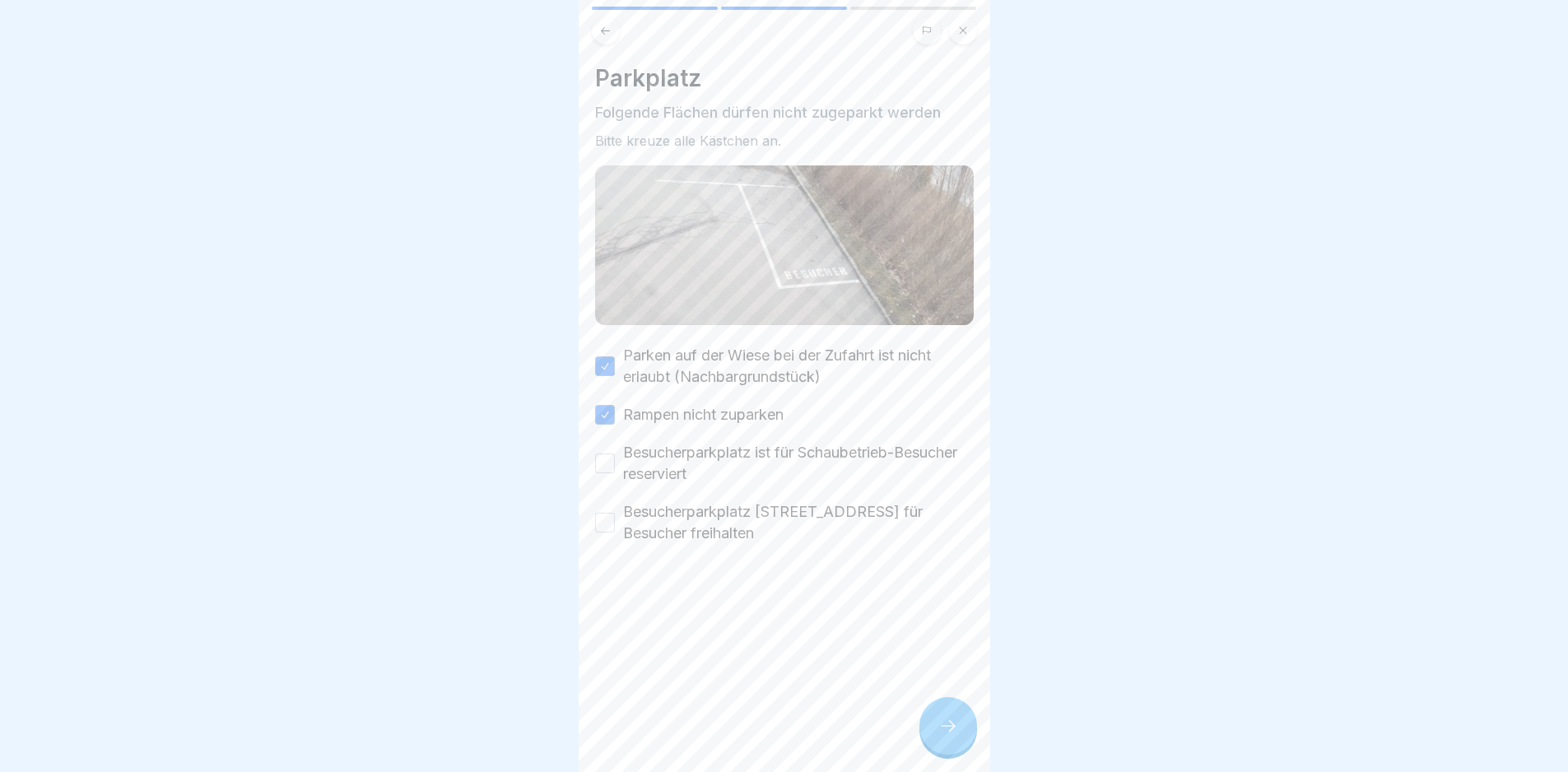
click at [615, 453] on button "Besucherparkplatz ist für Schaubetrieb-Besucher reserviert" at bounding box center [605, 463] width 20 height 20
click at [832, 510] on label "Besucherparkplatz [STREET_ADDRESS] für Besucher freihalten" at bounding box center [798, 523] width 351 height 43
click at [615, 513] on button "Besucherparkplatz [STREET_ADDRESS] für Besucher freihalten" at bounding box center [605, 522] width 20 height 20
click at [934, 744] on div at bounding box center [948, 725] width 58 height 58
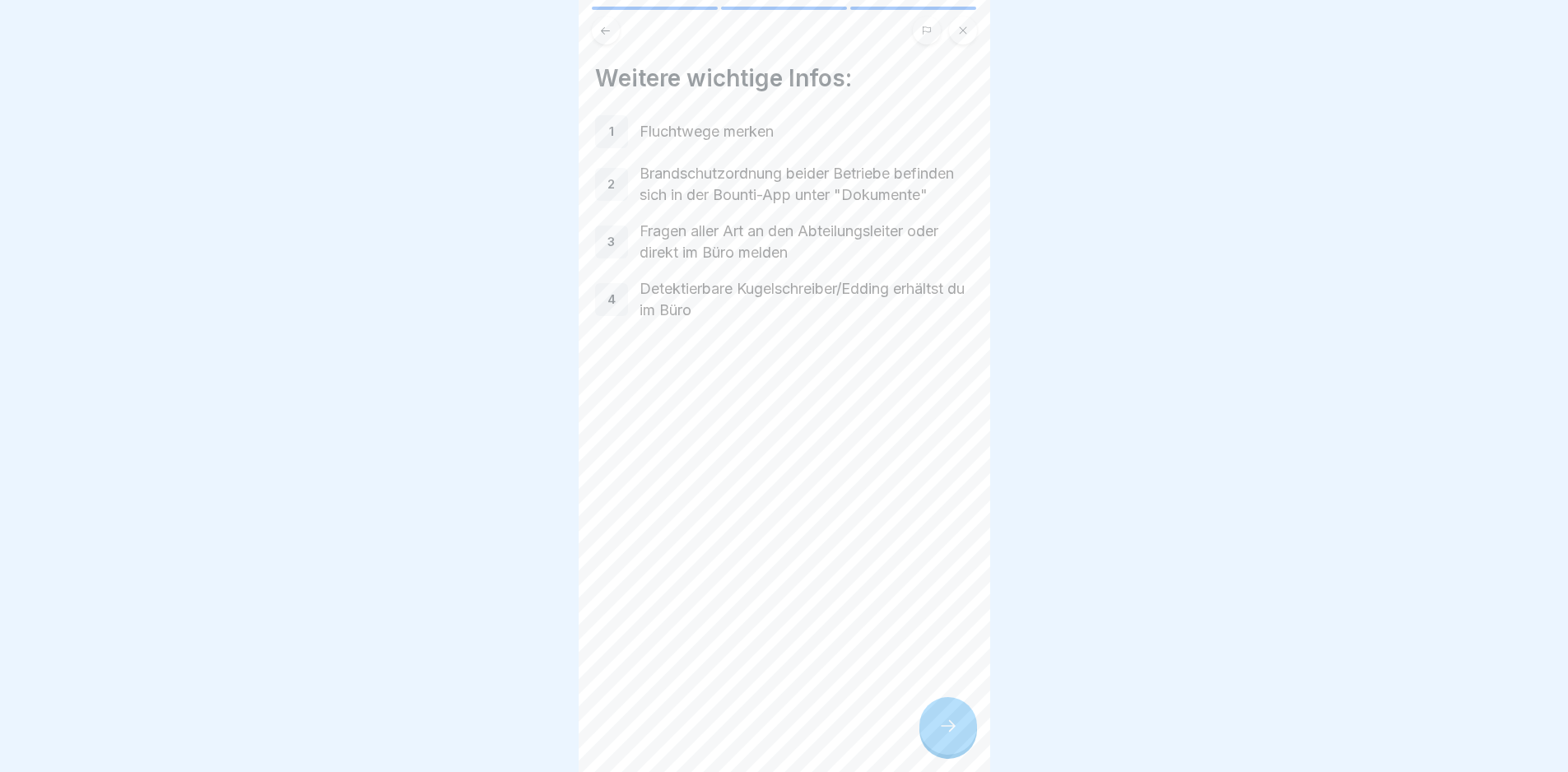
click at [929, 750] on div at bounding box center [948, 725] width 58 height 58
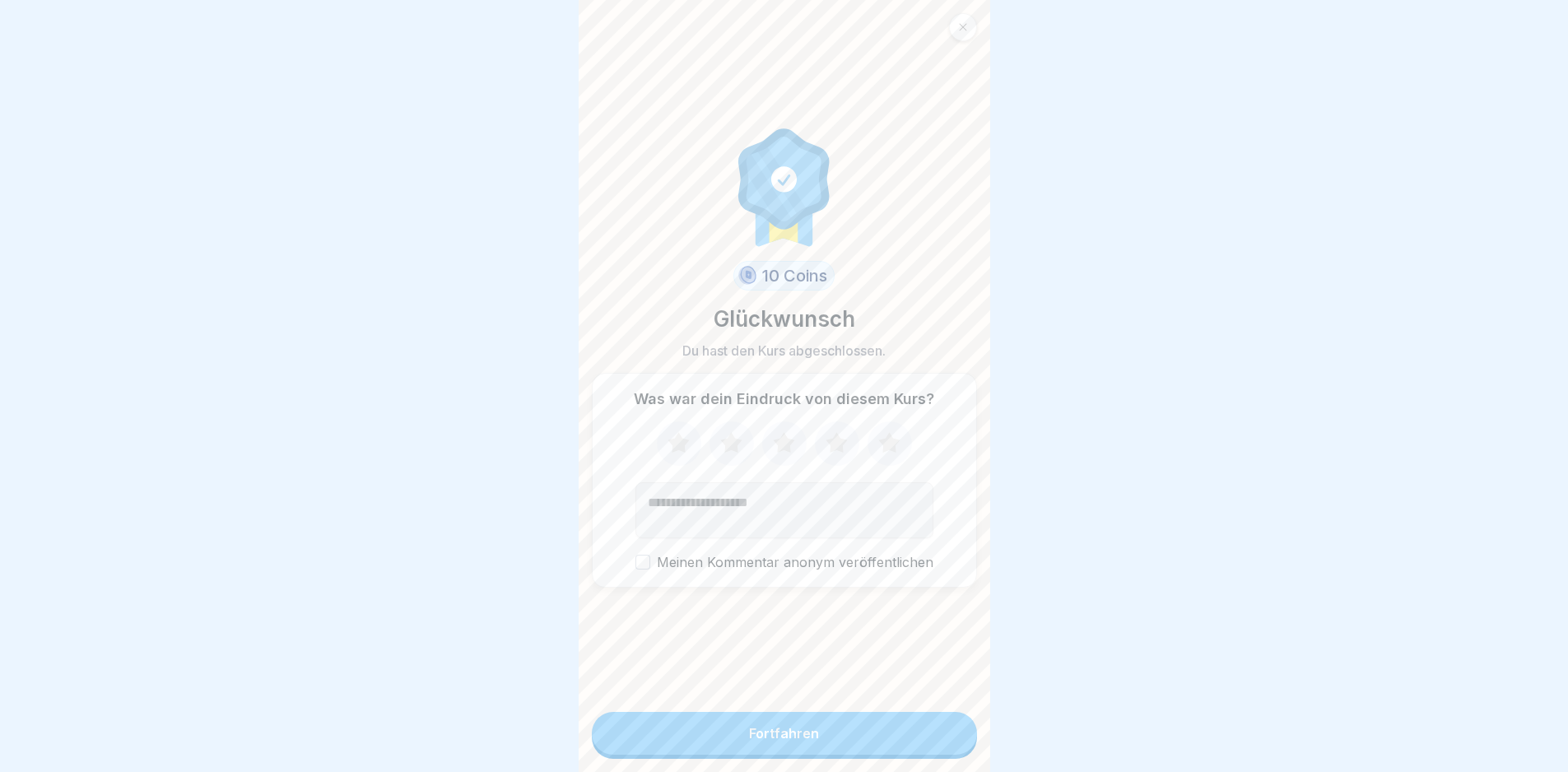
click at [881, 452] on icon at bounding box center [888, 443] width 22 height 21
click at [866, 513] on textarea "Kommentar (optional)" at bounding box center [784, 510] width 298 height 56
type textarea "********"
click at [895, 755] on button "Fortfahren" at bounding box center [784, 733] width 385 height 43
